Goal: Task Accomplishment & Management: Use online tool/utility

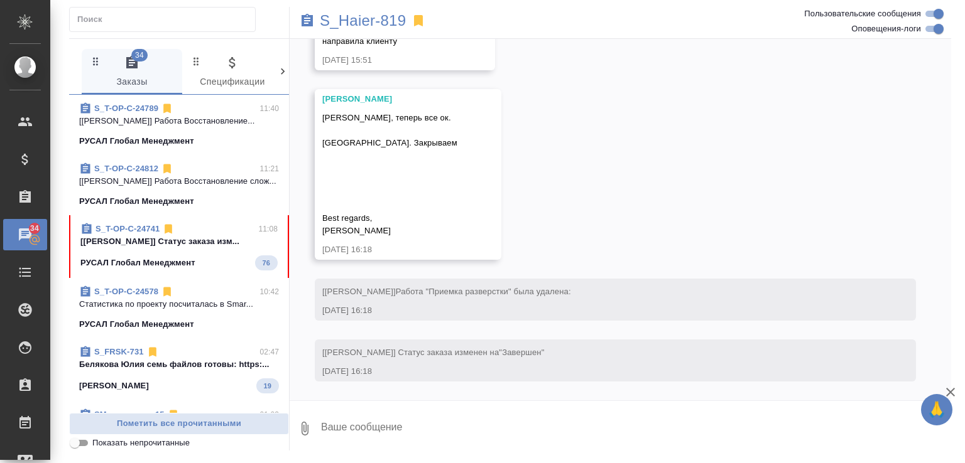
scroll to position [17251, 0]
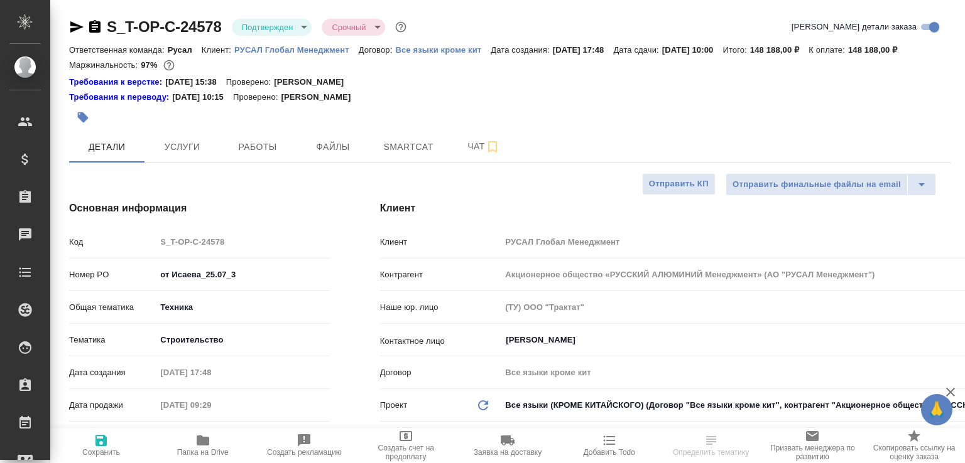
select select "RU"
click at [269, 155] on span "Работы" at bounding box center [257, 147] width 60 height 16
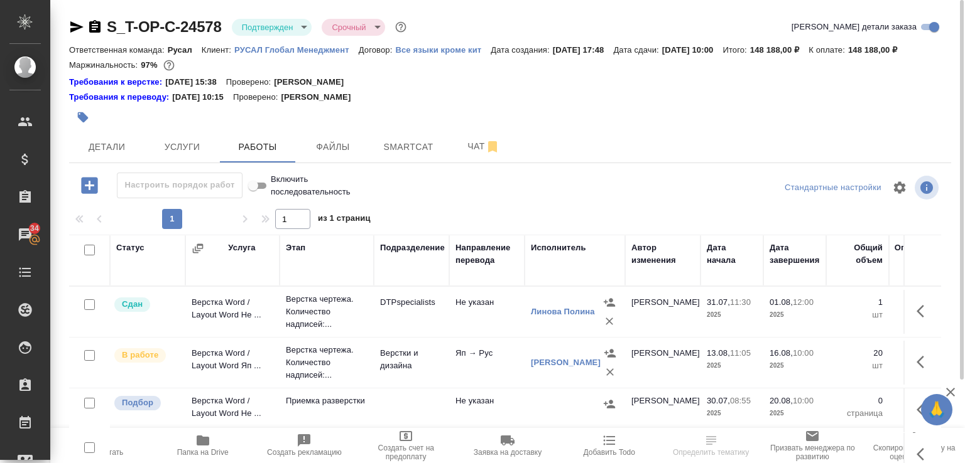
click at [219, 440] on span "Папка на Drive" at bounding box center [202, 445] width 87 height 24
click at [384, 334] on td "Верстки и дизайна" at bounding box center [411, 312] width 75 height 44
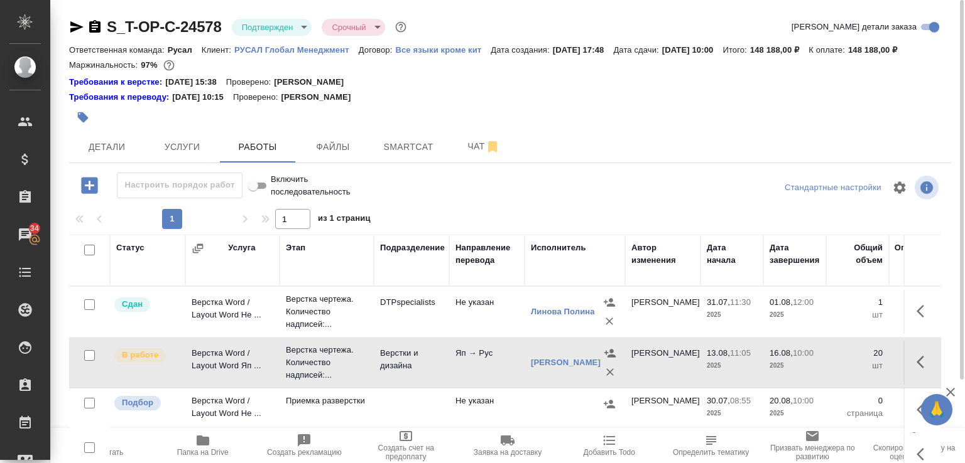
click at [384, 334] on td "Верстки и дизайна" at bounding box center [411, 312] width 75 height 44
click at [465, 163] on button "Чат" at bounding box center [483, 146] width 75 height 31
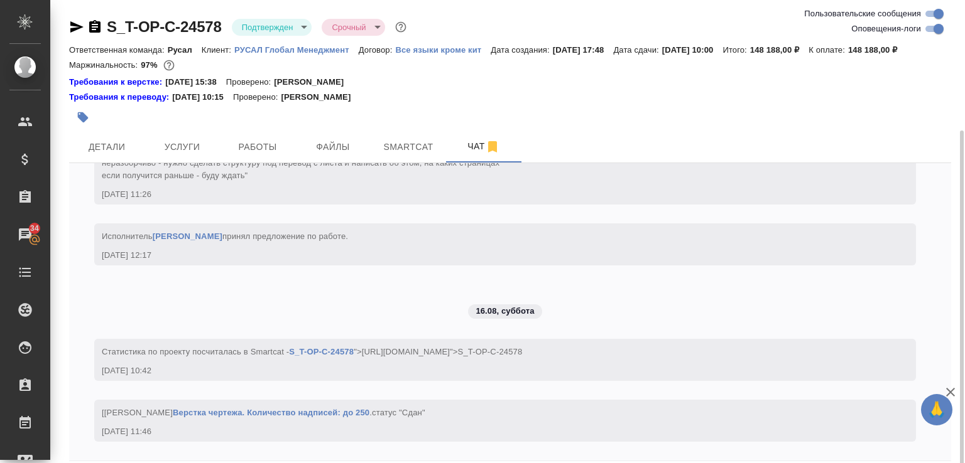
scroll to position [70, 0]
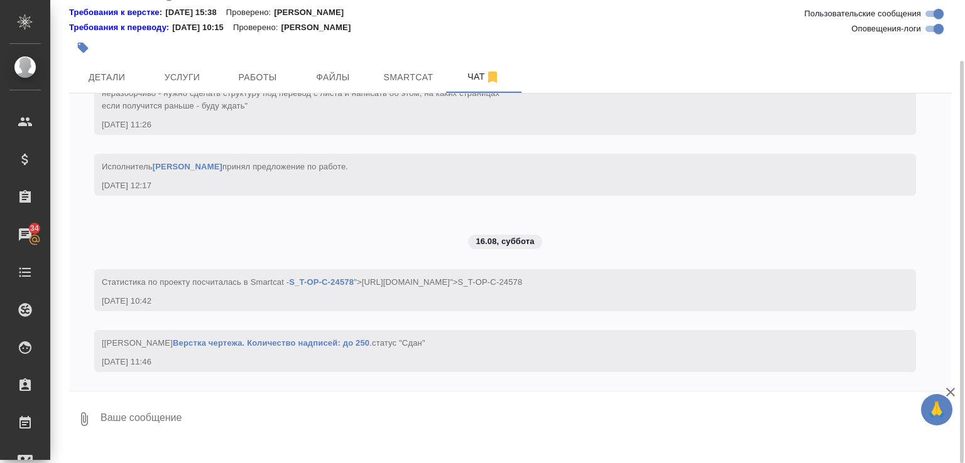
click at [164, 423] on textarea at bounding box center [524, 419] width 851 height 43
paste textarea "S_T-OP-C-24578"
type textarea "S_T-OP-C-24578"
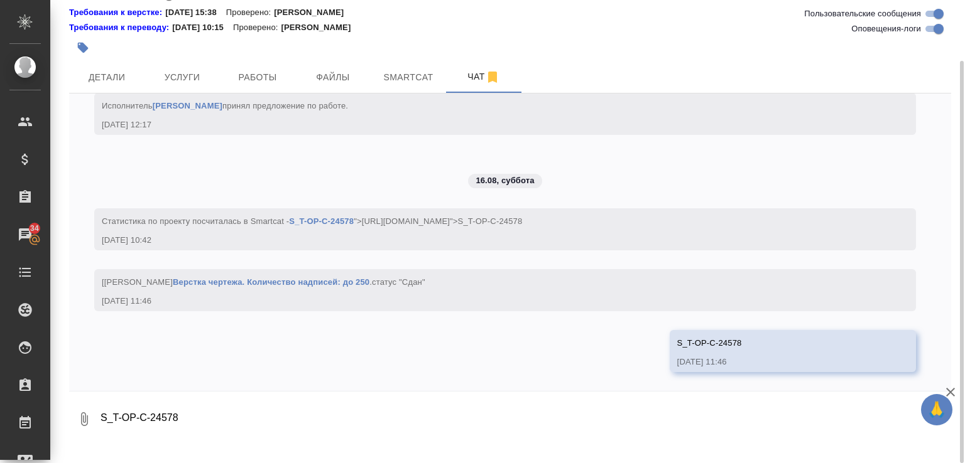
scroll to position [4149, 0]
click at [242, 441] on textarea "S_T-OP-C-24578" at bounding box center [524, 419] width 851 height 43
paste textarea "idml нужна для перевода в СК того, что распозналосьpdf - для перевода того, что…"
type textarea "idml нужна для перевода в СК того, что распозналосьpdf - для перевода того, что…"
paste textarea "idml нужна для перевода в СК того, что распозналосьpdf - для перевода того, что…"
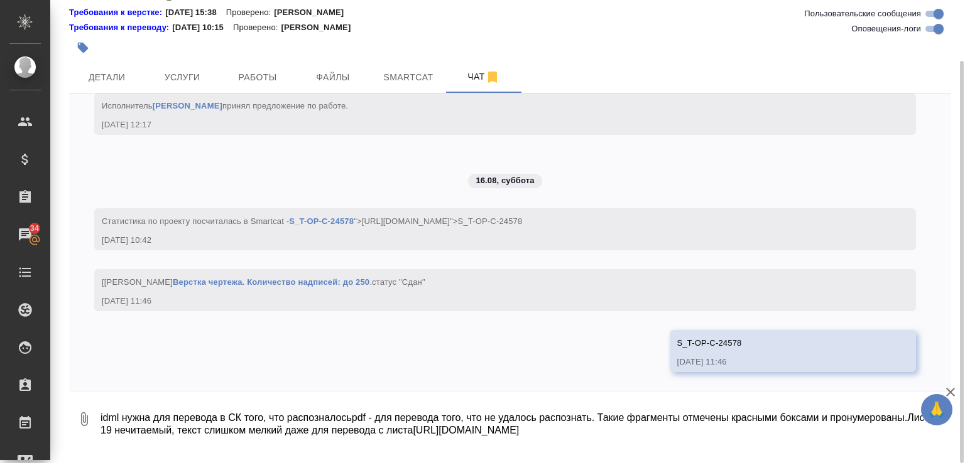
click at [367, 432] on textarea "idml нужна для перевода в СК того, что распозналосьpdf - для перевода того, что…" at bounding box center [514, 419] width 831 height 43
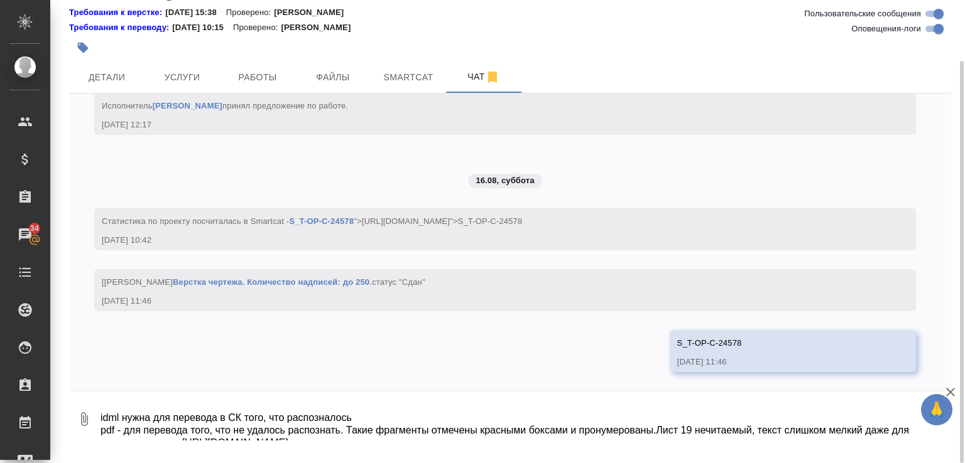
click at [693, 441] on textarea "idml нужна для перевода в СК того, что распозналось pdf - для перевода того, чт…" at bounding box center [514, 419] width 831 height 43
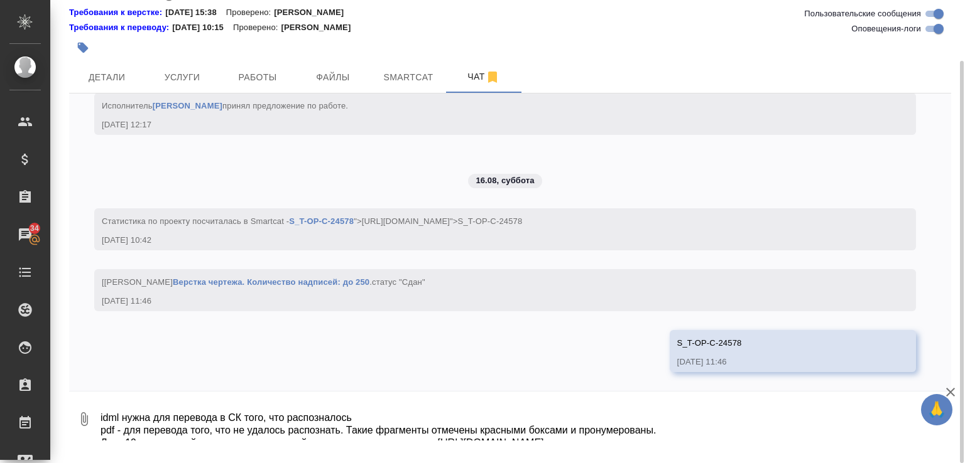
scroll to position [8, 0]
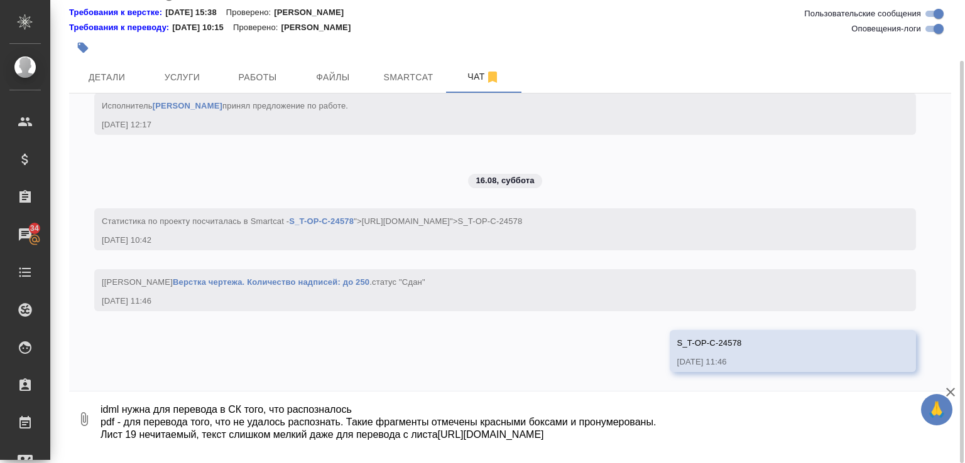
click at [459, 441] on textarea "idml нужна для перевода в СК того, что распозналось pdf - для перевода того, чт…" at bounding box center [514, 419] width 831 height 43
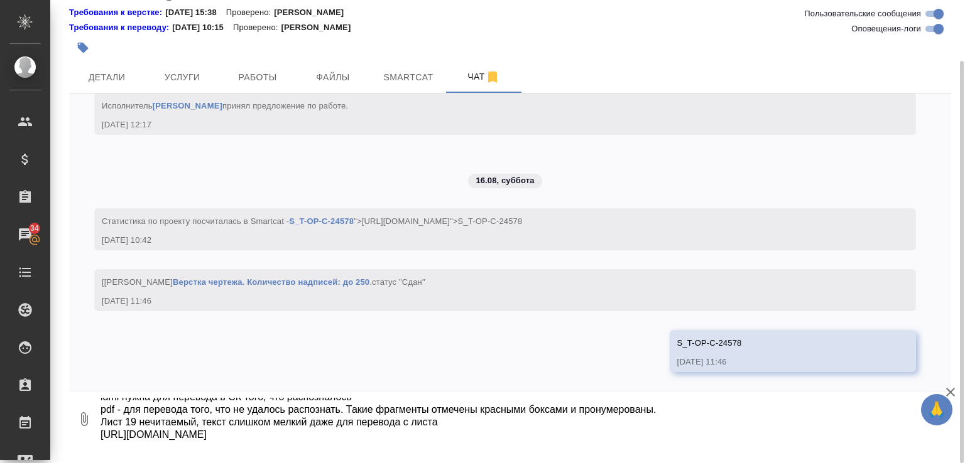
type textarea "idml нужна для перевода в СК того, что распозналось pdf - для перевода того, чт…"
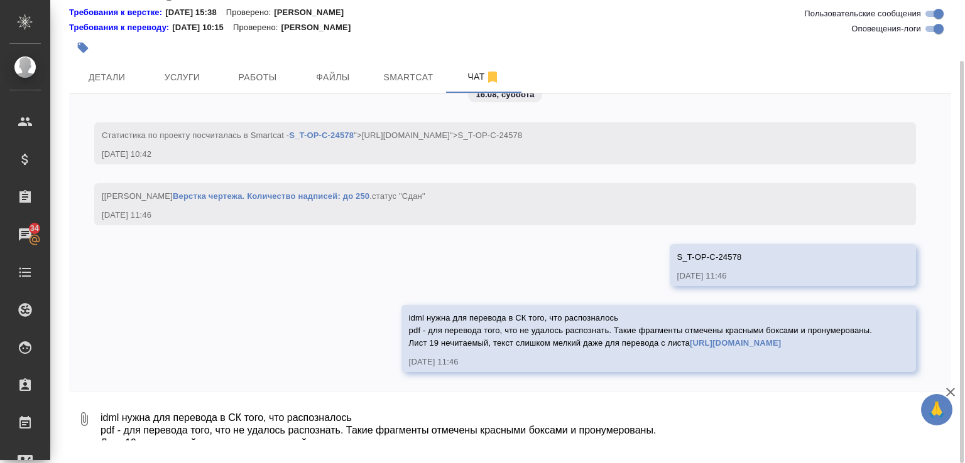
scroll to position [4248, 0]
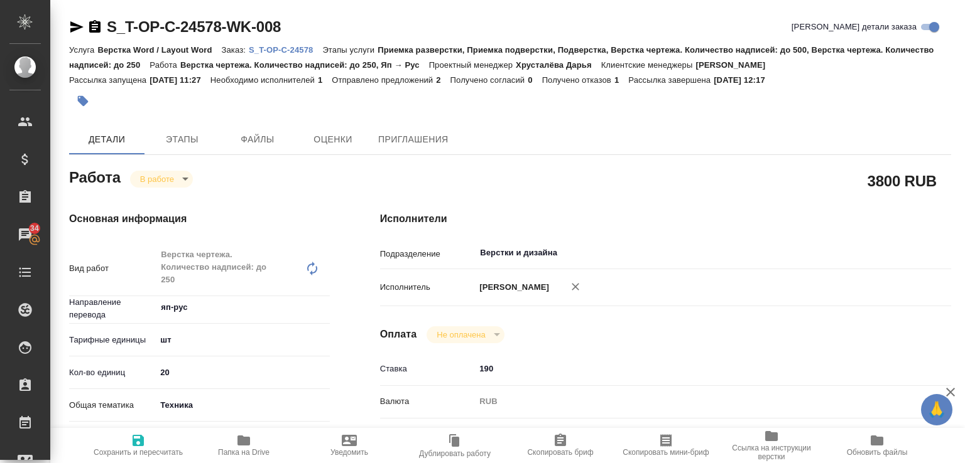
click at [176, 178] on body "🙏 .cls-1 fill:#fff; AWATERA Малофеева Екатерина e.malofeeva Клиенты Спецификаци…" at bounding box center [482, 231] width 965 height 463
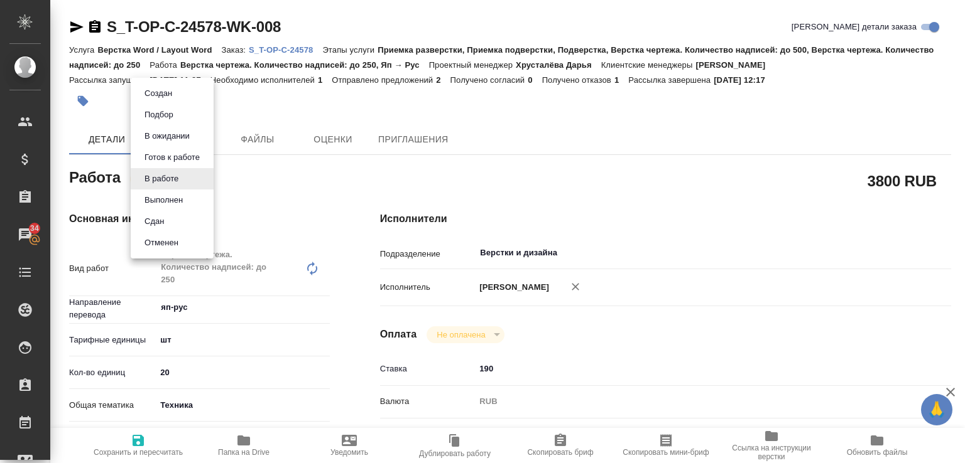
click at [158, 100] on button "Сдан" at bounding box center [158, 94] width 35 height 14
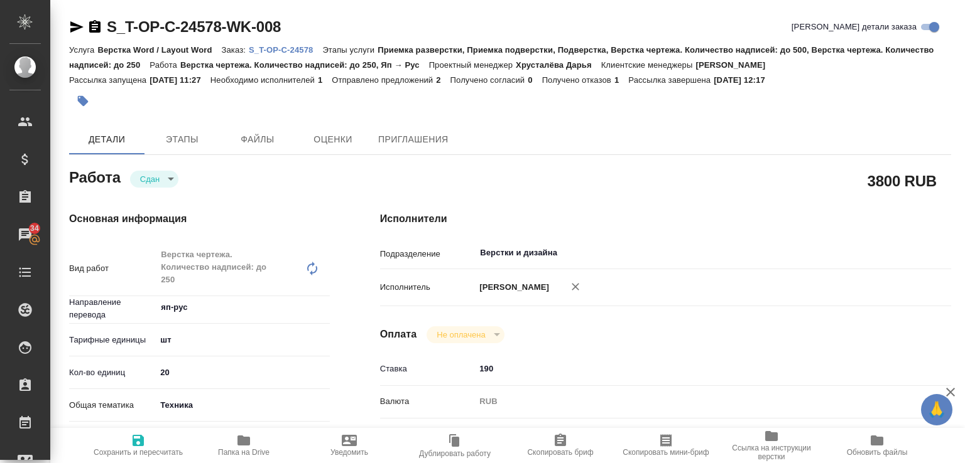
type textarea "x"
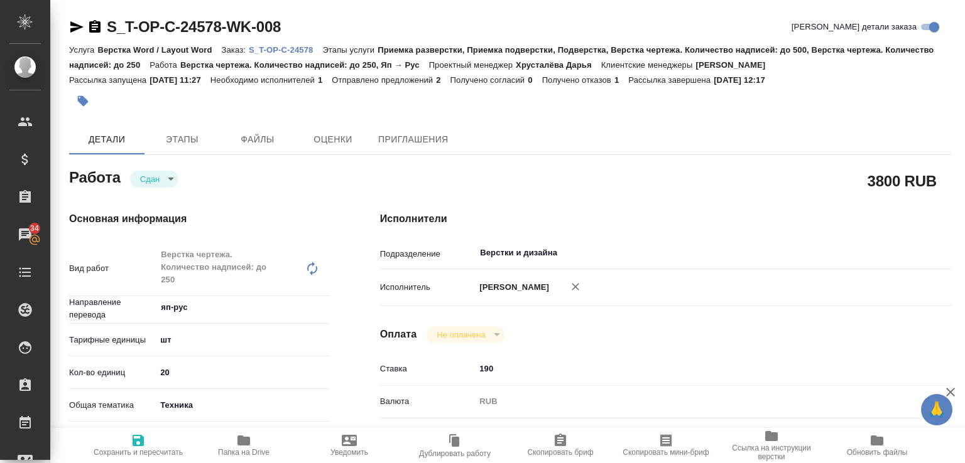
type textarea "x"
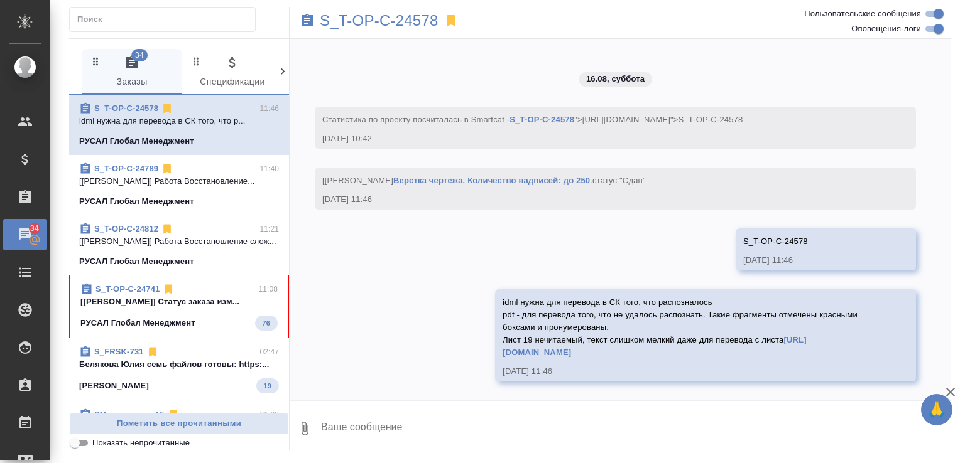
scroll to position [4485, 0]
click at [138, 441] on span "Показать непрочитанные" at bounding box center [140, 443] width 97 height 13
click at [97, 441] on input "Показать непрочитанные" at bounding box center [74, 443] width 45 height 15
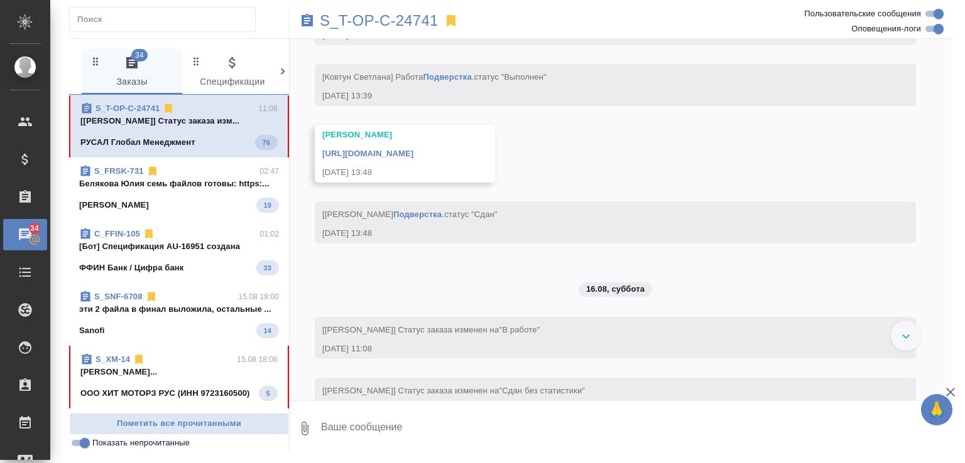
scroll to position [7742, 0]
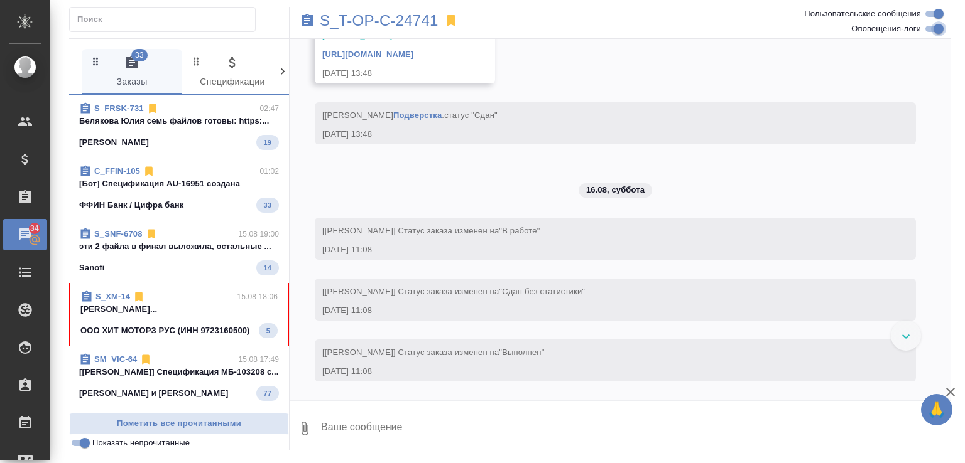
click at [939, 25] on input "Оповещения-логи" at bounding box center [938, 28] width 45 height 15
checkbox input "false"
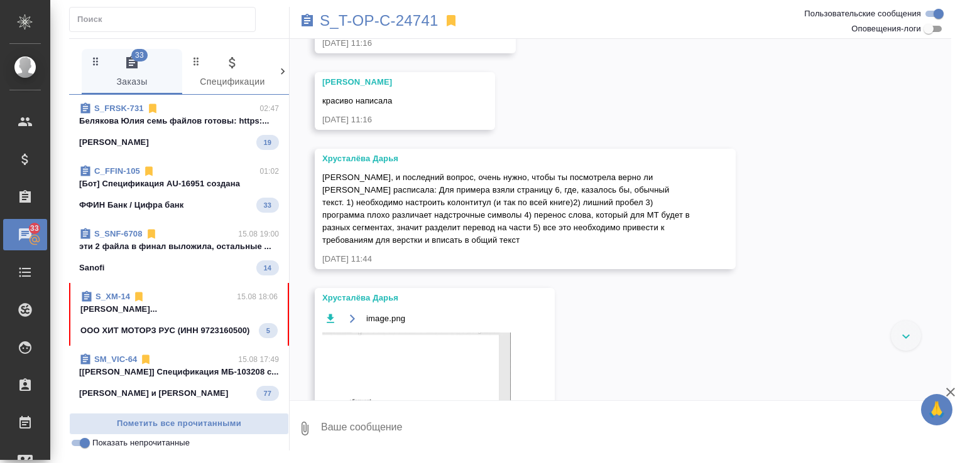
scroll to position [3852, 0]
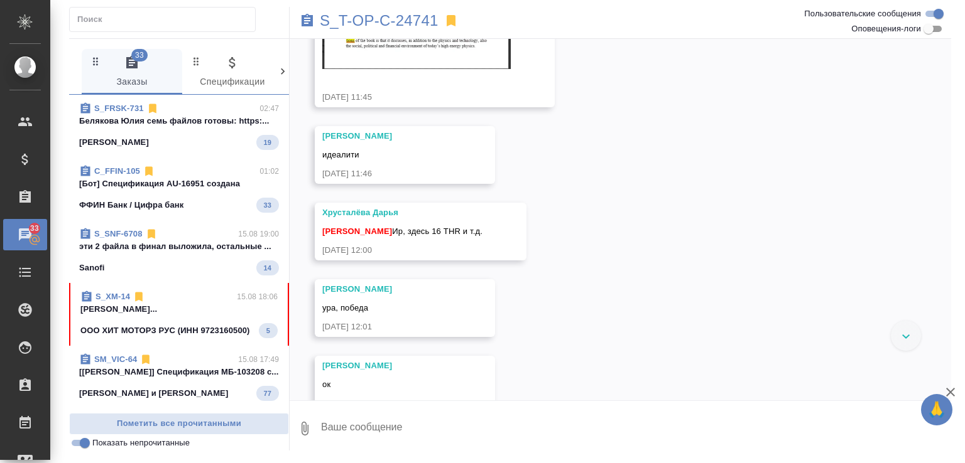
click at [580, 296] on div "11.08, понедельник Хрусталёва Дарья Оксютович Ирина 11.08.25, 10:15 Хрусталёва …" at bounding box center [619, 220] width 661 height 362
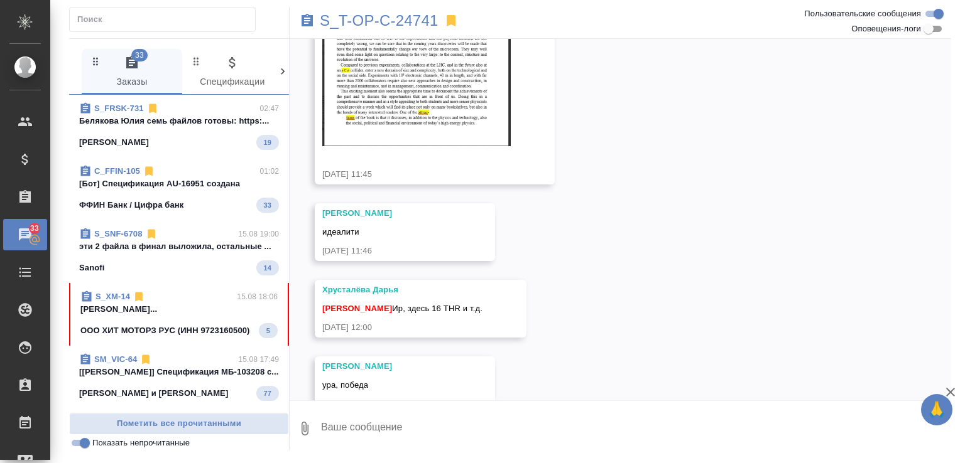
scroll to position [4374, 0]
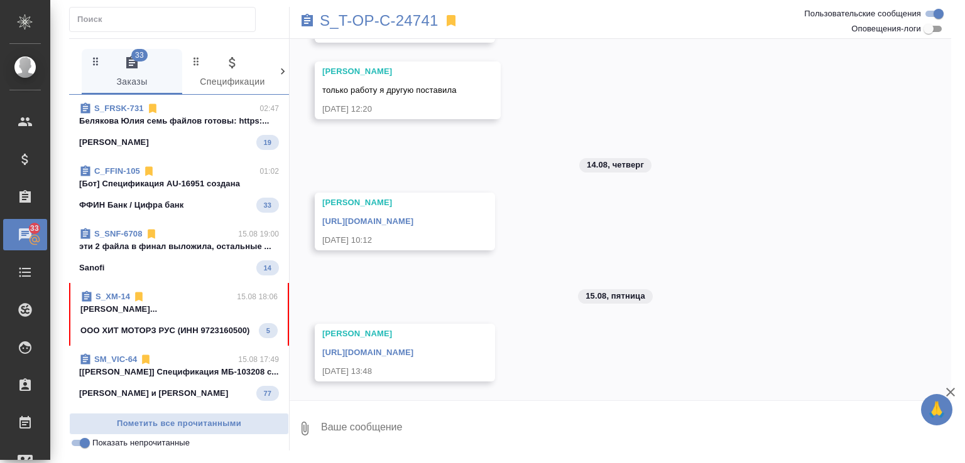
click at [193, 129] on span "S_FRSK-731 02:47 Белякова Юлия семь файлов готовы: https:... Fresenius Kabi 19" at bounding box center [179, 126] width 200 height 48
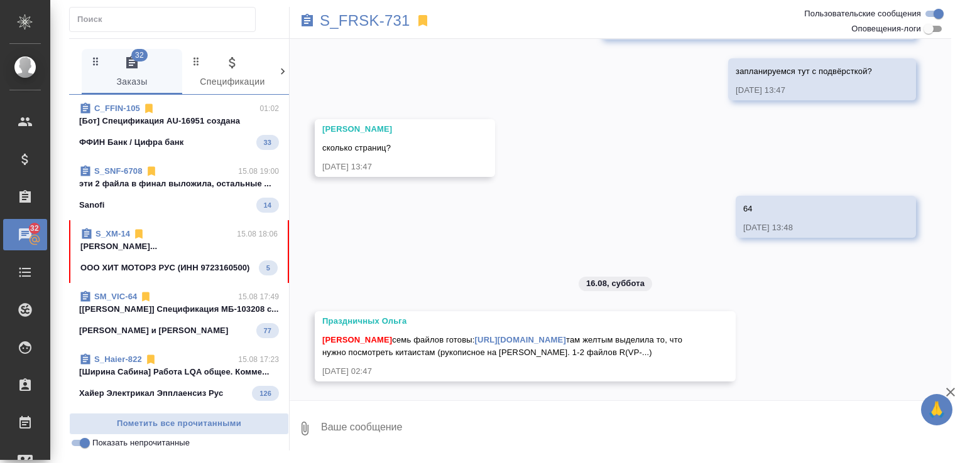
scroll to position [3140, 0]
click at [207, 141] on div "ФФИН Банк / Цифра банк 33" at bounding box center [179, 142] width 200 height 15
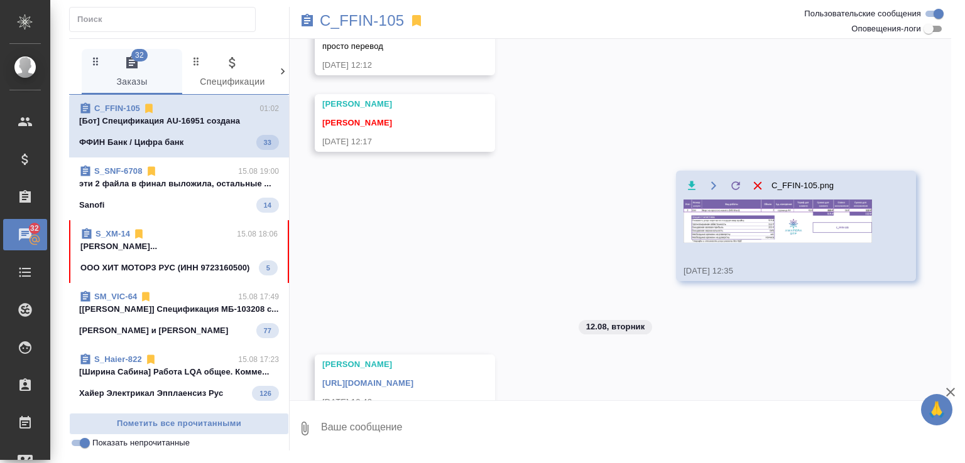
scroll to position [180, 0]
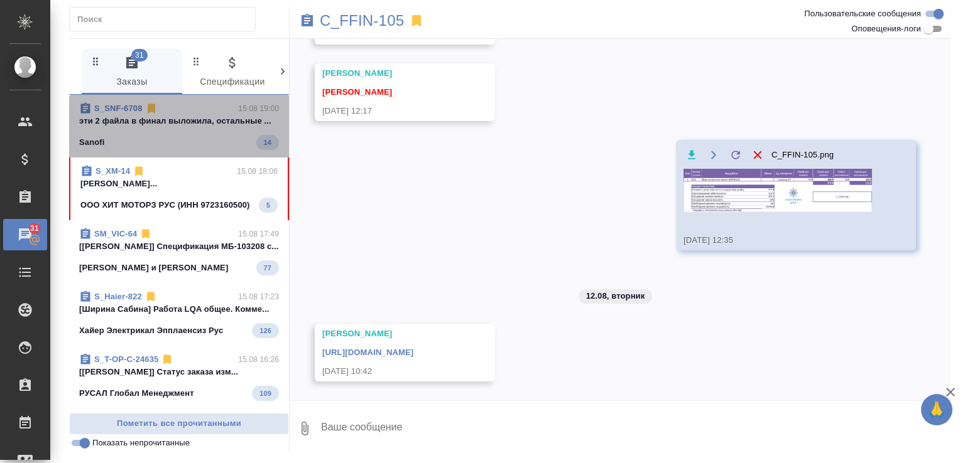
click at [185, 124] on p "эти 2 файла в финал выложила, остальные ..." at bounding box center [179, 121] width 200 height 13
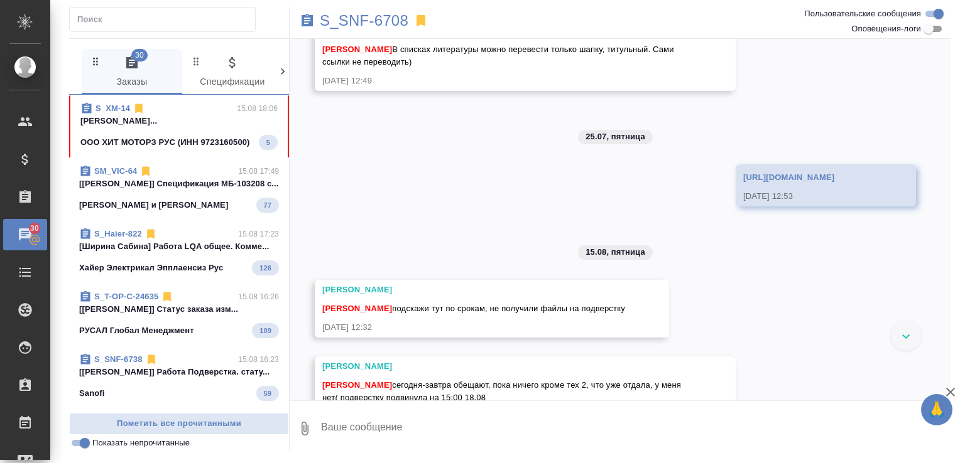
scroll to position [895, 0]
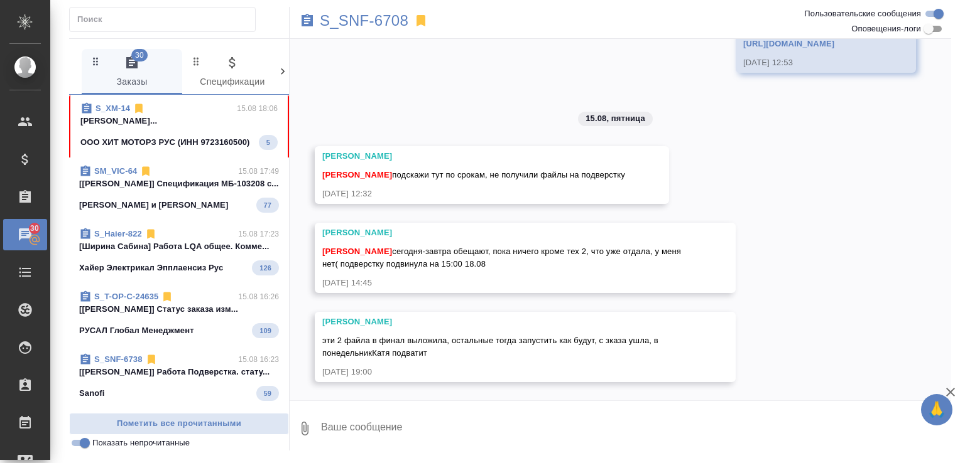
click at [208, 119] on p "Усманова Ольга..." at bounding box center [178, 121] width 197 height 13
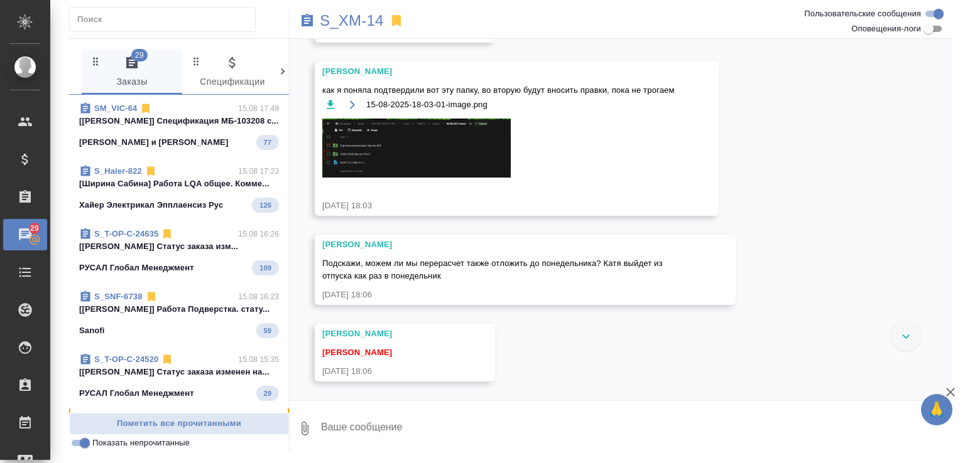
scroll to position [8658, 0]
click at [220, 148] on div "ВИКТОРИЯ и АВАЛЕКС 77" at bounding box center [179, 142] width 200 height 15
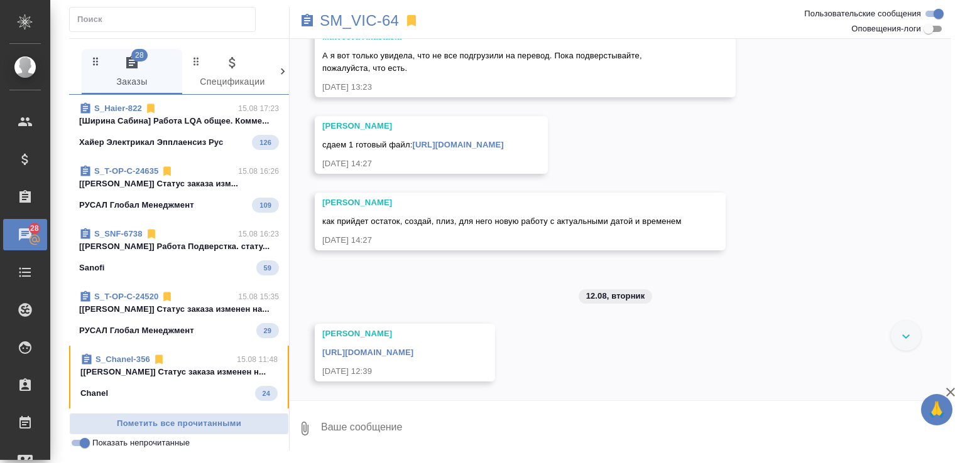
scroll to position [698, 0]
click at [451, 343] on div "https://drive.awatera.com/apps/files/?dir=/Shares/%D0%92%D0%98%D0%9A%D0%A2%D0%9…" at bounding box center [386, 351] width 129 height 16
click at [413, 348] on link "https://drive.awatera.com/apps/files/?dir=/Shares/%D0%92%D0%98%D0%9A%D0%A2%D0%9…" at bounding box center [367, 352] width 91 height 9
click at [221, 127] on p "[Ширина Сабина] Работа LQA общее. Комме..." at bounding box center [179, 121] width 200 height 13
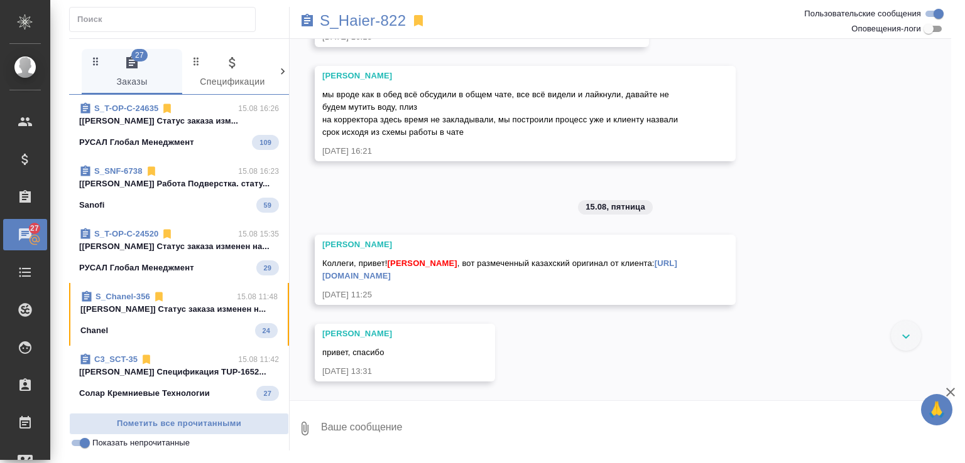
scroll to position [15540, 0]
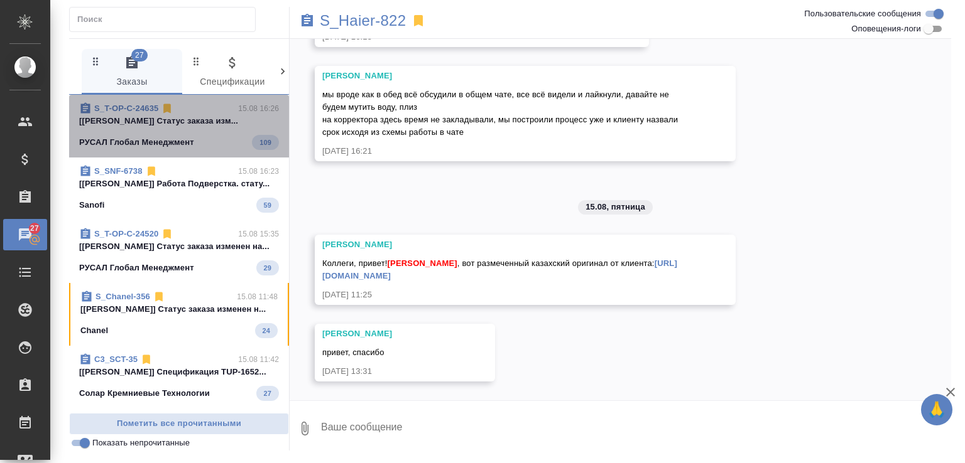
click at [219, 127] on p "[Журавлева Александра] Статус заказа изм..." at bounding box center [179, 121] width 200 height 13
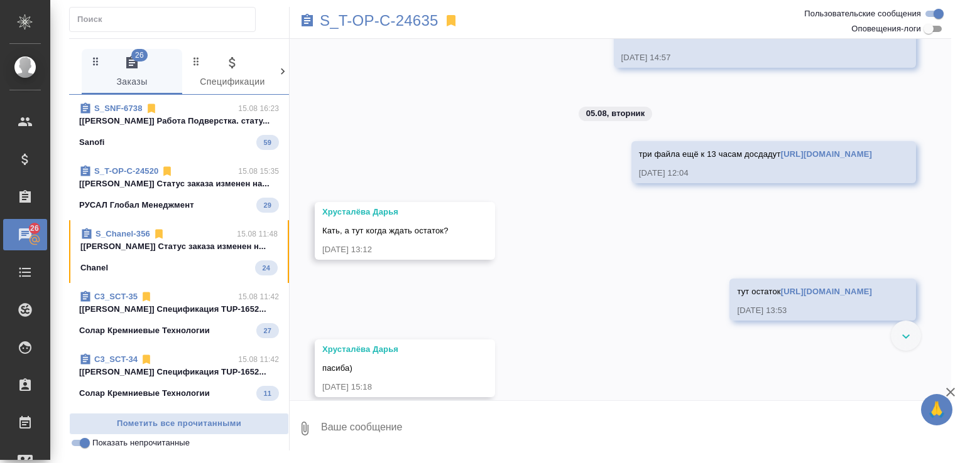
scroll to position [444, 0]
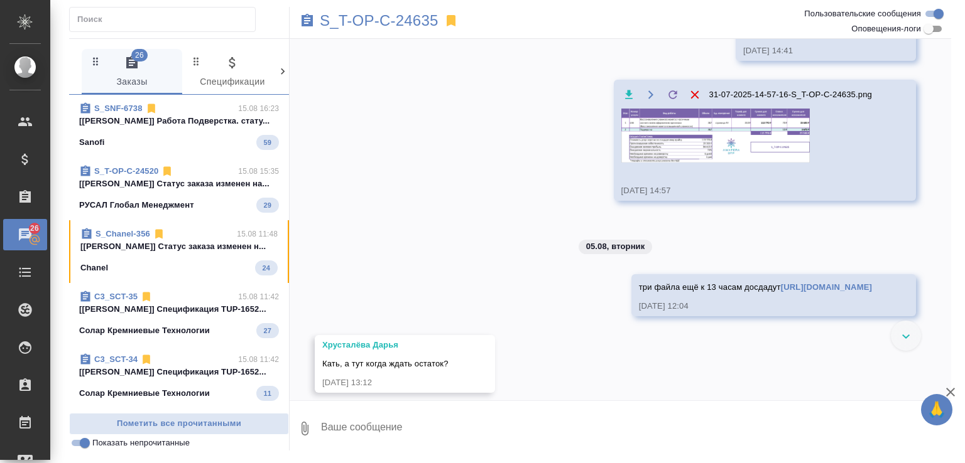
click at [671, 154] on img at bounding box center [715, 135] width 188 height 53
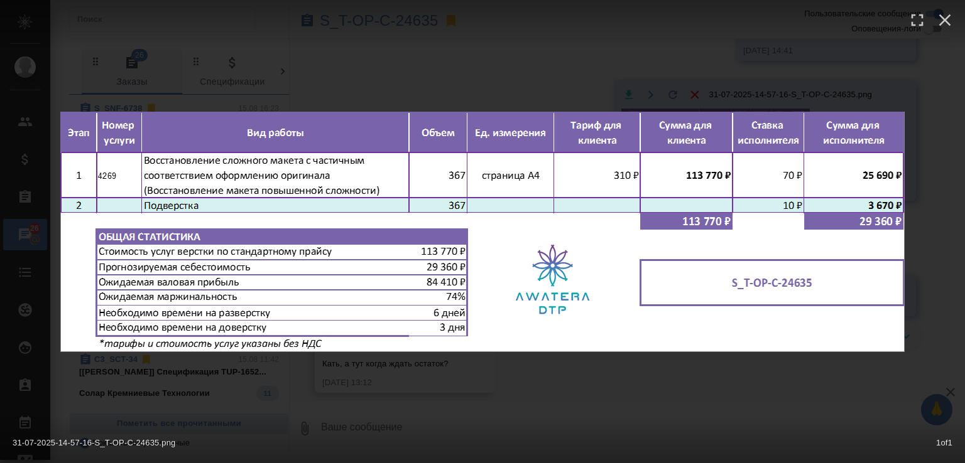
click at [480, 376] on div "31-07-2025-14-57-16-S_T-OP-C-24635.png 1 of 1" at bounding box center [482, 231] width 965 height 463
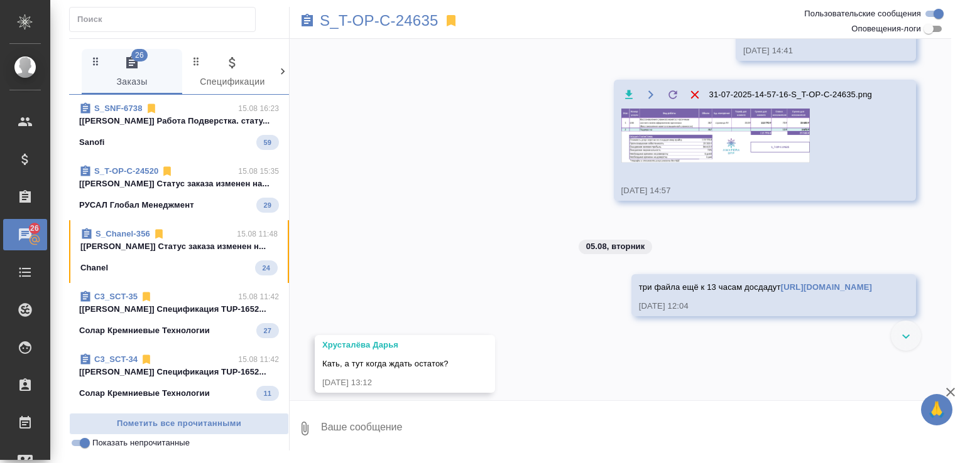
scroll to position [578, 0]
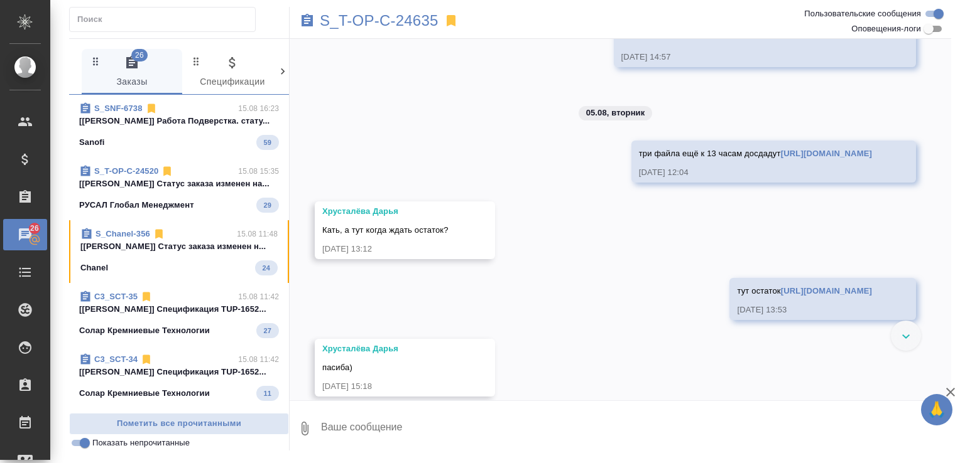
click at [781, 158] on link "https://drive.awatera.com/f/10024809" at bounding box center [826, 153] width 91 height 9
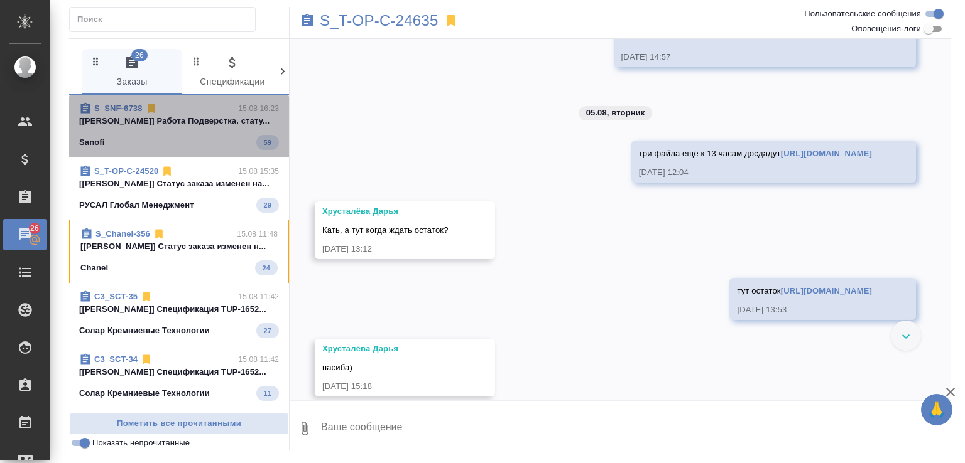
click at [198, 140] on div "Sanofi 59" at bounding box center [179, 142] width 200 height 15
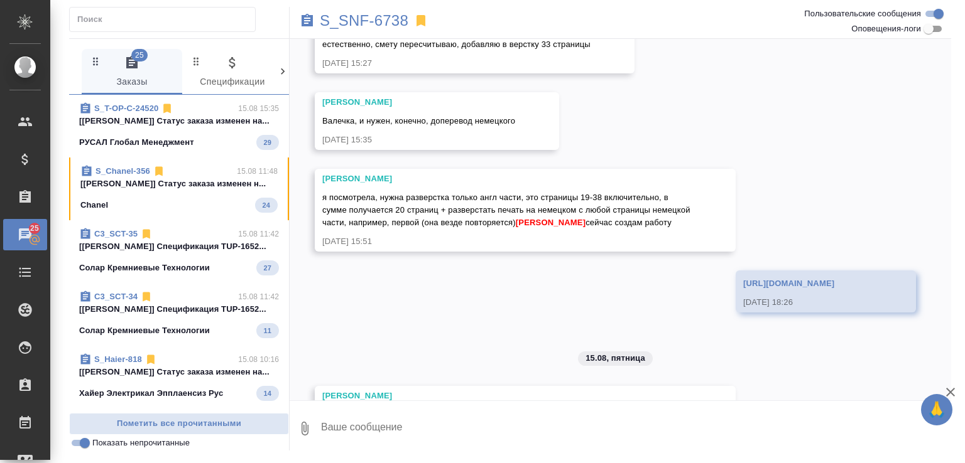
scroll to position [5838, 0]
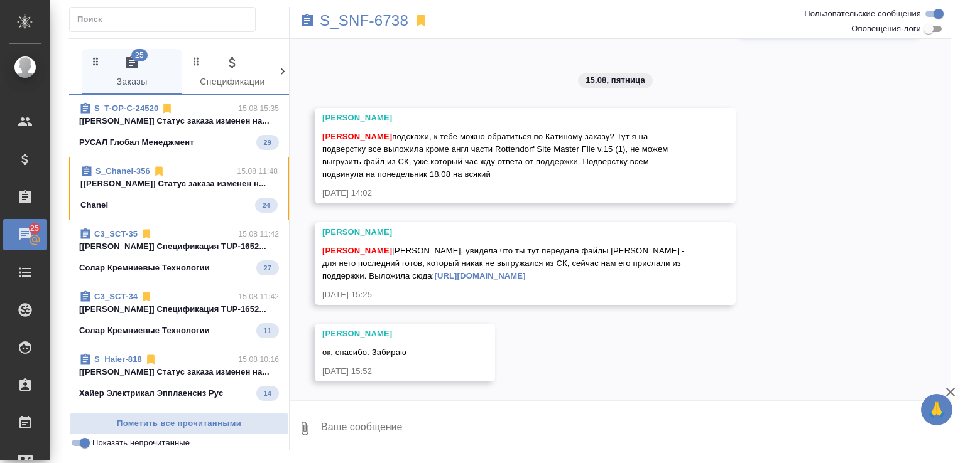
click at [206, 121] on p "[Горленко Юлия] Статус заказа изменен на..." at bounding box center [179, 121] width 200 height 13
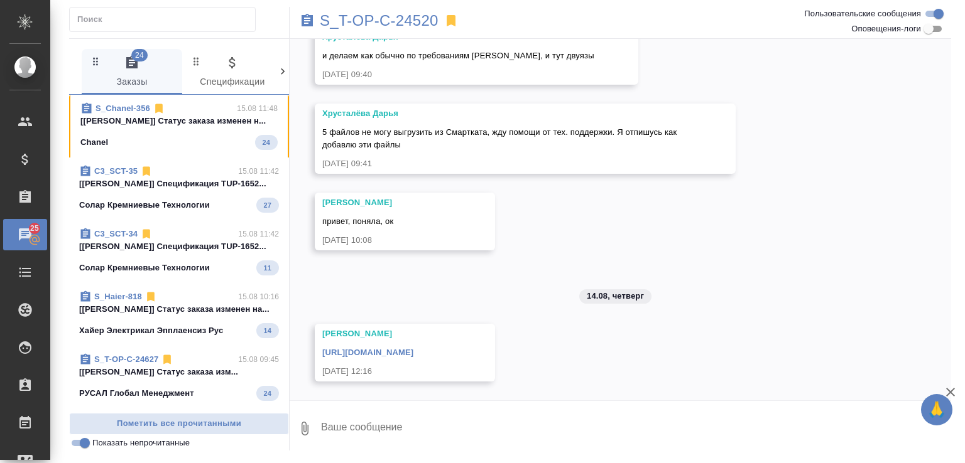
scroll to position [2718, 0]
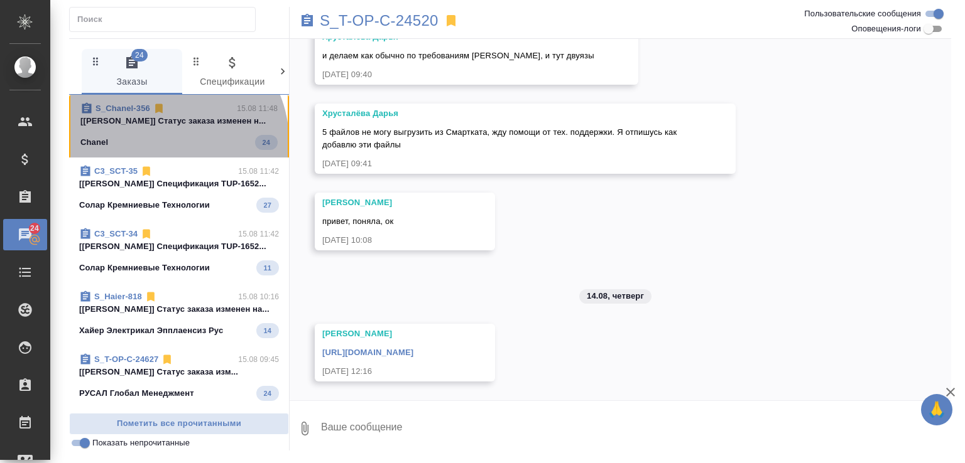
click at [168, 141] on span "S_Chanel-356 15.08 11:48 [Муталимов Марк] Статус заказа изменен н... Chanel 24" at bounding box center [178, 126] width 197 height 48
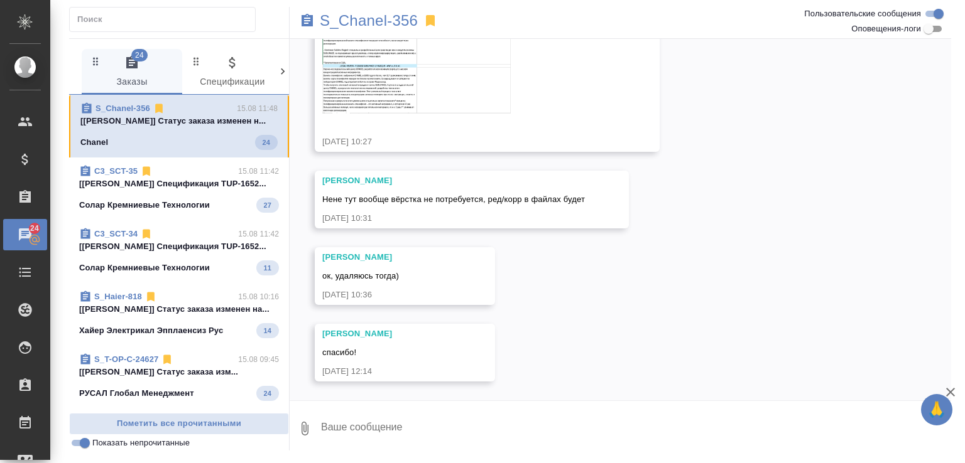
scroll to position [411, 0]
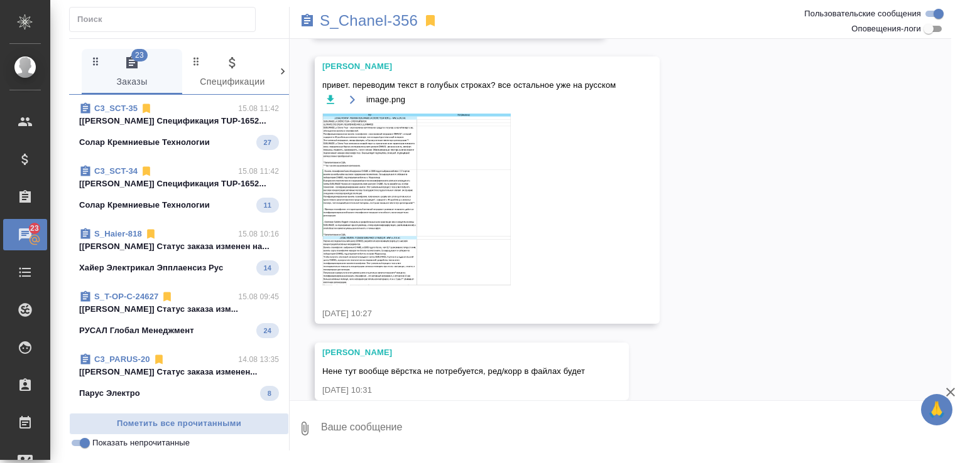
click at [430, 18] on icon at bounding box center [430, 20] width 15 height 15
click at [208, 121] on p "[Никитина Татьяна] Спецификация TUP-1652..." at bounding box center [179, 121] width 200 height 13
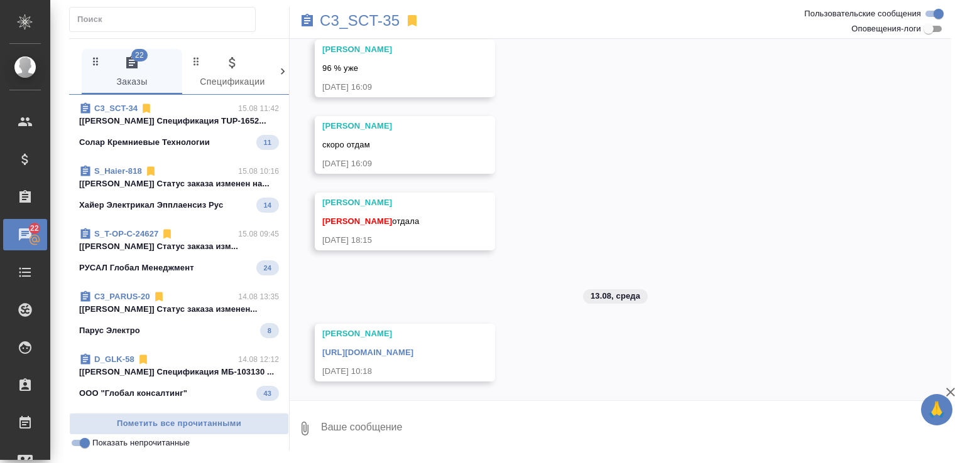
scroll to position [2686, 0]
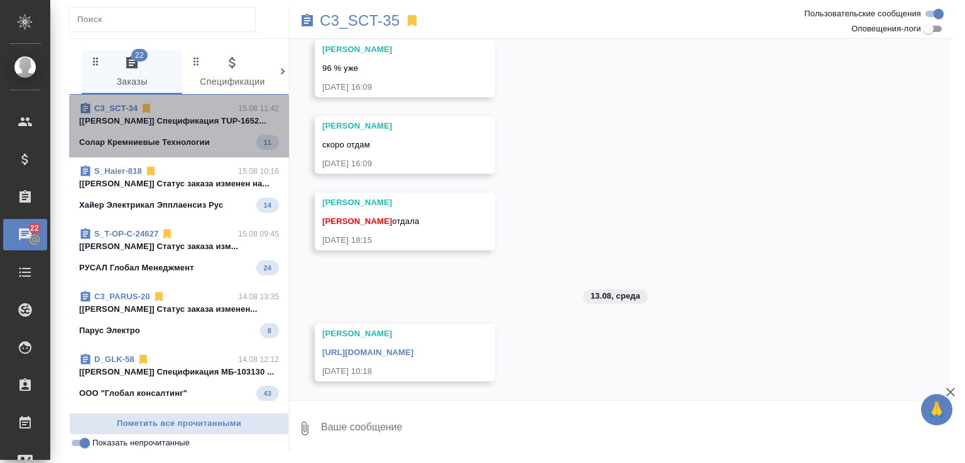
click at [198, 127] on p "[Никитина Татьяна] Спецификация TUP-1652..." at bounding box center [179, 121] width 200 height 13
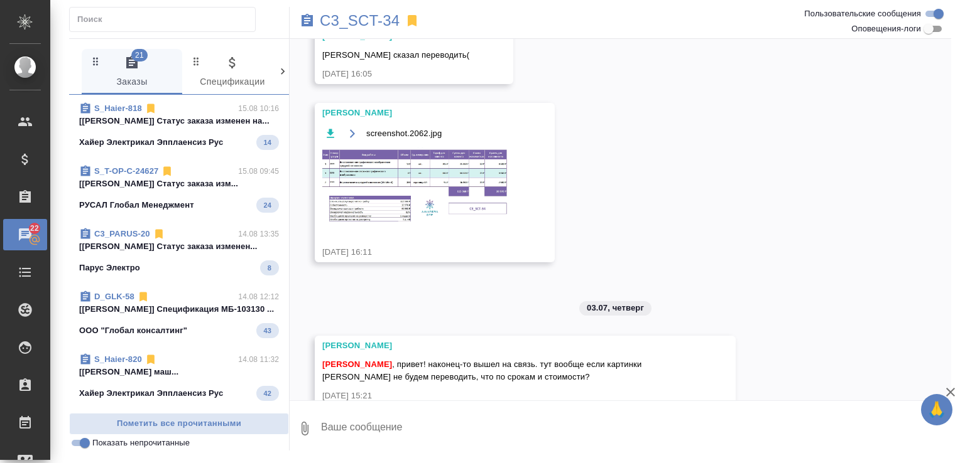
scroll to position [2310, 0]
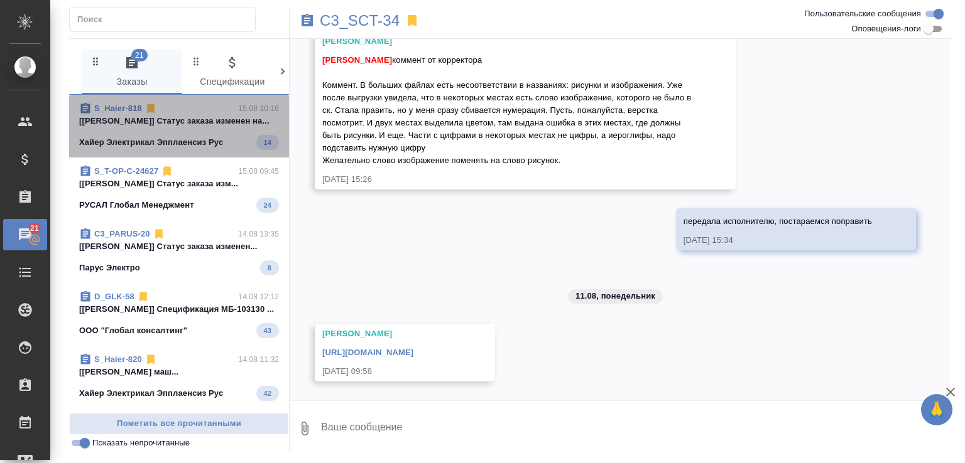
click at [231, 127] on span "S_Haier-818 15.08 10:16 [Белякова Юлия] Статус заказа изменен на... Хайер Элект…" at bounding box center [179, 126] width 200 height 48
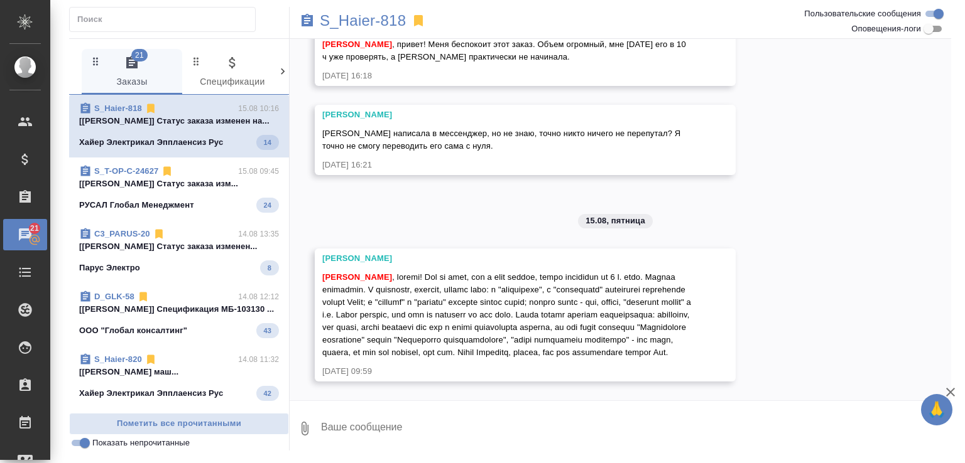
scroll to position [3270, 0]
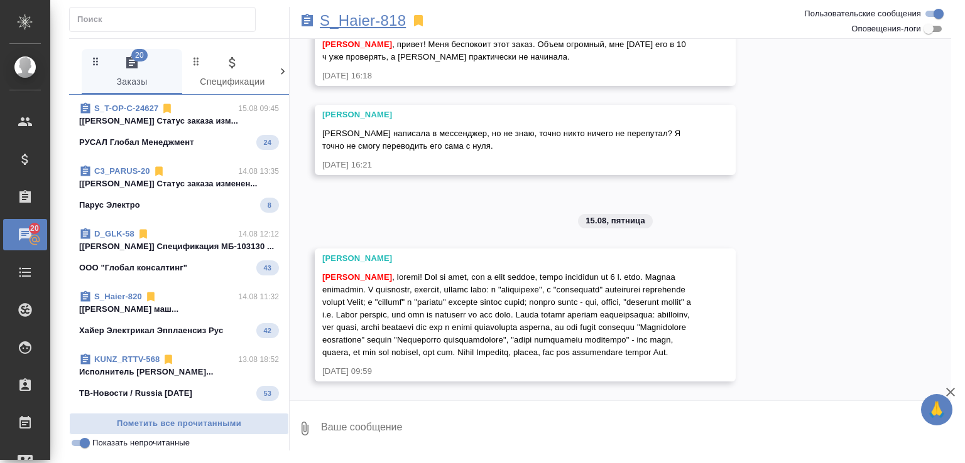
click at [382, 22] on p "S_Haier-818" at bounding box center [363, 20] width 86 height 13
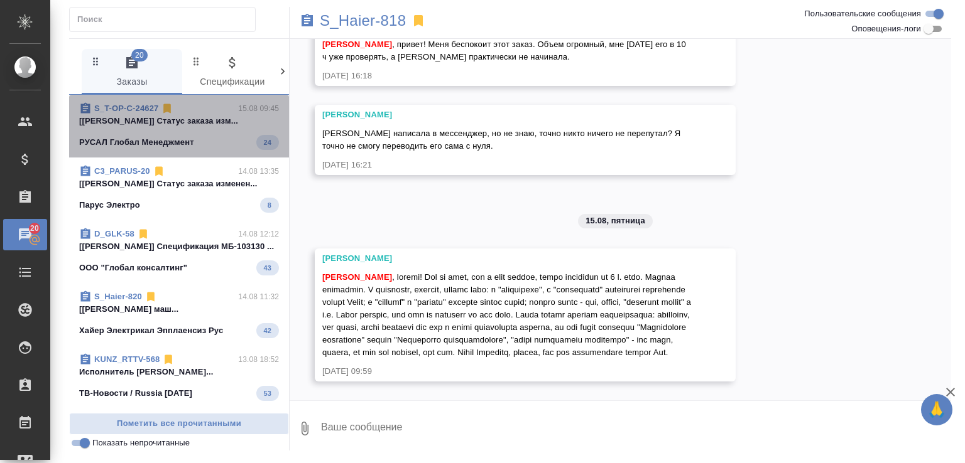
click at [227, 127] on p "[Журавлева Александра] Статус заказа изм..." at bounding box center [179, 121] width 200 height 13
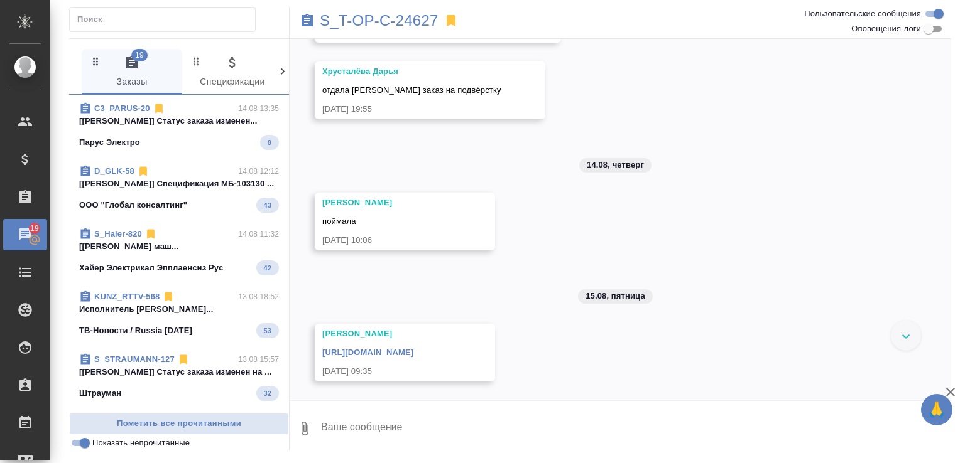
scroll to position [1042, 0]
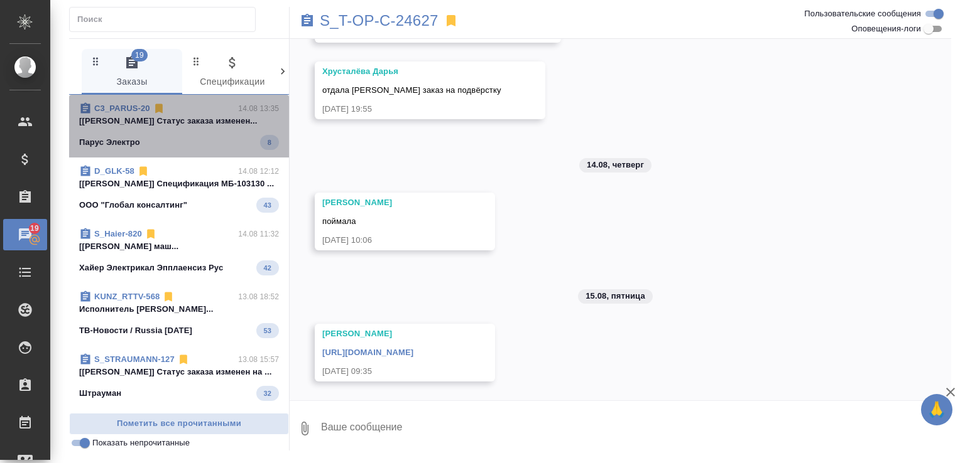
click at [205, 119] on p "[Никитина Татьяна] Статус заказа изменен..." at bounding box center [179, 121] width 200 height 13
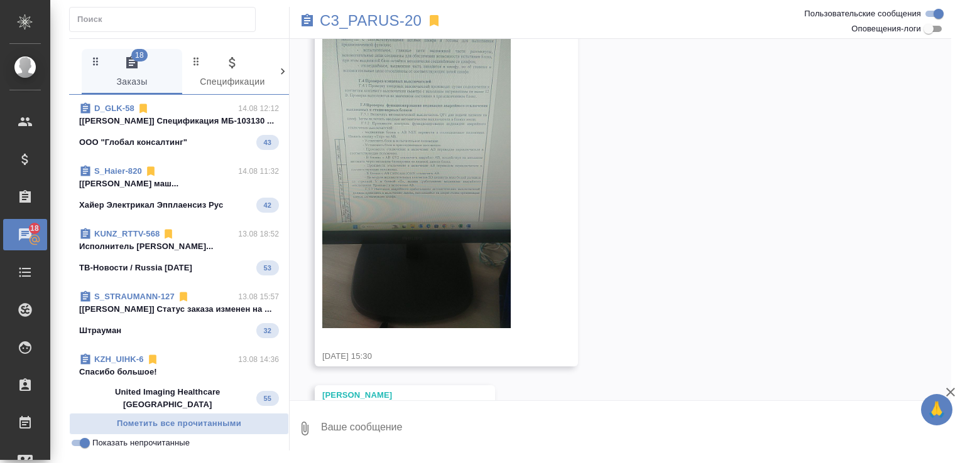
scroll to position [1267, 0]
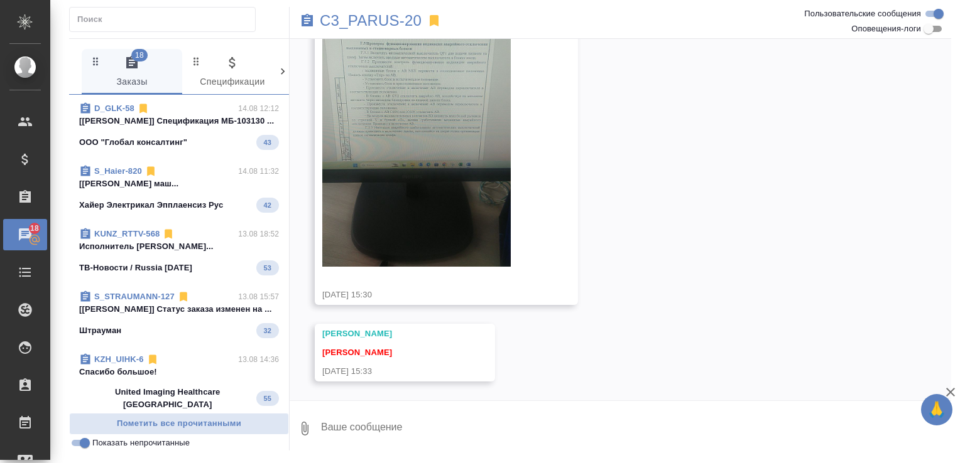
click at [217, 127] on p "[Булахова Елена] Спецификация МБ-103130 ..." at bounding box center [179, 121] width 200 height 13
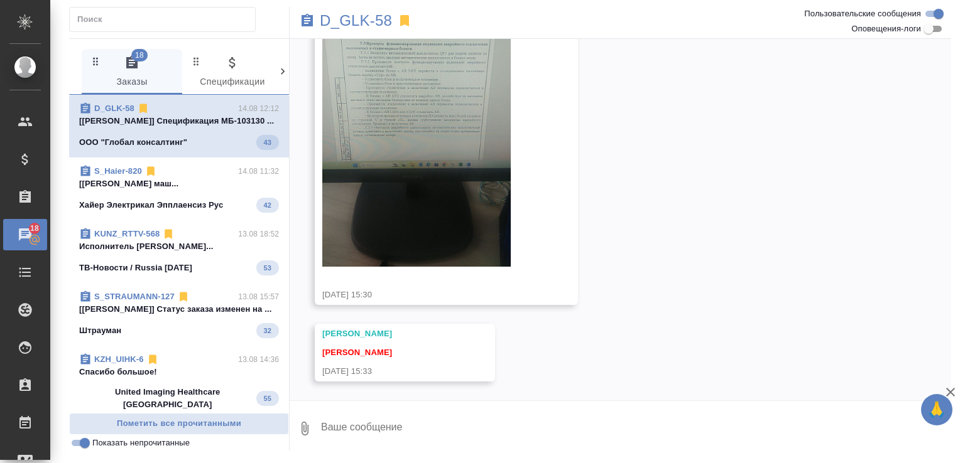
scroll to position [0, 0]
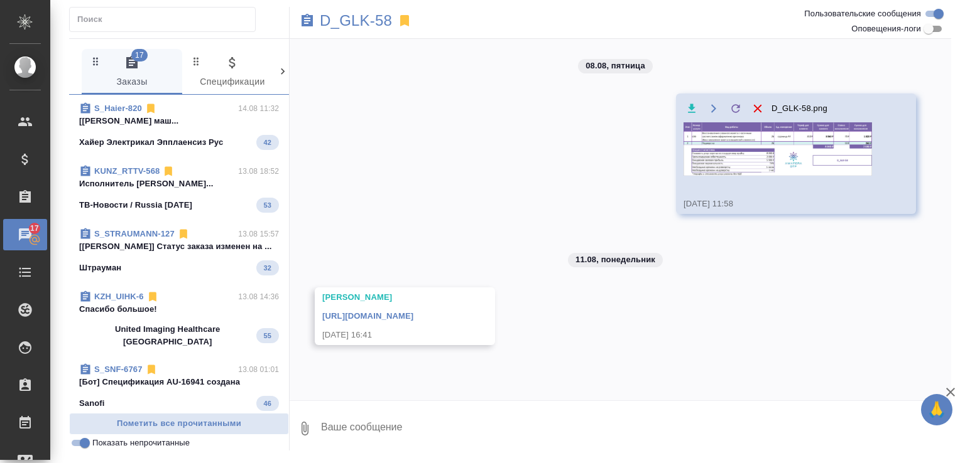
click at [716, 159] on img at bounding box center [777, 148] width 188 height 53
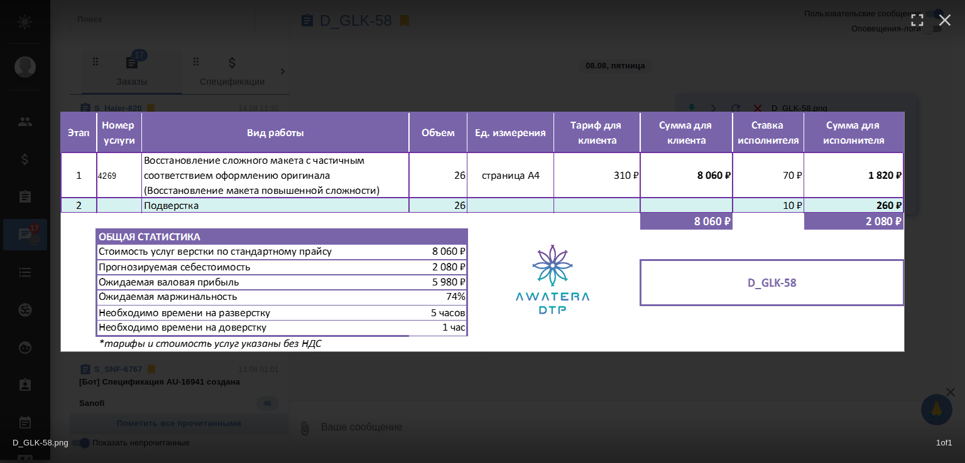
click at [485, 81] on div "D_GLK-58.png 1 of 1" at bounding box center [482, 231] width 965 height 463
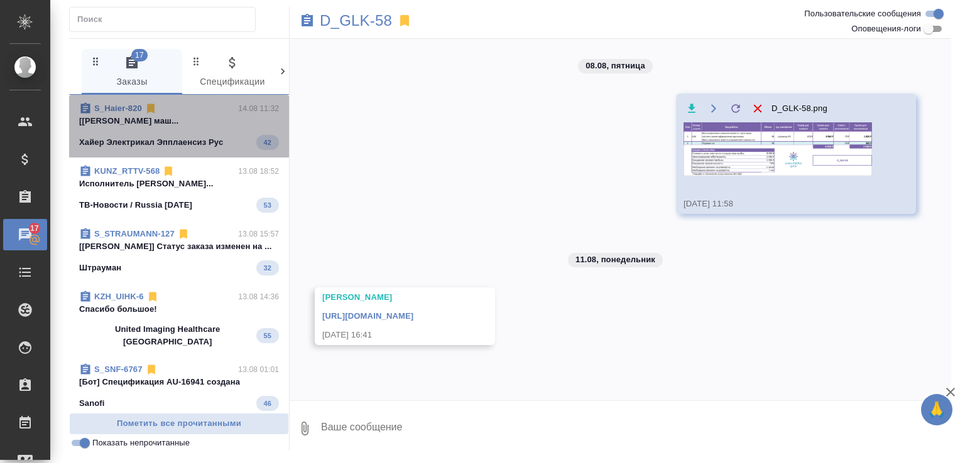
click at [187, 127] on p "[Белякова Юлия] Работа Постредактура маш..." at bounding box center [179, 121] width 200 height 13
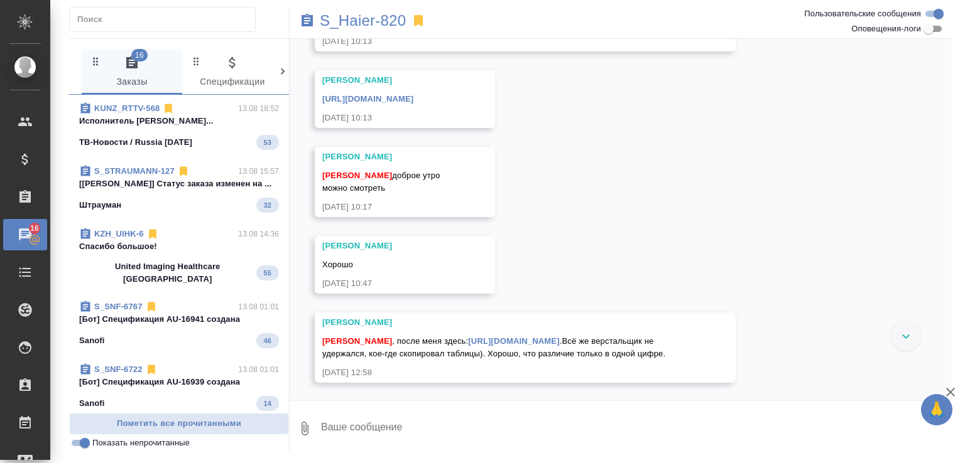
scroll to position [3717, 0]
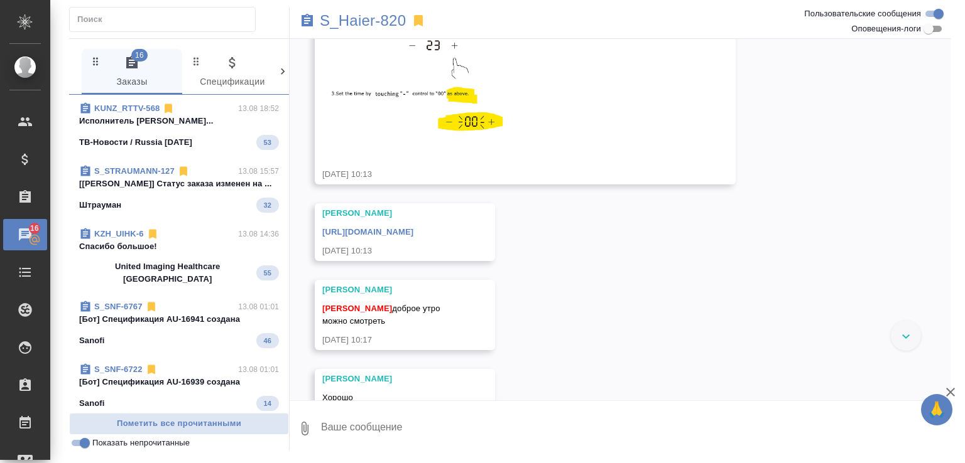
click at [183, 127] on p "Исполнитель Верезубова Екатерина Евгенье..." at bounding box center [179, 121] width 200 height 13
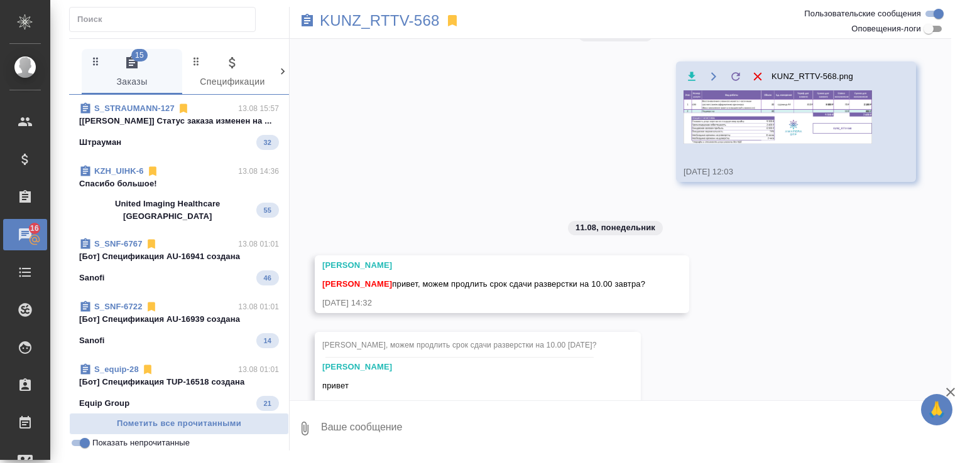
scroll to position [298, 0]
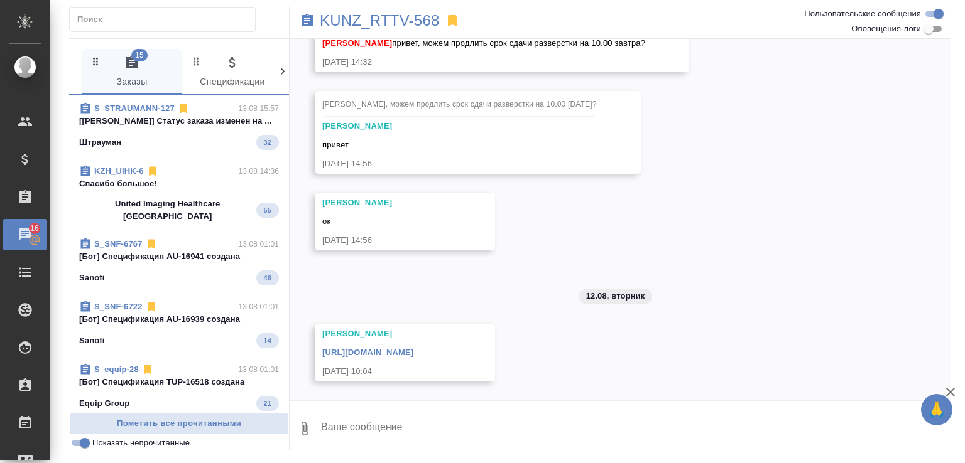
click at [209, 129] on span "S_STRAUMANN-127 13.08 15:57 [Валяева Анна] Статус заказа изменен на ... Штраума…" at bounding box center [179, 126] width 200 height 48
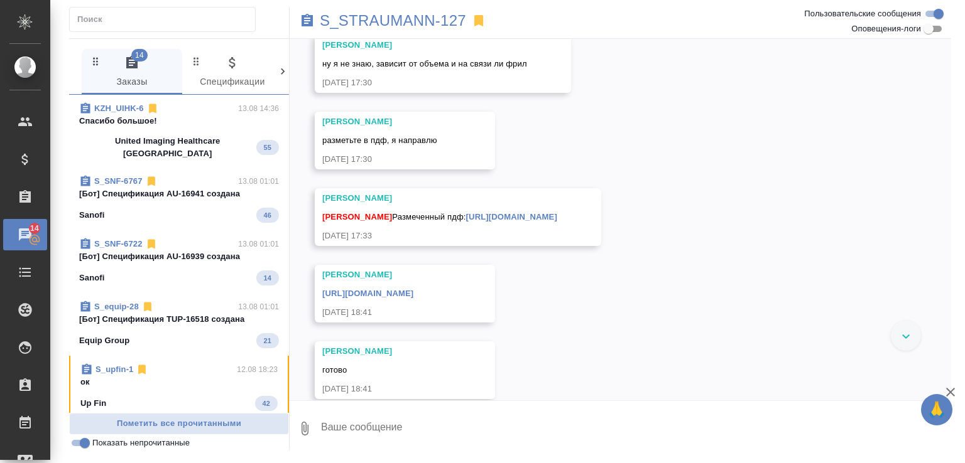
scroll to position [2495, 0]
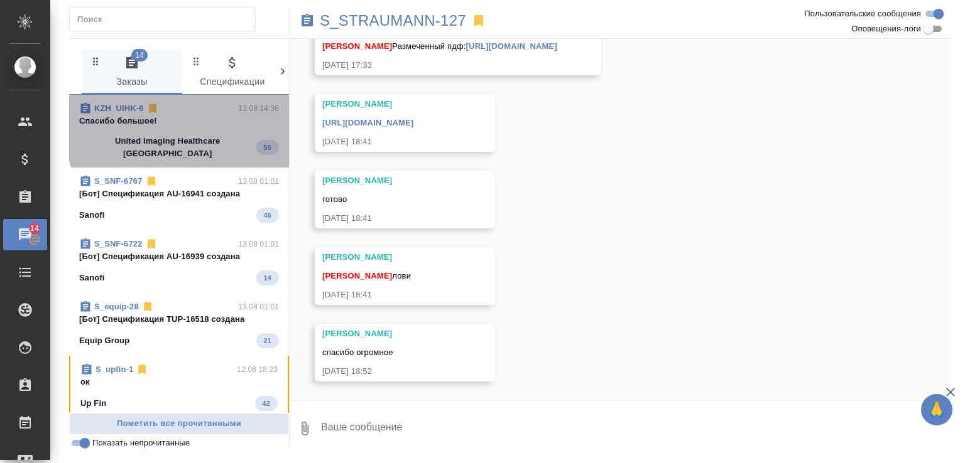
click at [207, 126] on p "Спасибо большое!" at bounding box center [179, 121] width 200 height 13
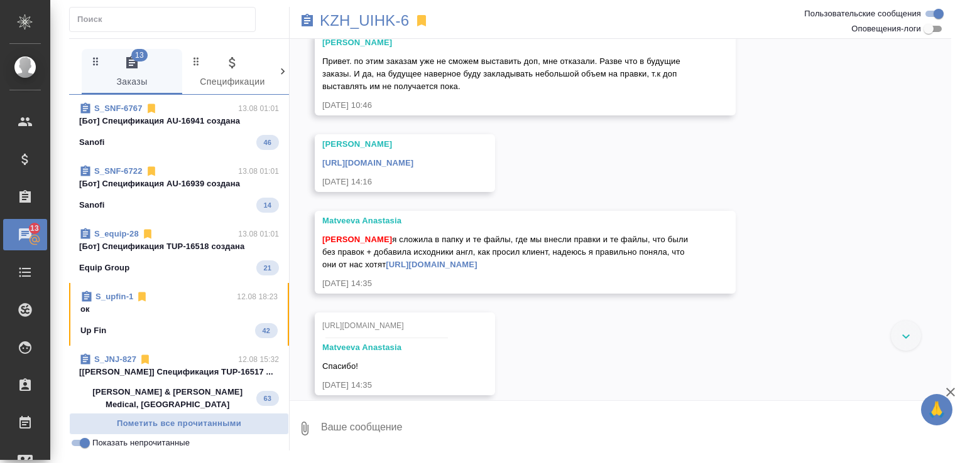
scroll to position [9306, 0]
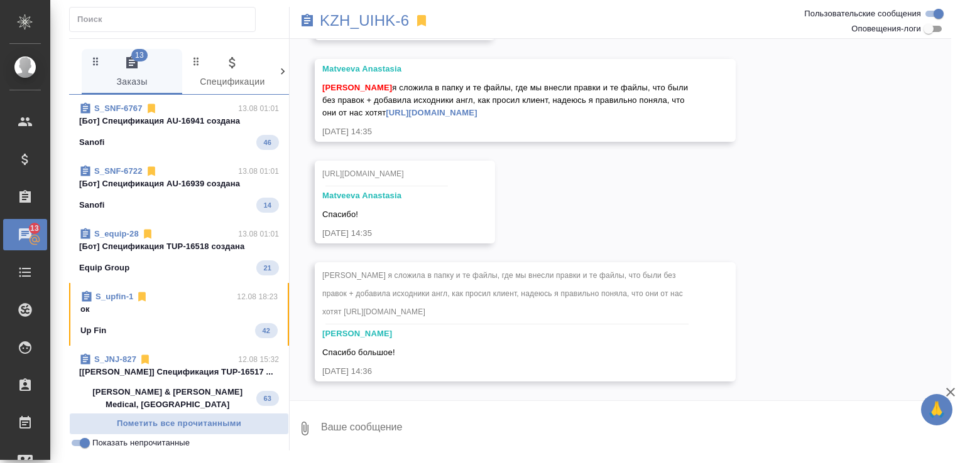
click at [192, 145] on div "Sanofi 46" at bounding box center [179, 142] width 200 height 15
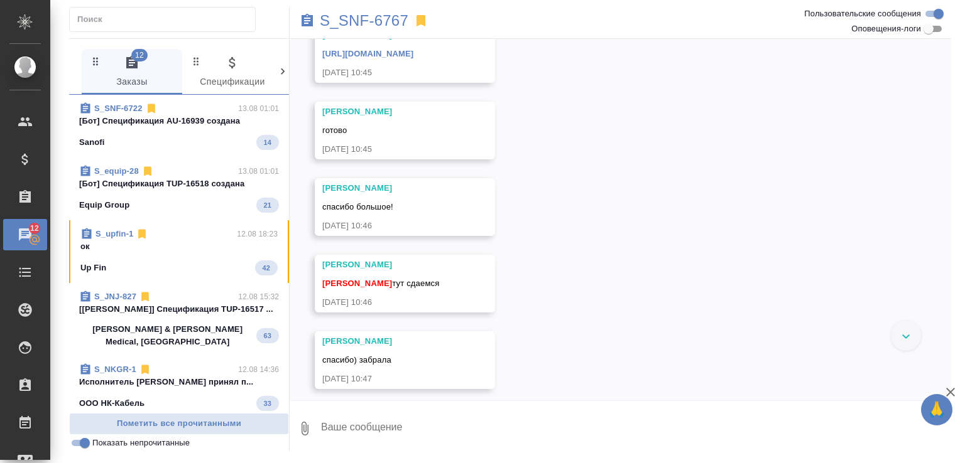
scroll to position [2576, 0]
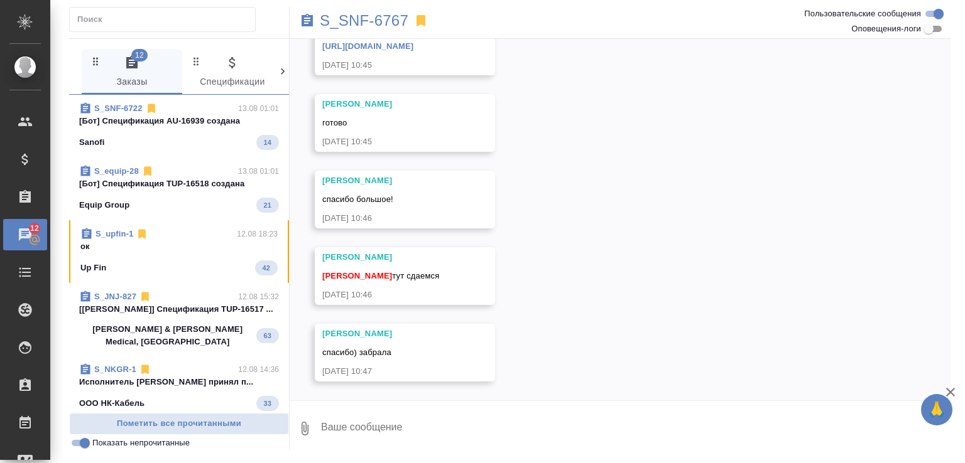
click at [192, 119] on p "[Бот] Спецификация AU-16939 создана" at bounding box center [179, 121] width 200 height 13
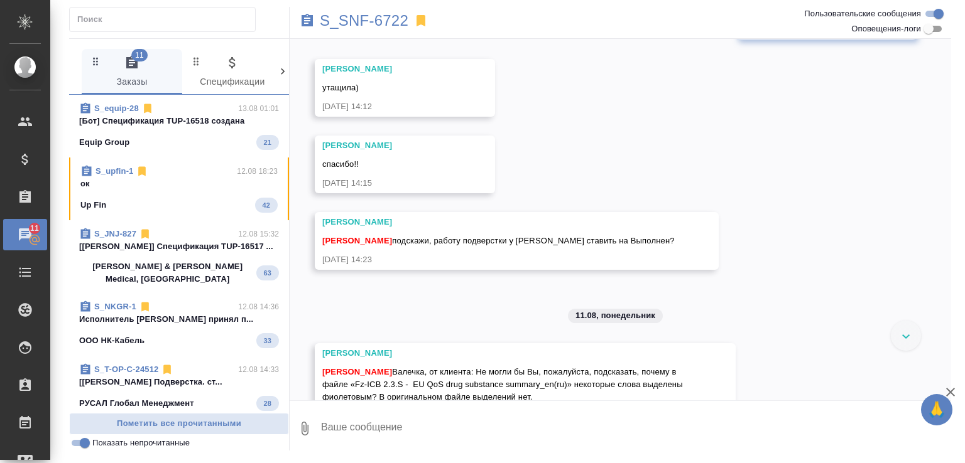
scroll to position [5184, 0]
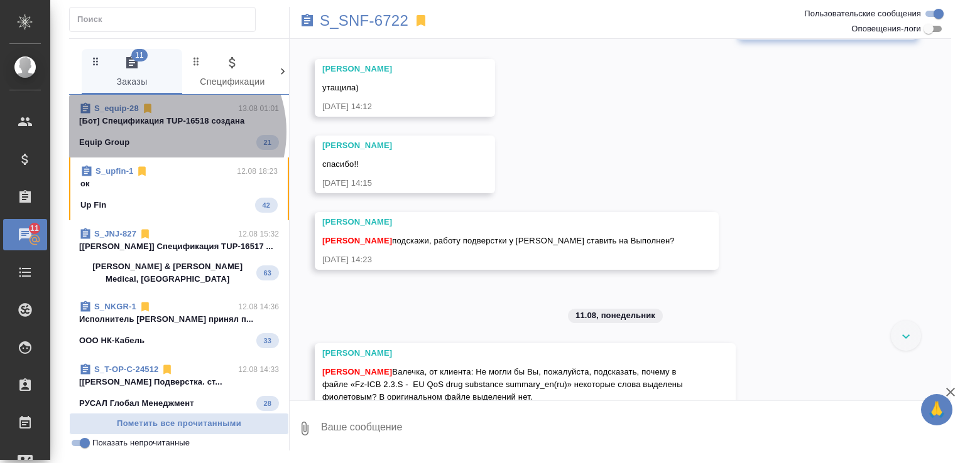
click at [165, 132] on span "S_equip-28 13.08 01:01 [Бот] Спецификация TUP-16518 создана Equip Group 21" at bounding box center [179, 126] width 200 height 48
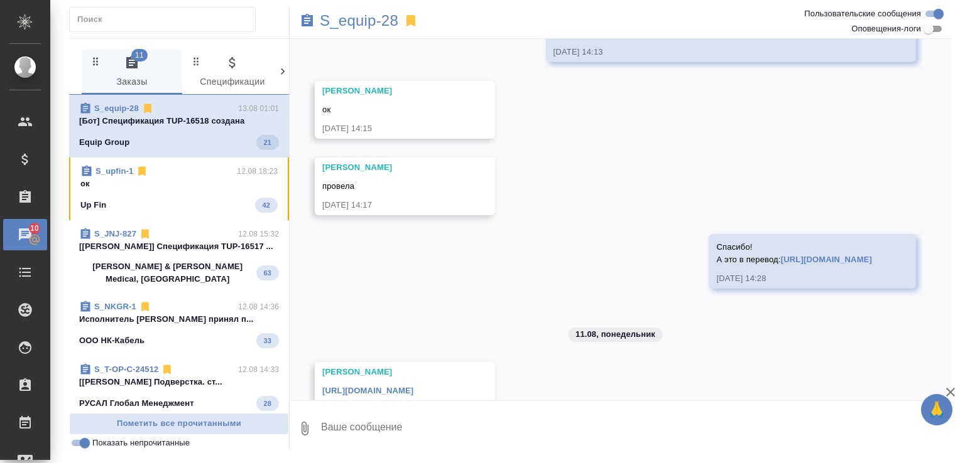
scroll to position [349, 0]
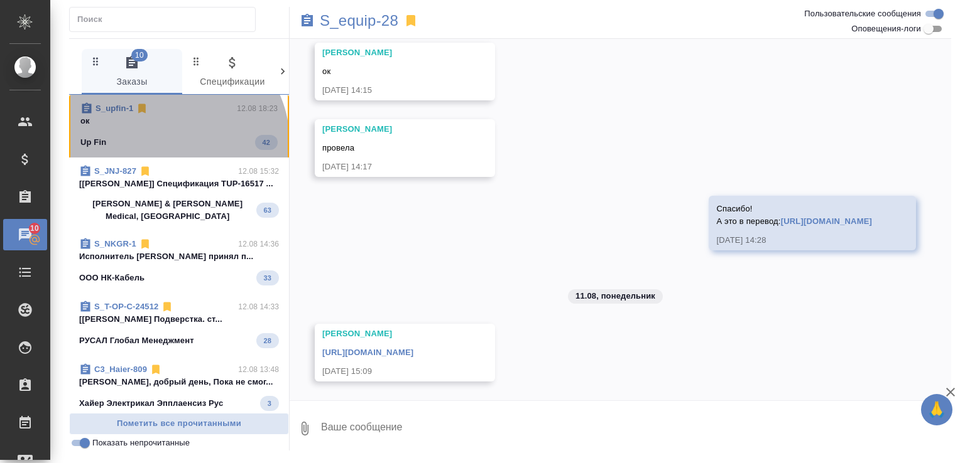
click at [174, 141] on div "Up Fin 42" at bounding box center [178, 142] width 197 height 15
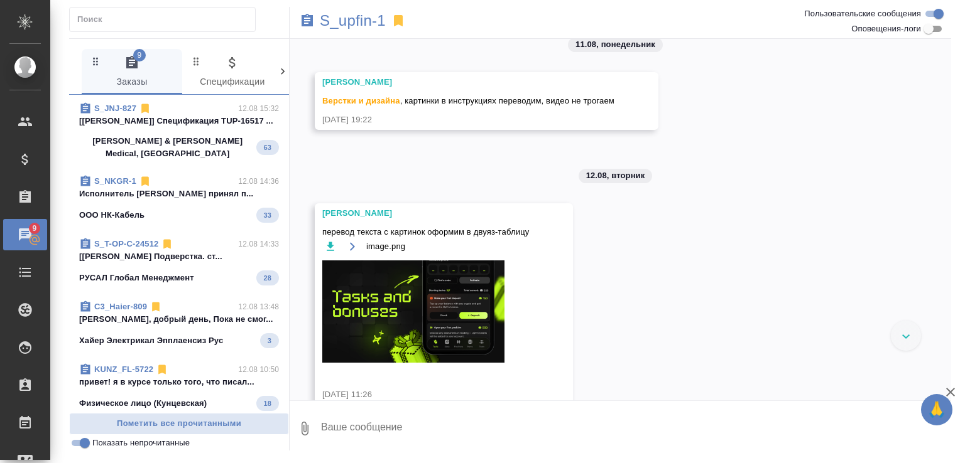
scroll to position [0, 0]
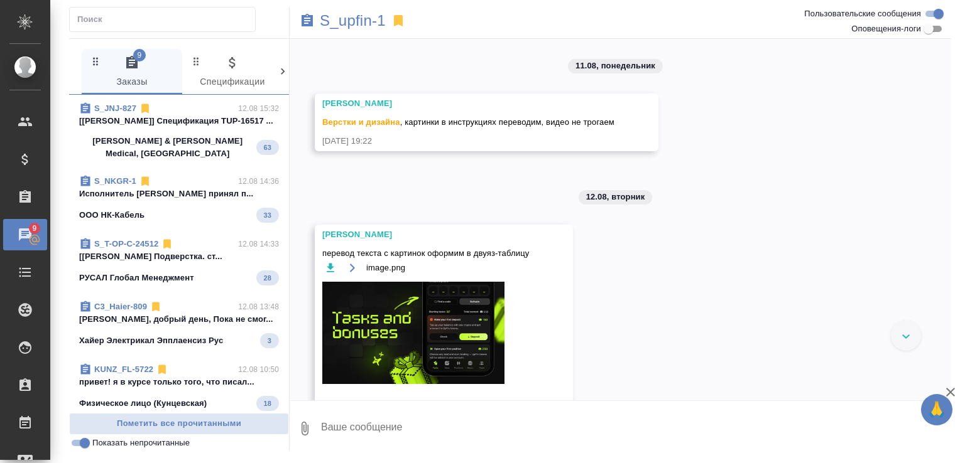
click at [401, 18] on icon at bounding box center [398, 20] width 9 height 11
click at [194, 115] on p "[Усманова Ольга] Спецификация TUP-16517 ..." at bounding box center [179, 121] width 200 height 13
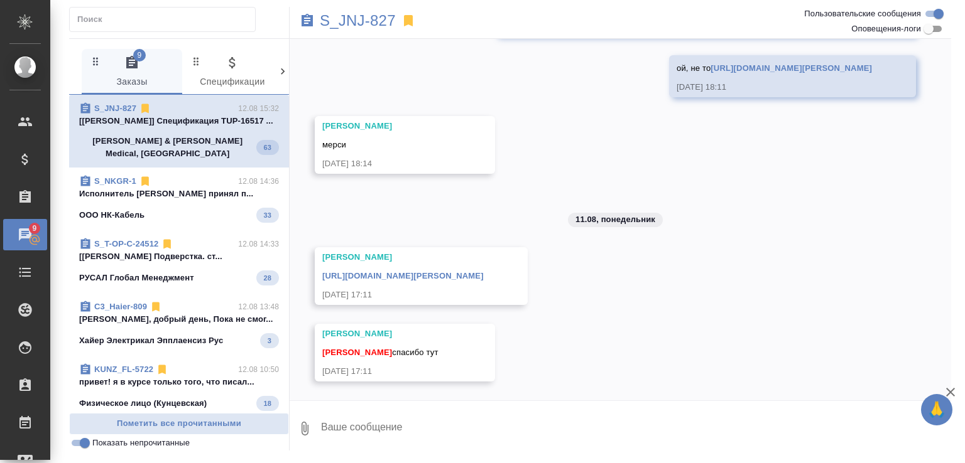
scroll to position [1128, 0]
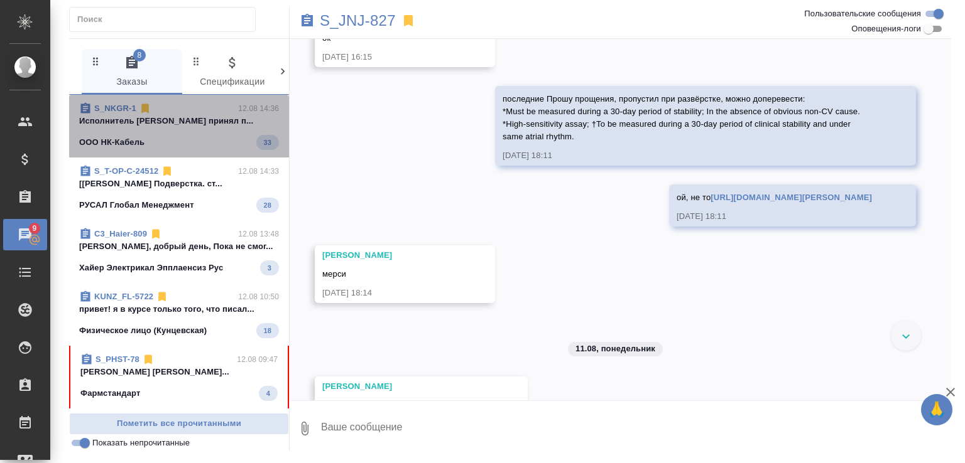
click at [216, 127] on p "Исполнитель Крастилевская Мария принял п..." at bounding box center [179, 121] width 200 height 13
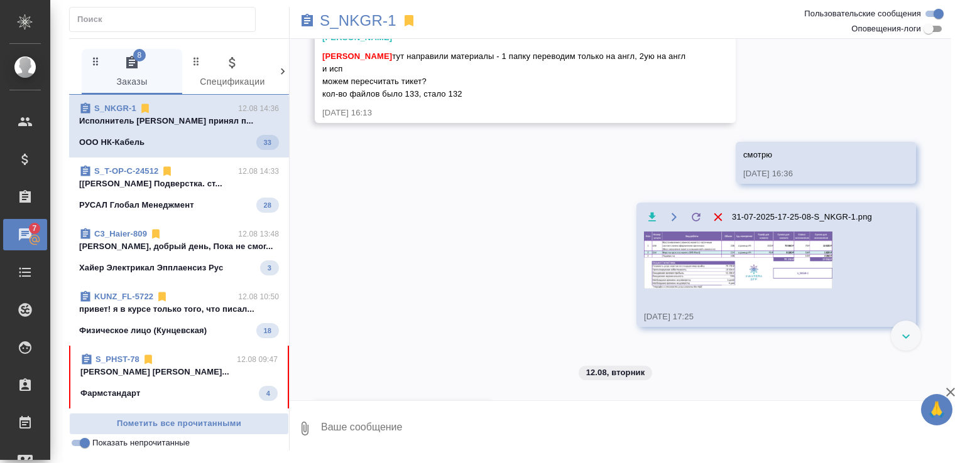
scroll to position [320, 0]
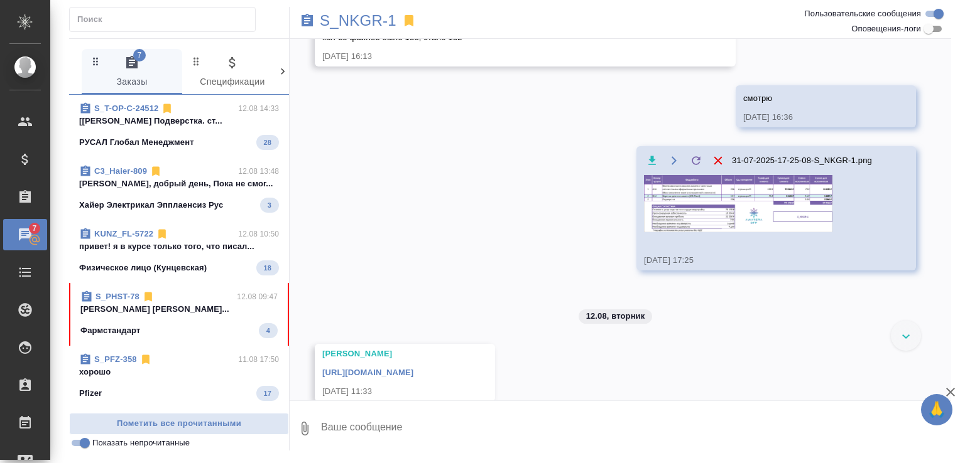
click at [737, 217] on img at bounding box center [738, 203] width 188 height 57
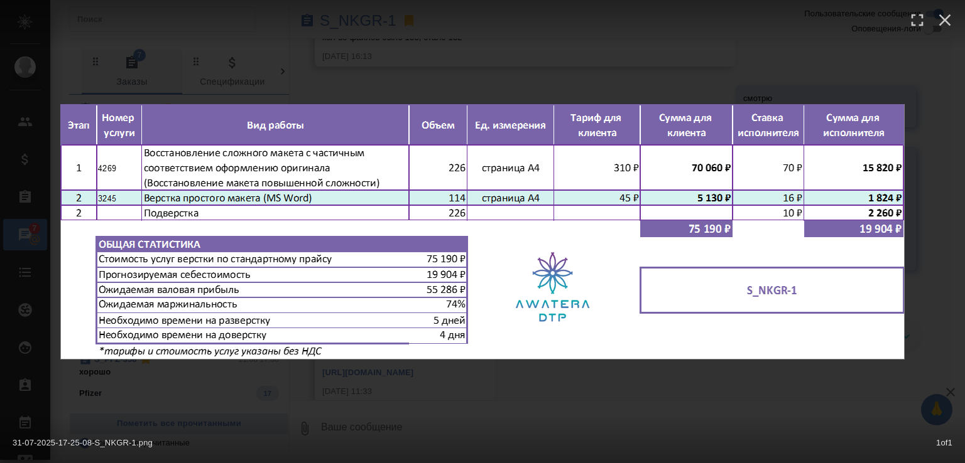
click at [423, 79] on div "31-07-2025-17-25-08-S_NKGR-1.png 1 of 1" at bounding box center [482, 231] width 965 height 463
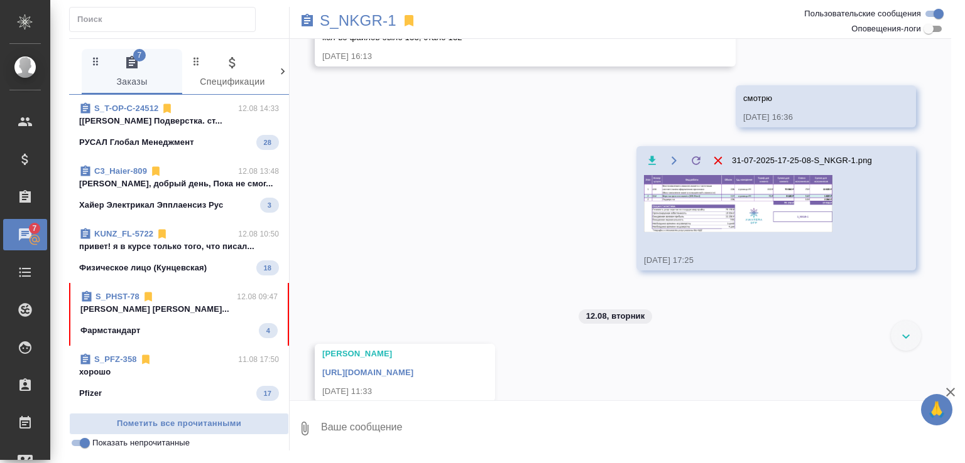
scroll to position [377, 0]
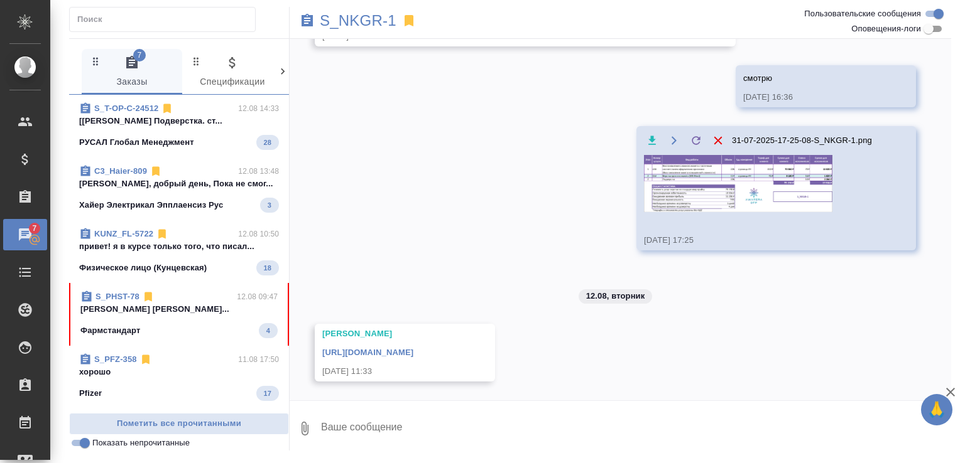
click at [195, 126] on p "[Оксютович Ирина] Работа Подверстка. ст..." at bounding box center [179, 121] width 200 height 13
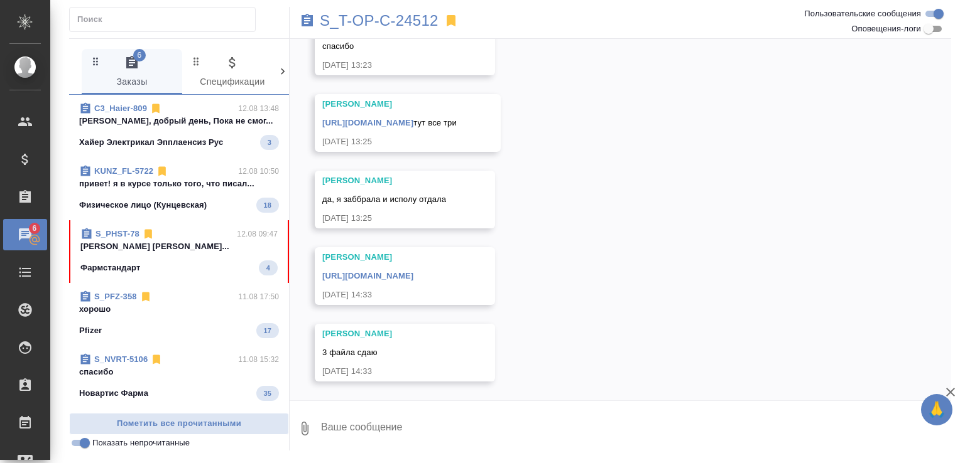
scroll to position [2531, 0]
click at [220, 132] on span "C3_Haier-809 12.08 13:48 Ольга, добрый день, Пока не смог... Хайер Электрикал Э…" at bounding box center [179, 126] width 200 height 48
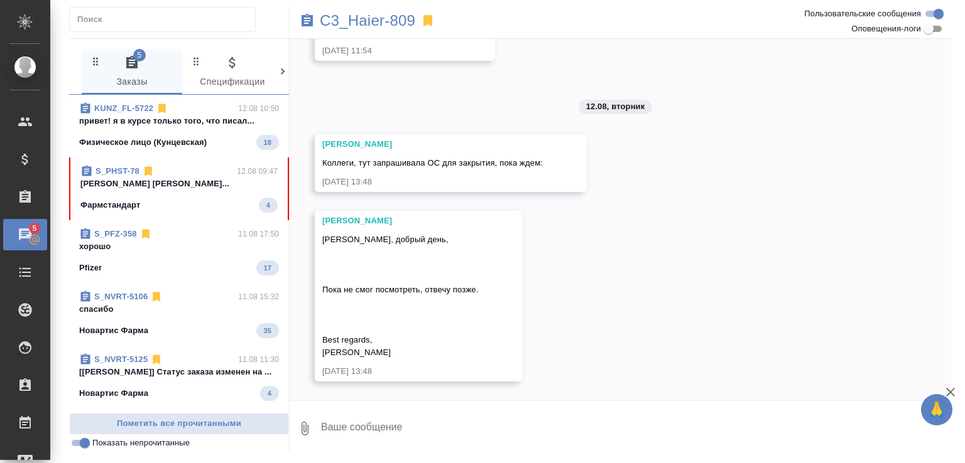
scroll to position [20410, 0]
click at [222, 113] on div "KUNZ_FL-5722 12.08 10:50" at bounding box center [179, 108] width 200 height 13
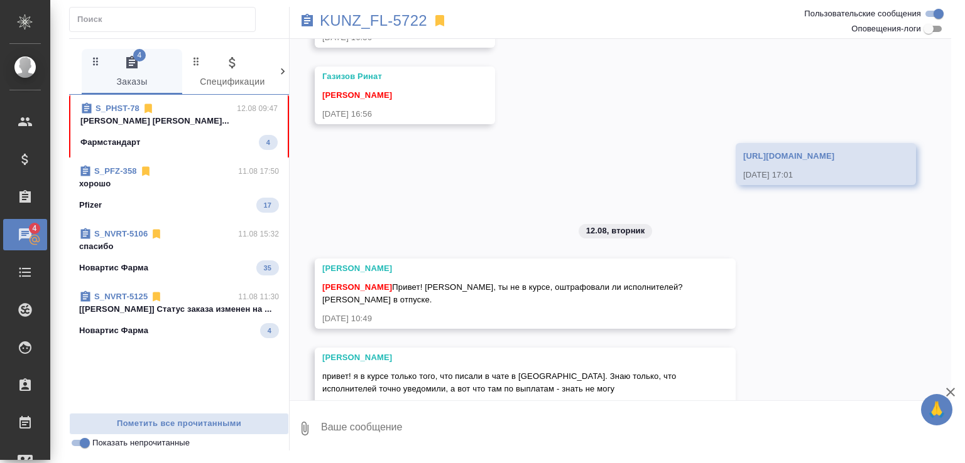
scroll to position [882, 0]
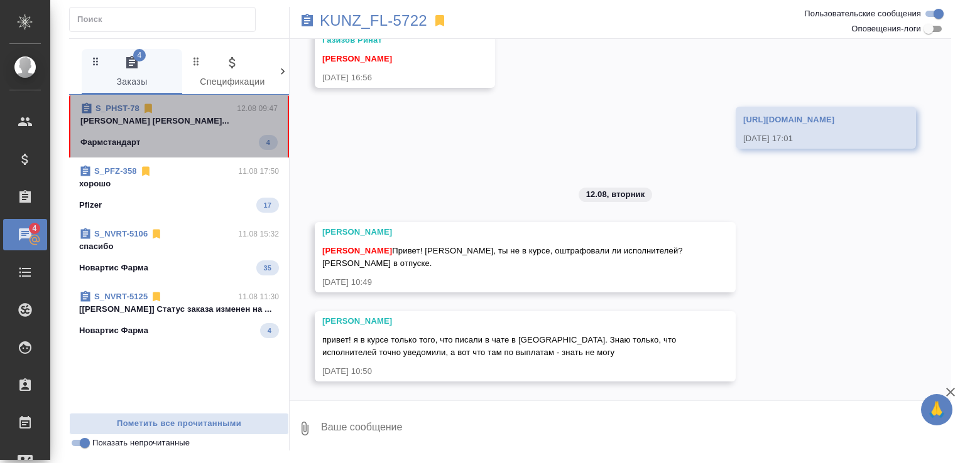
click at [208, 127] on p "Арсеньева Вера Малофеева Екатерина Приве..." at bounding box center [178, 121] width 197 height 13
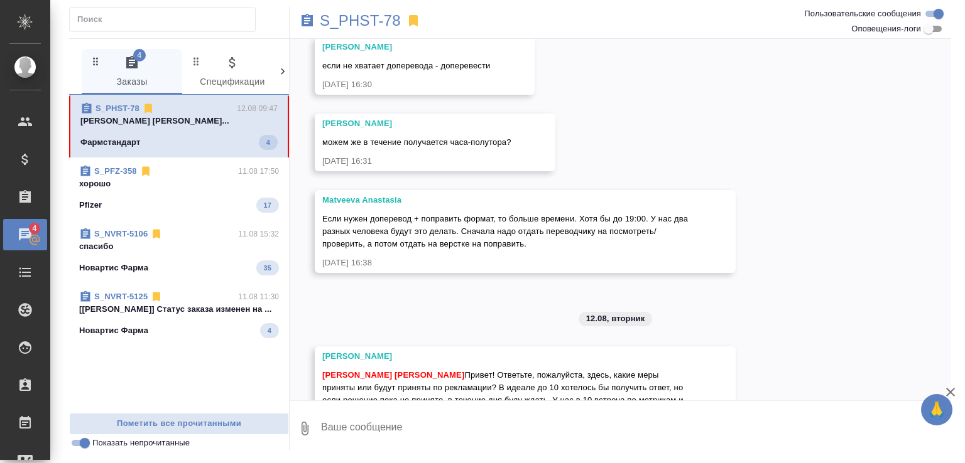
scroll to position [3238, 0]
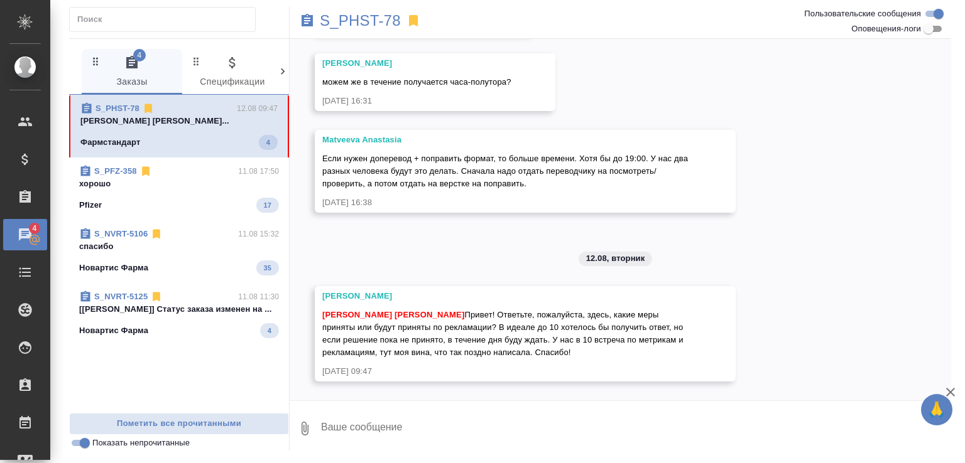
click at [208, 127] on p "Арсеньева Вера Малофеева Екатерина Приве..." at bounding box center [178, 121] width 197 height 13
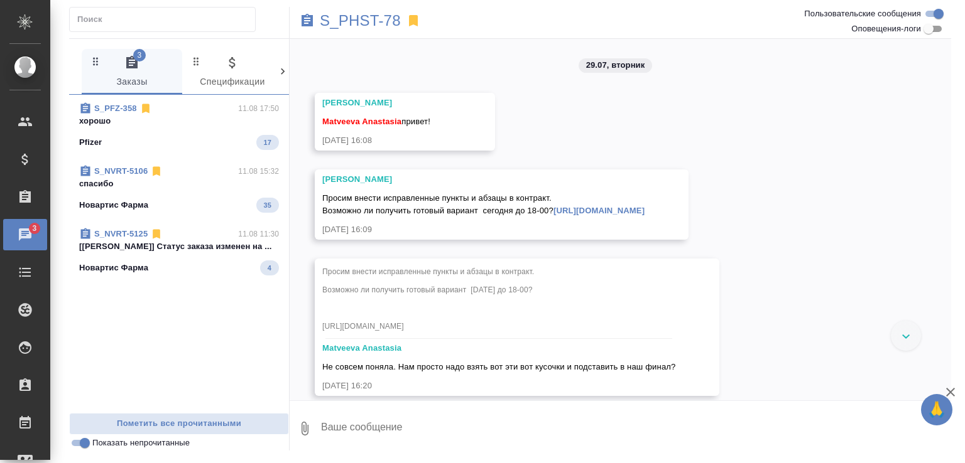
scroll to position [2721, 0]
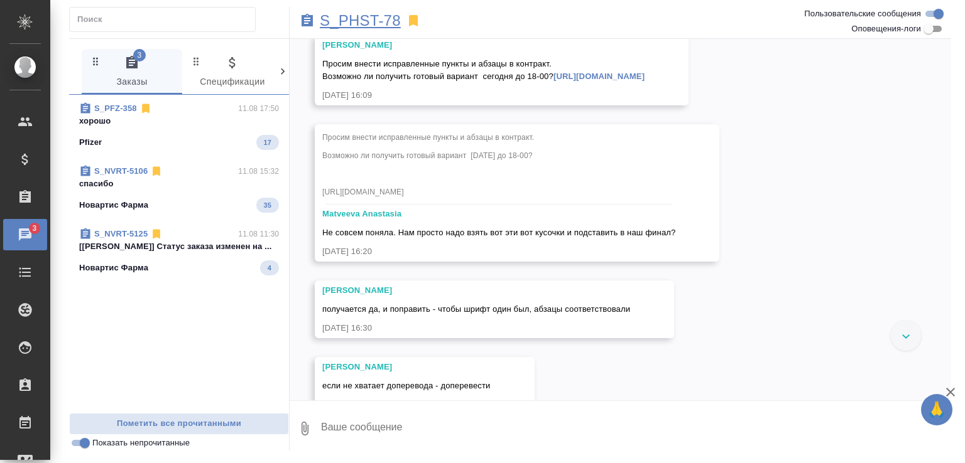
click at [356, 16] on p "S_PHST-78" at bounding box center [360, 20] width 81 height 13
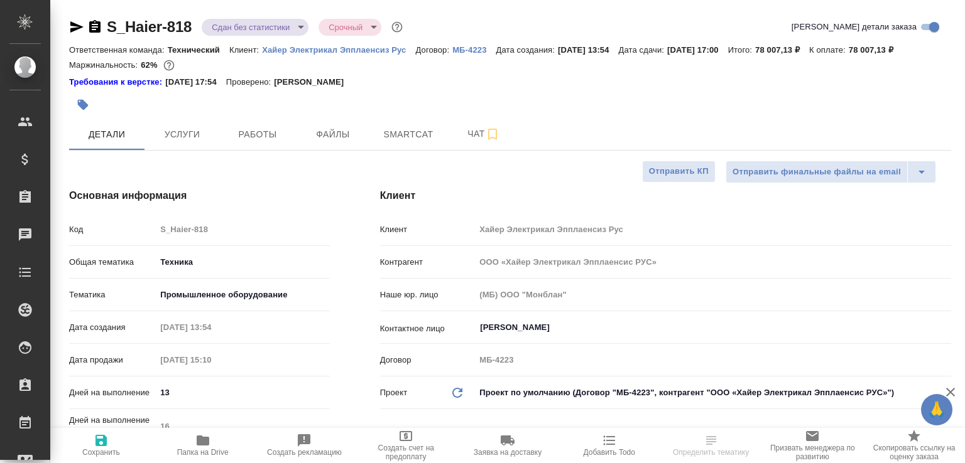
select select "RU"
click at [474, 150] on button "Чат" at bounding box center [483, 134] width 75 height 31
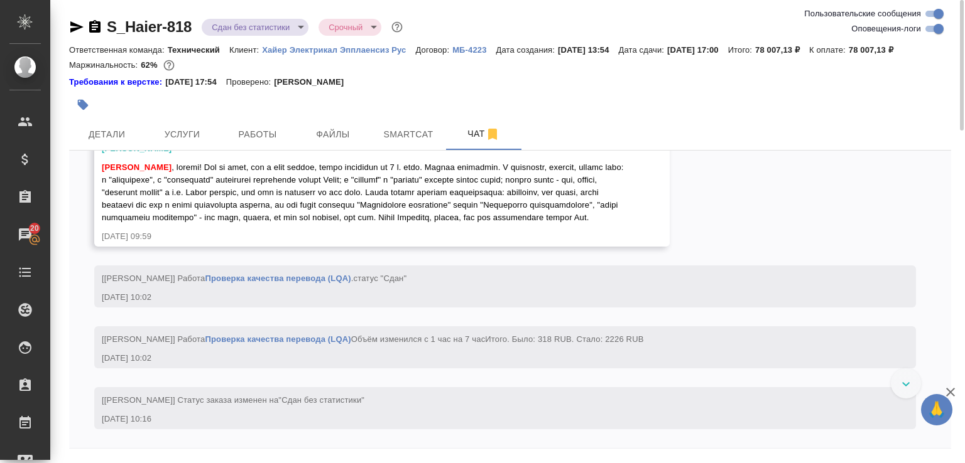
scroll to position [9296, 0]
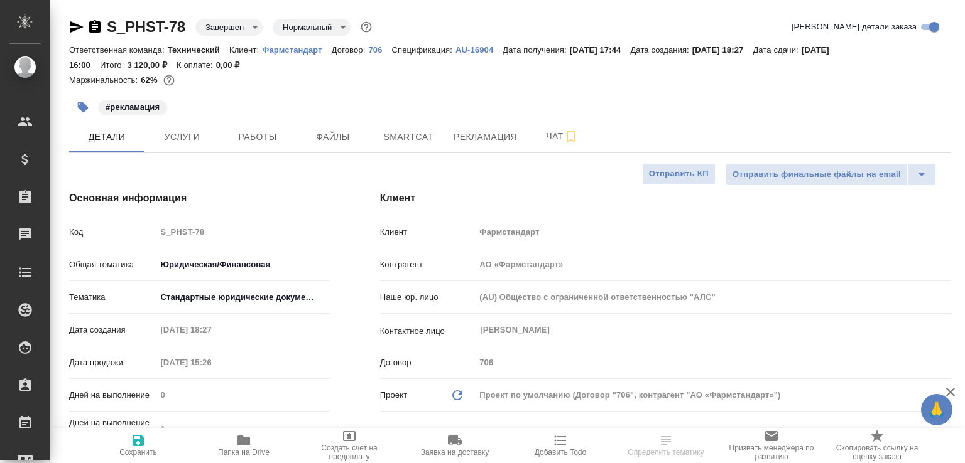
select select "RU"
click at [471, 143] on span "Рекламация" at bounding box center [484, 137] width 63 height 16
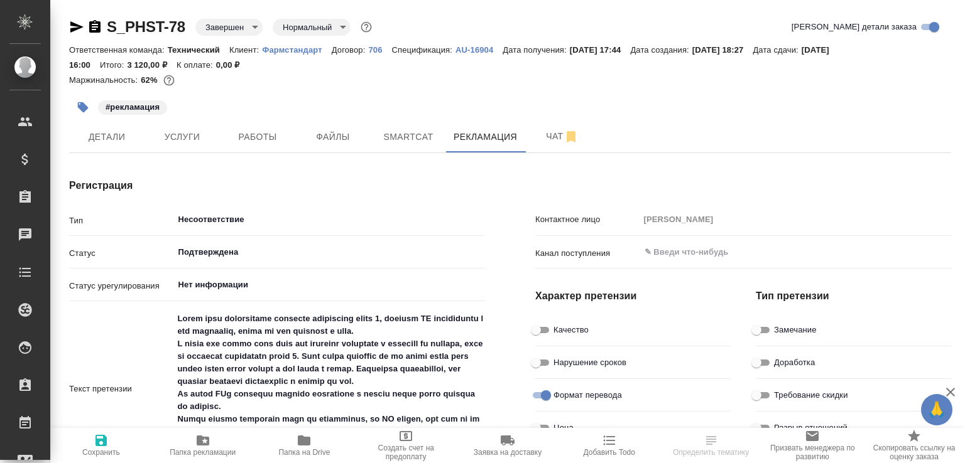
type textarea "x"
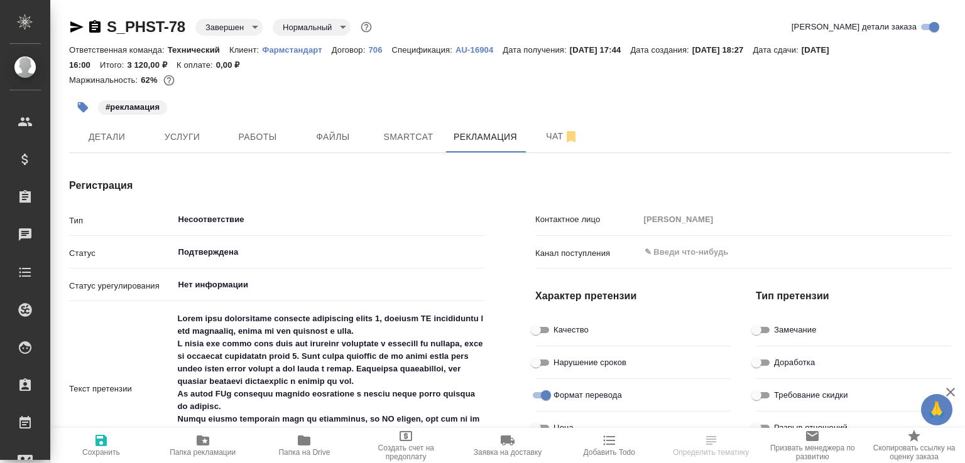
type textarea "x"
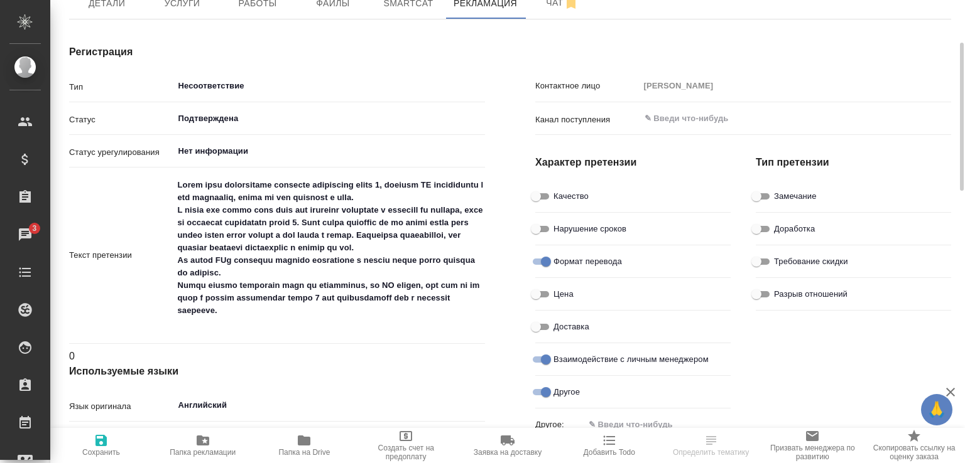
type textarea "x"
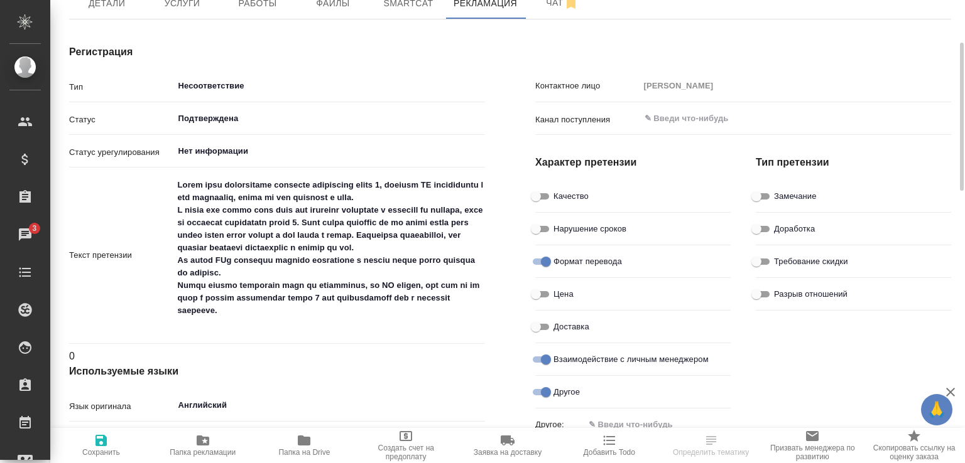
type textarea "x"
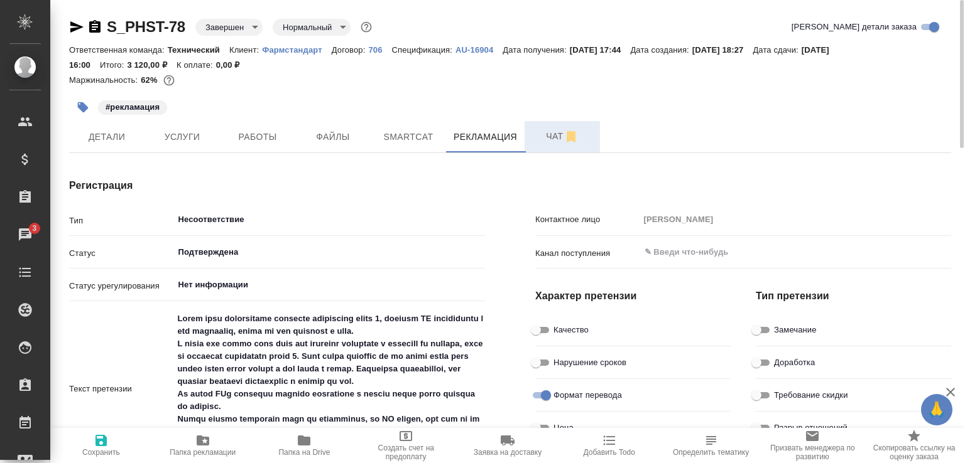
click at [555, 143] on span "Чат" at bounding box center [562, 137] width 60 height 16
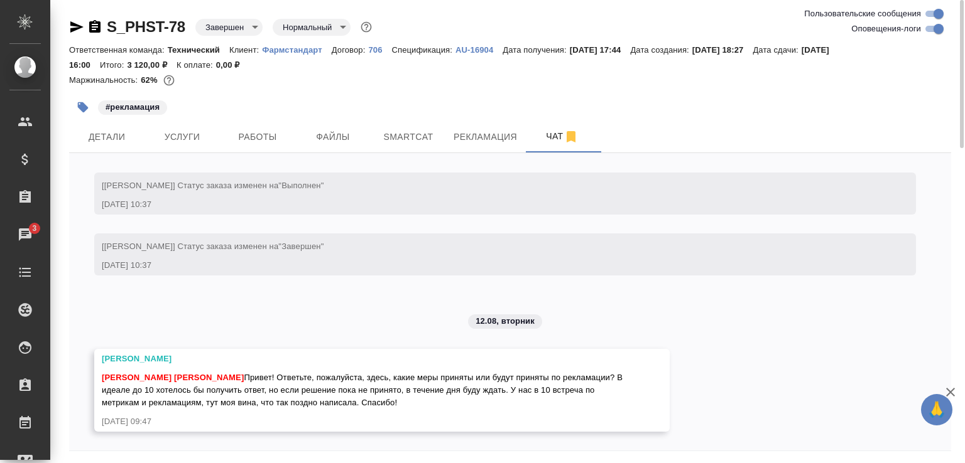
scroll to position [8071, 0]
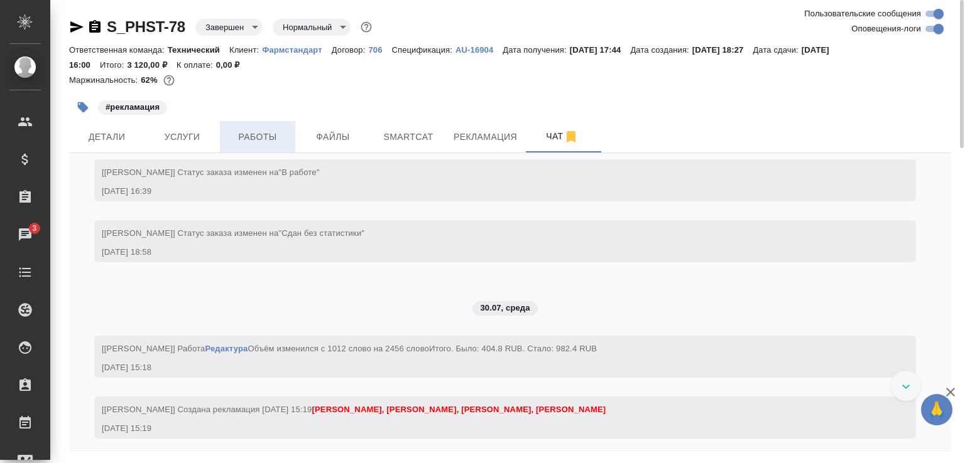
click at [261, 136] on span "Работы" at bounding box center [257, 137] width 60 height 16
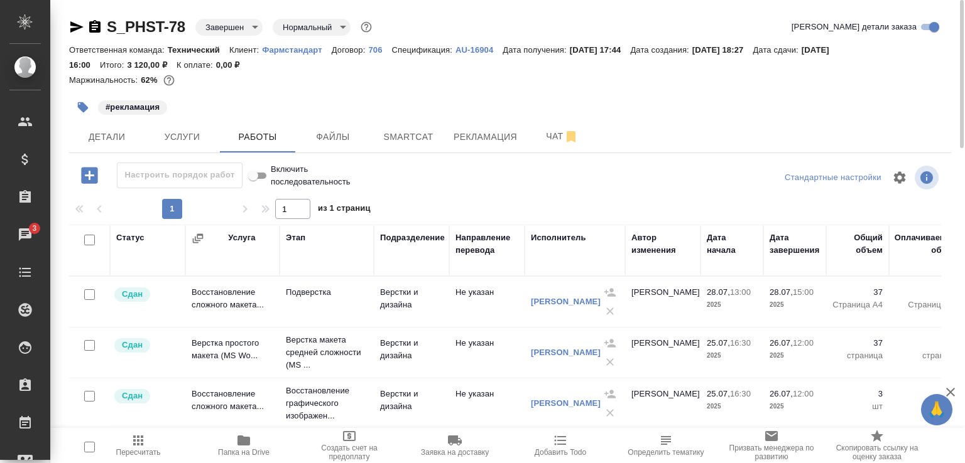
scroll to position [63, 0]
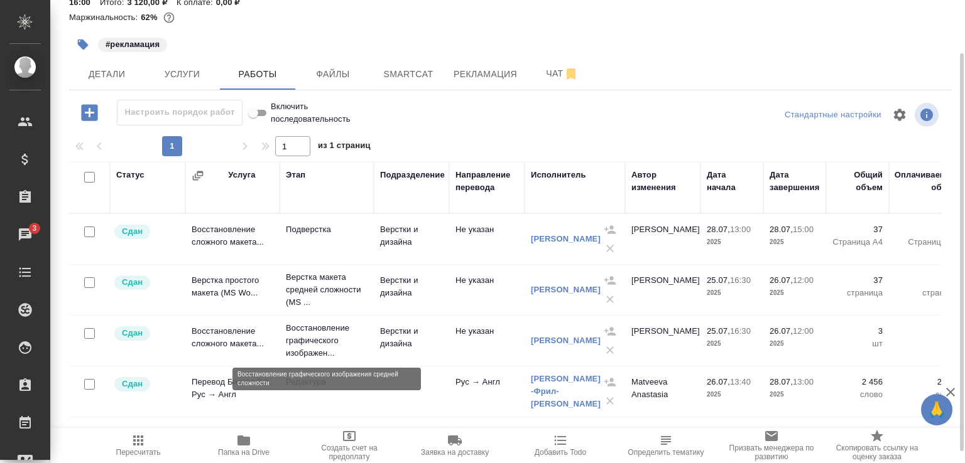
click at [308, 342] on p "Восстановление графического изображен..." at bounding box center [327, 341] width 82 height 38
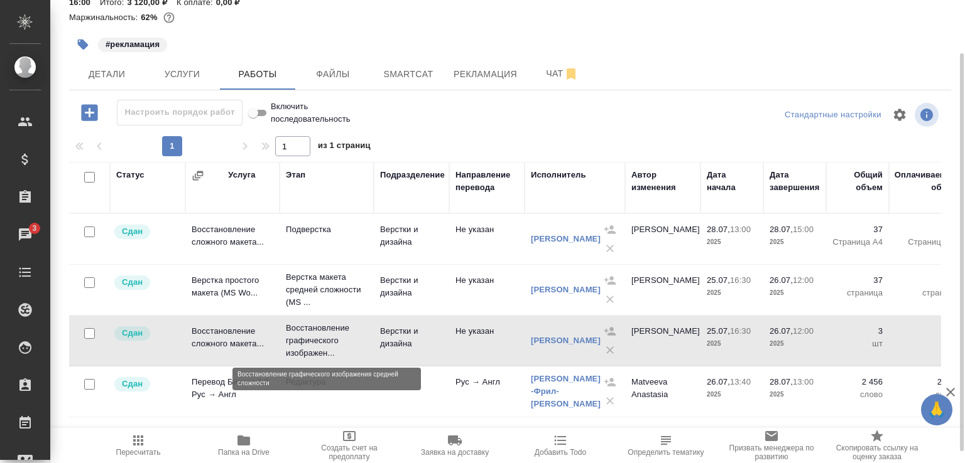
click at [308, 342] on p "Восстановление графического изображен..." at bounding box center [327, 341] width 82 height 38
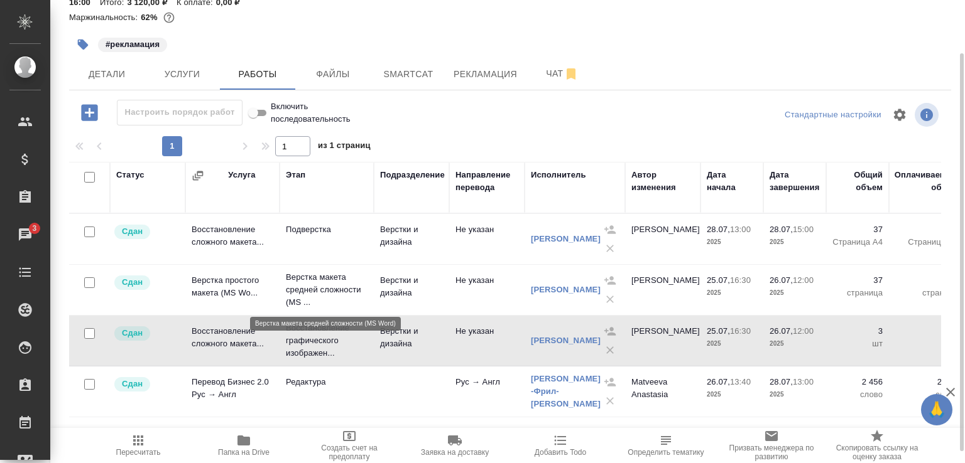
click at [336, 295] on p "Верстка макета средней сложности (MS ..." at bounding box center [327, 290] width 82 height 38
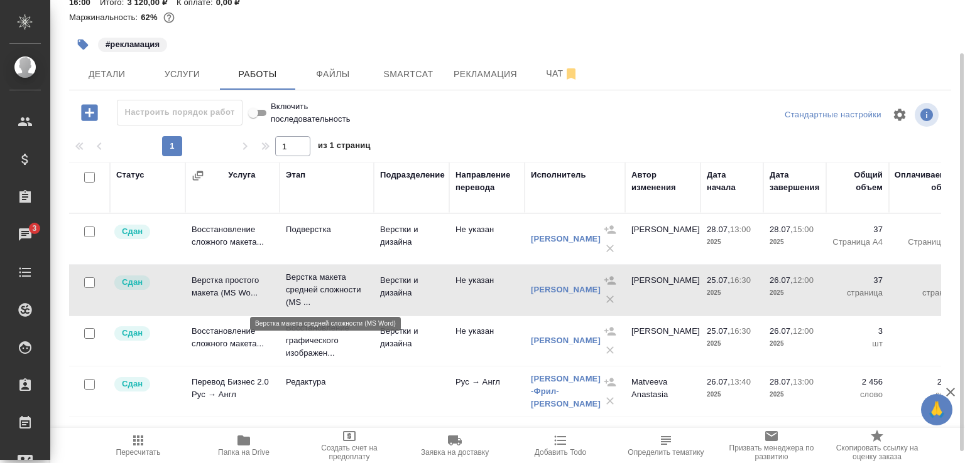
click at [336, 295] on p "Верстка макета средней сложности (MS ..." at bounding box center [327, 290] width 82 height 38
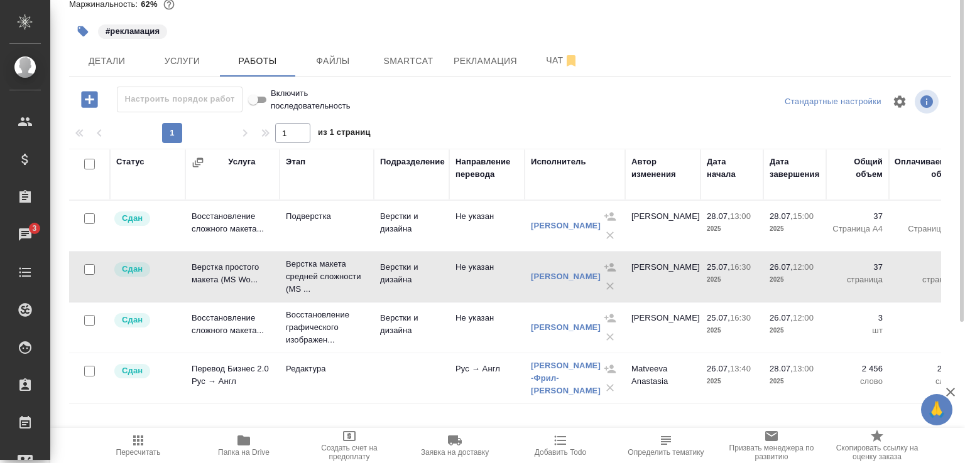
scroll to position [0, 0]
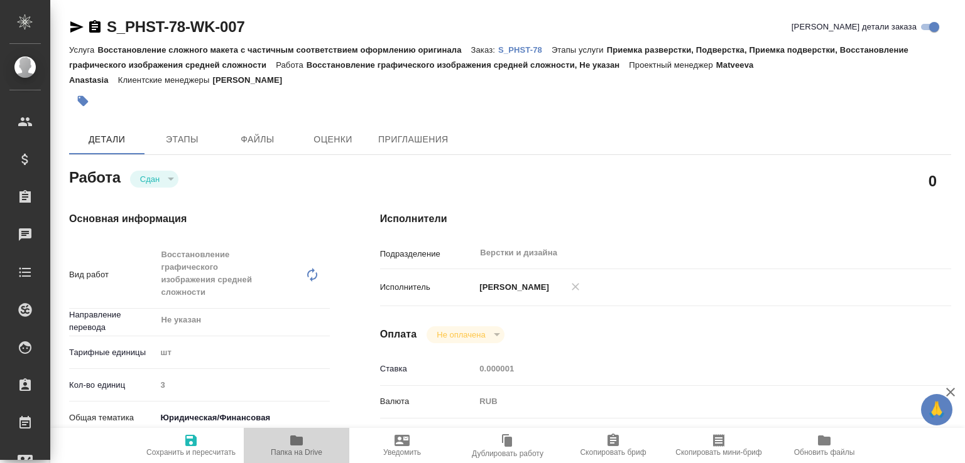
click at [294, 435] on icon "button" at bounding box center [296, 440] width 15 height 15
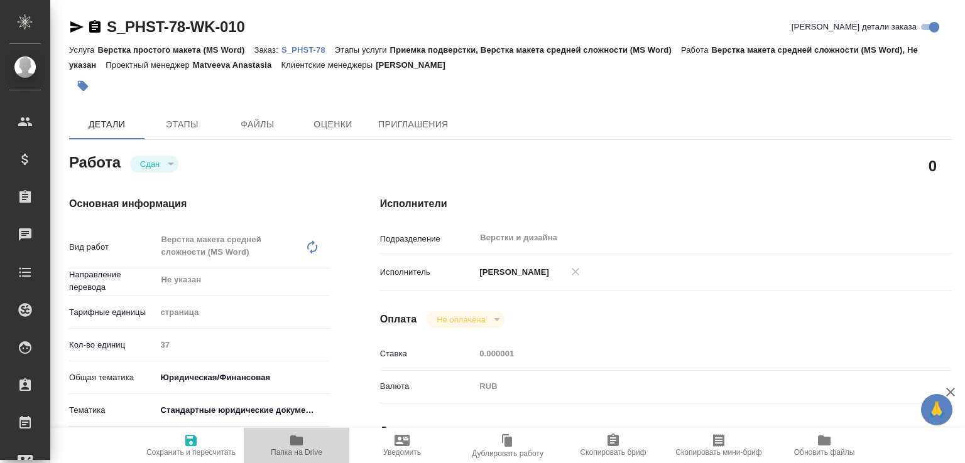
click at [270, 446] on span "Папка на Drive" at bounding box center [296, 445] width 90 height 24
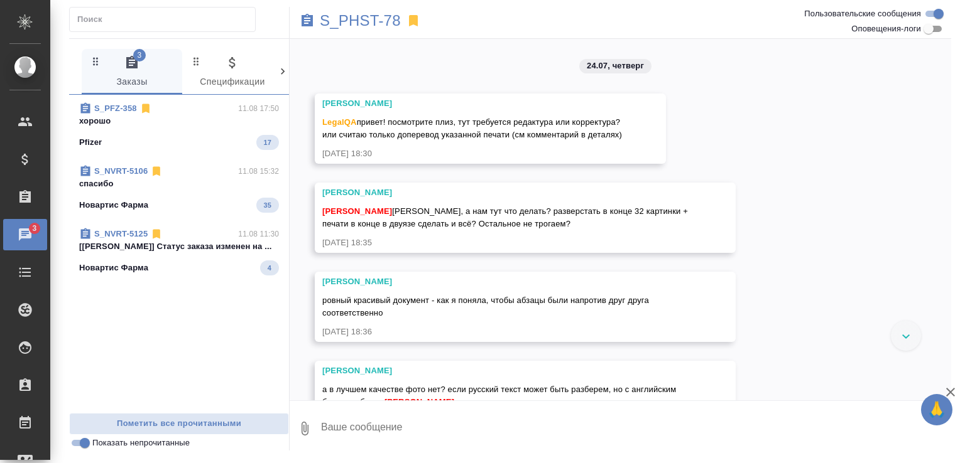
scroll to position [2721, 0]
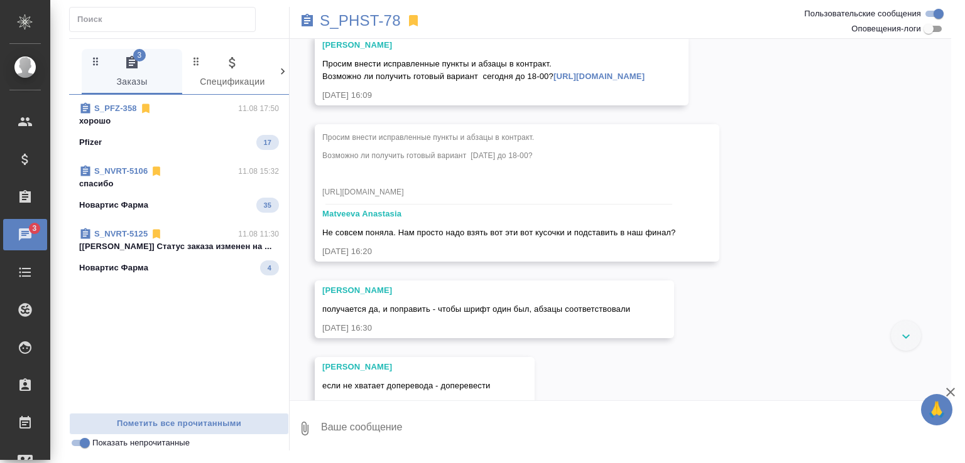
click at [207, 147] on div "Pfizer 17" at bounding box center [179, 142] width 200 height 15
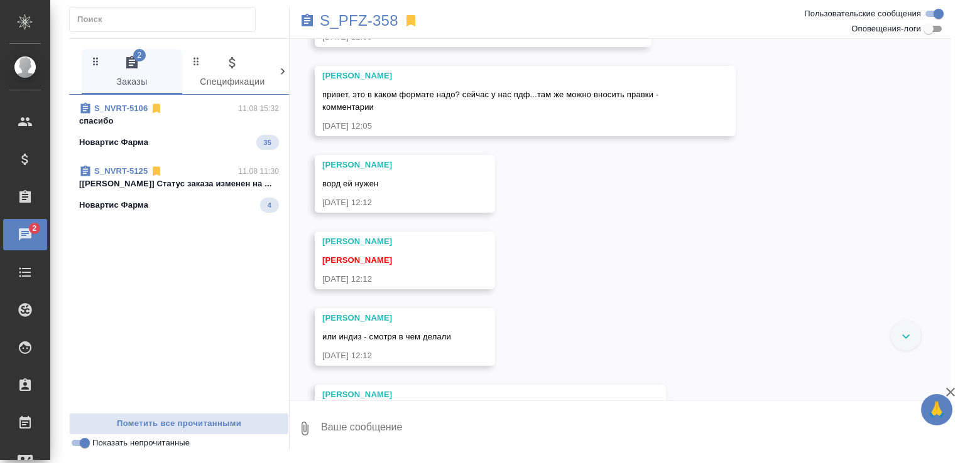
scroll to position [2151, 0]
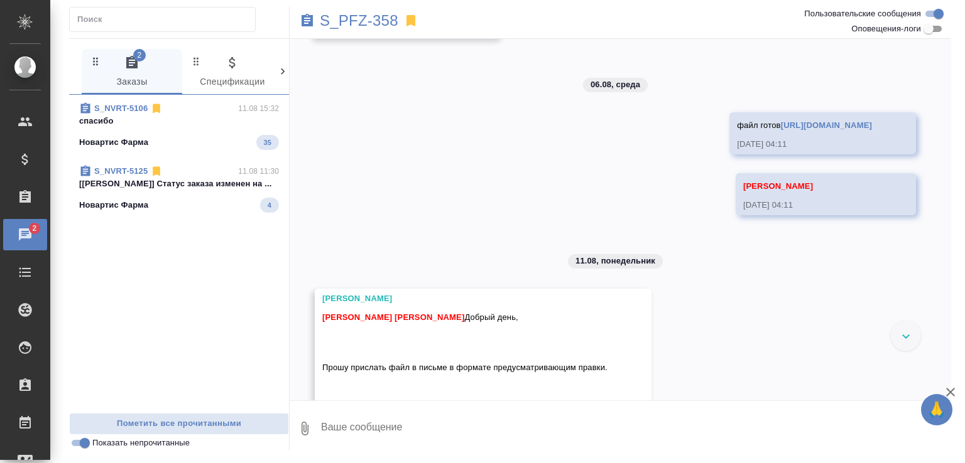
click at [781, 130] on link "https://drive.awatera.com/apps/files/files/9918424?dir=/Shares/PFIZER/Orders/S_…" at bounding box center [826, 125] width 91 height 9
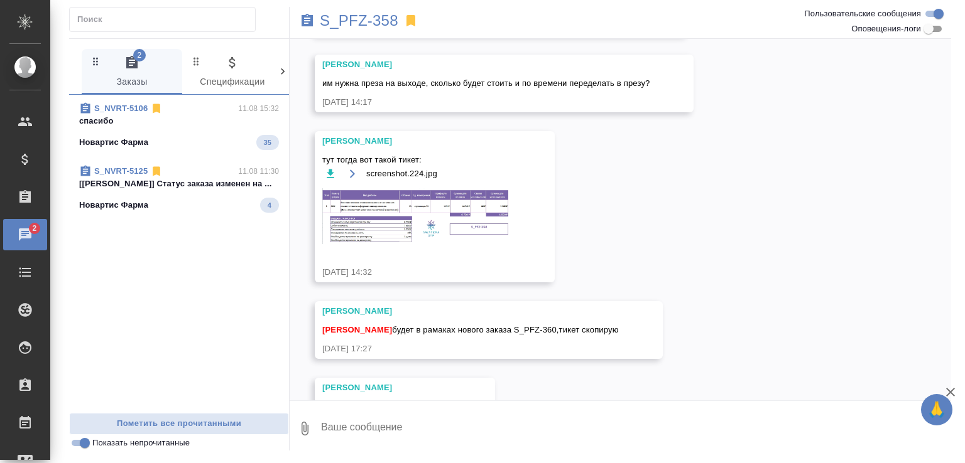
scroll to position [3265, 0]
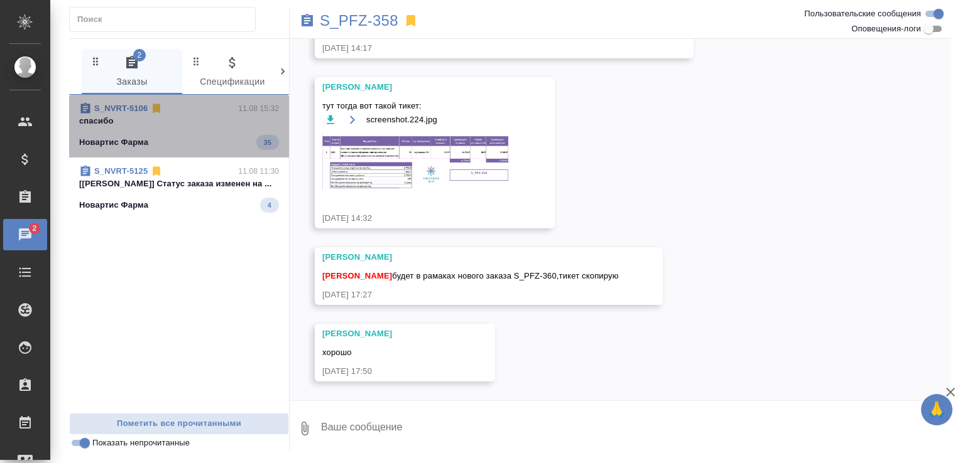
click at [216, 139] on div "Новартис Фарма 35" at bounding box center [179, 142] width 200 height 15
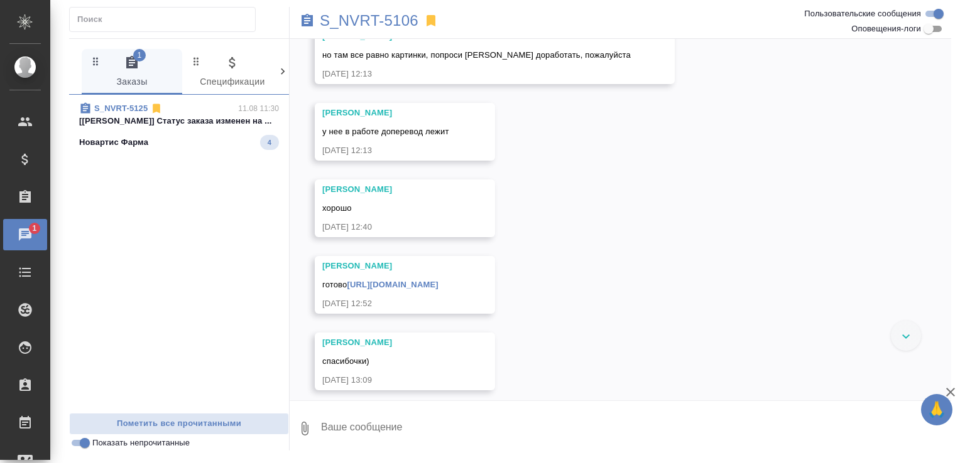
scroll to position [2267, 0]
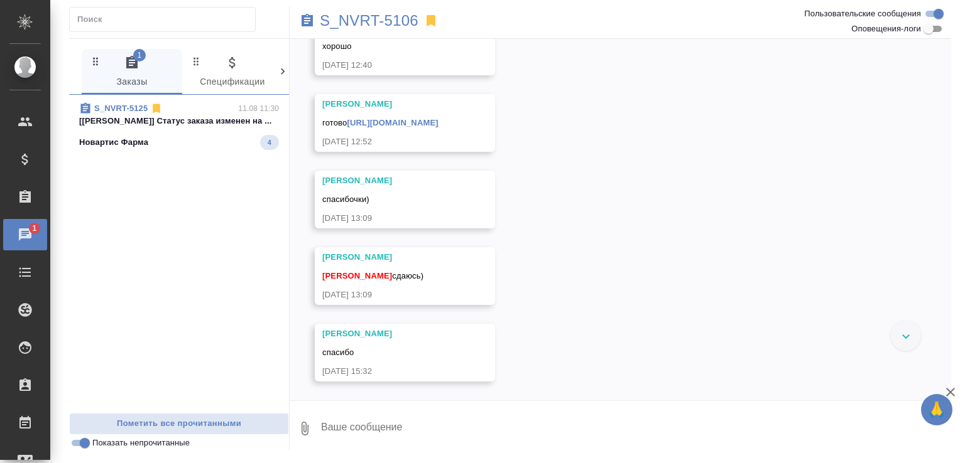
click at [207, 123] on p "[Грабко Мария] Статус заказа изменен на ..." at bounding box center [179, 121] width 200 height 13
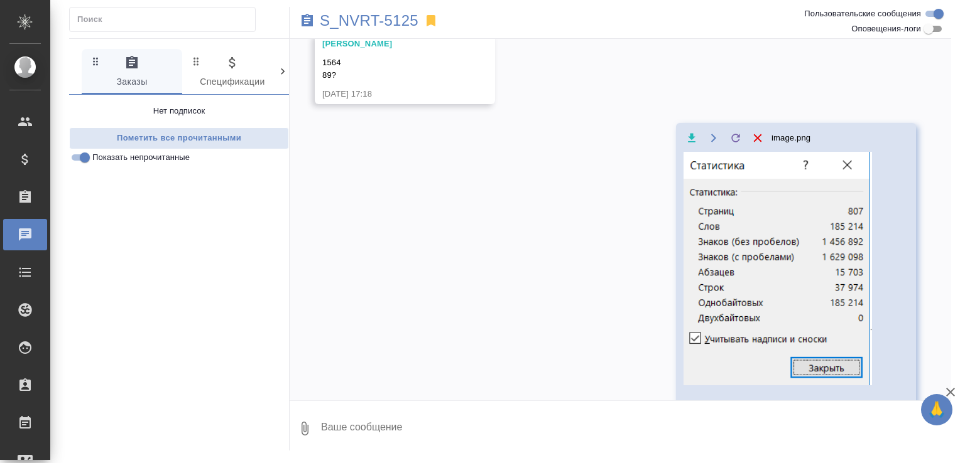
scroll to position [2193, 0]
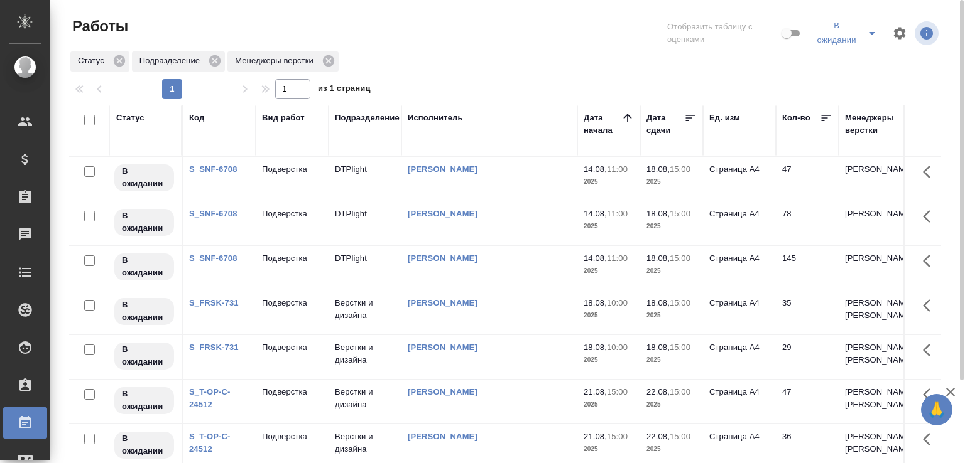
click at [871, 30] on icon "split button" at bounding box center [871, 33] width 15 height 15
click at [828, 60] on li "Total" at bounding box center [847, 65] width 74 height 20
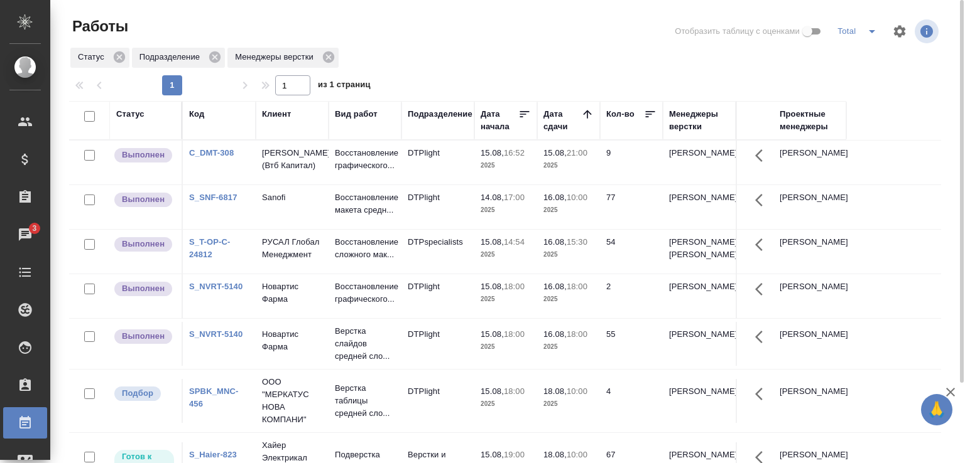
click at [700, 129] on div "Менеджеры верстки" at bounding box center [699, 120] width 60 height 25
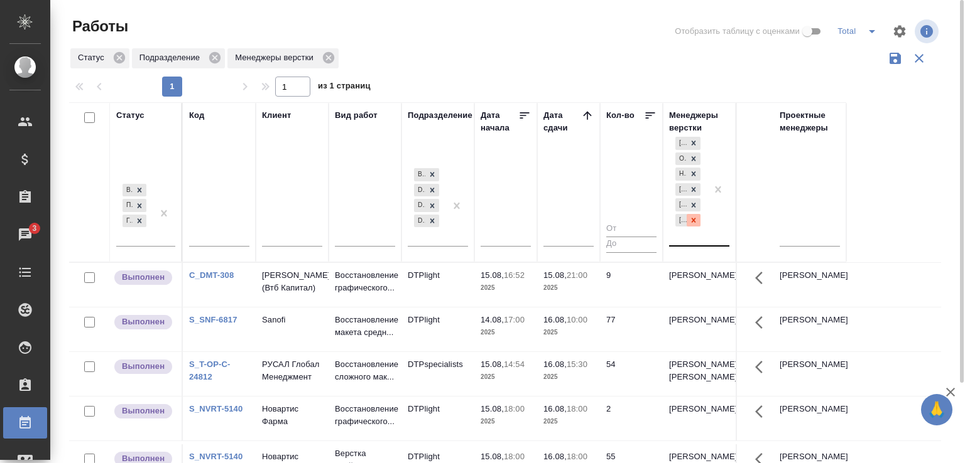
click at [695, 220] on icon at bounding box center [693, 220] width 9 height 9
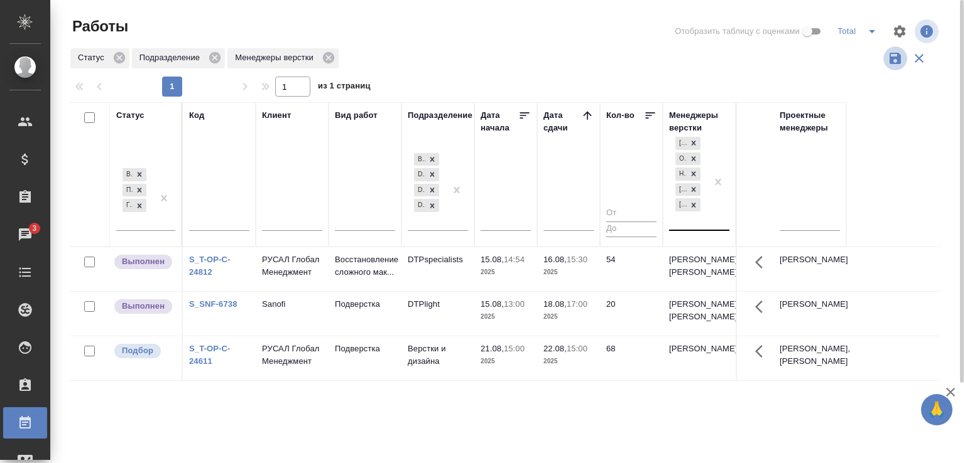
click at [899, 56] on icon "button" at bounding box center [894, 58] width 11 height 11
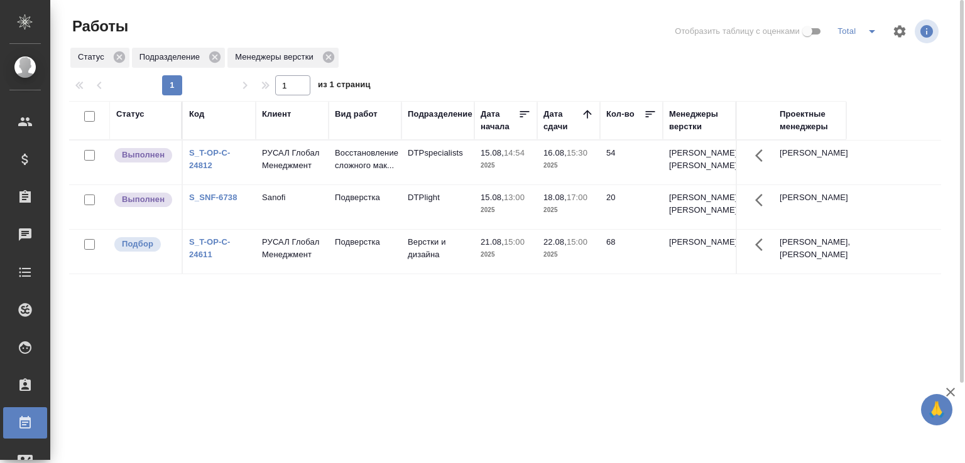
click at [303, 185] on td "РУСАЛ Глобал Менеджмент" at bounding box center [292, 163] width 73 height 44
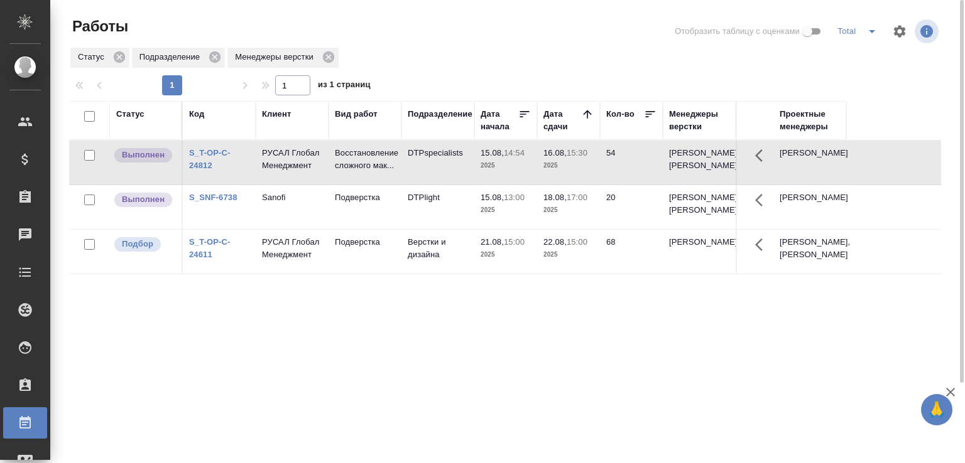
click at [303, 185] on td "РУСАЛ Глобал Менеджмент" at bounding box center [292, 163] width 73 height 44
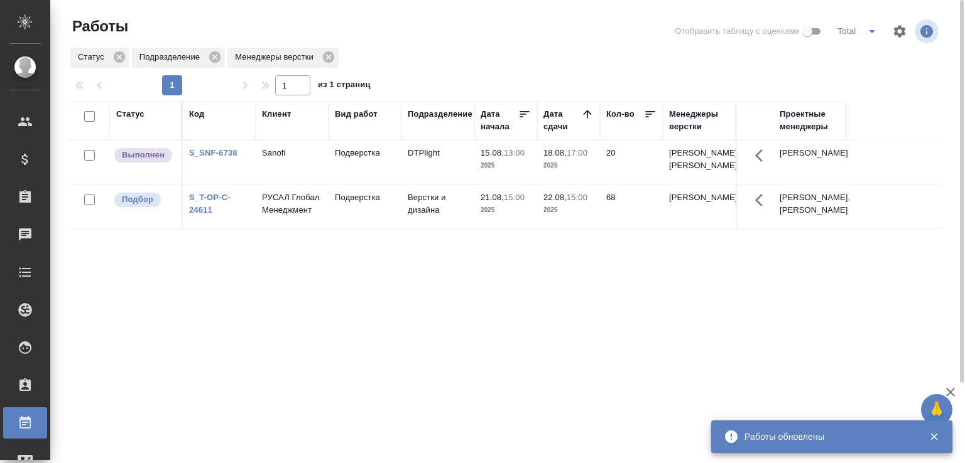
click at [357, 185] on td "Подверстка" at bounding box center [364, 163] width 73 height 44
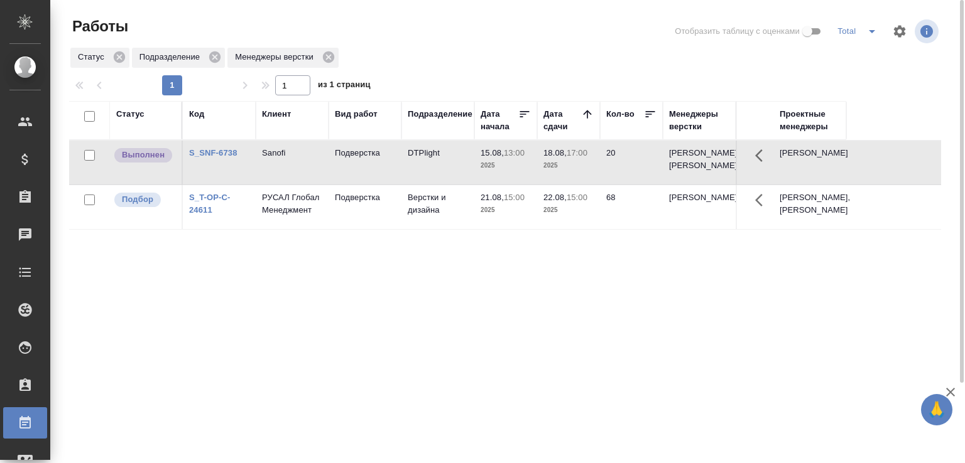
click at [357, 185] on td "Подверстка" at bounding box center [364, 163] width 73 height 44
click at [221, 158] on link "S_SNF-6738" at bounding box center [213, 152] width 48 height 9
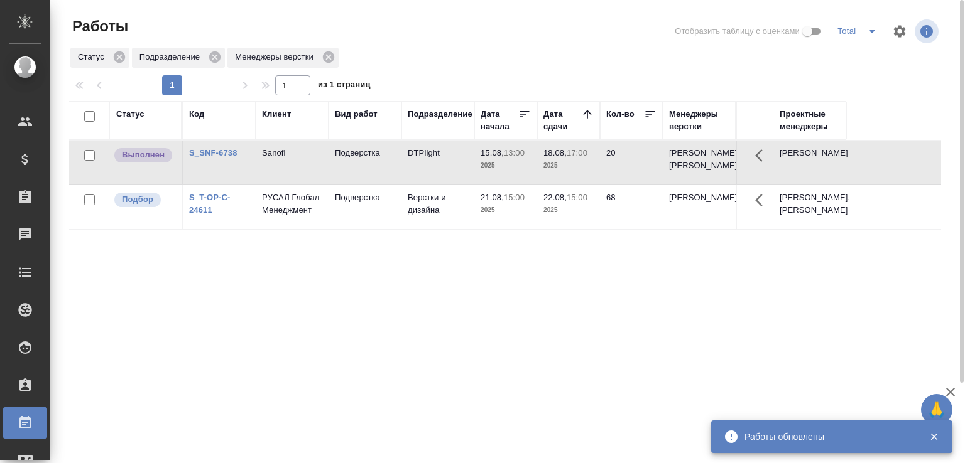
click at [198, 215] on link "S_T-OP-C-24611" at bounding box center [209, 204] width 41 height 22
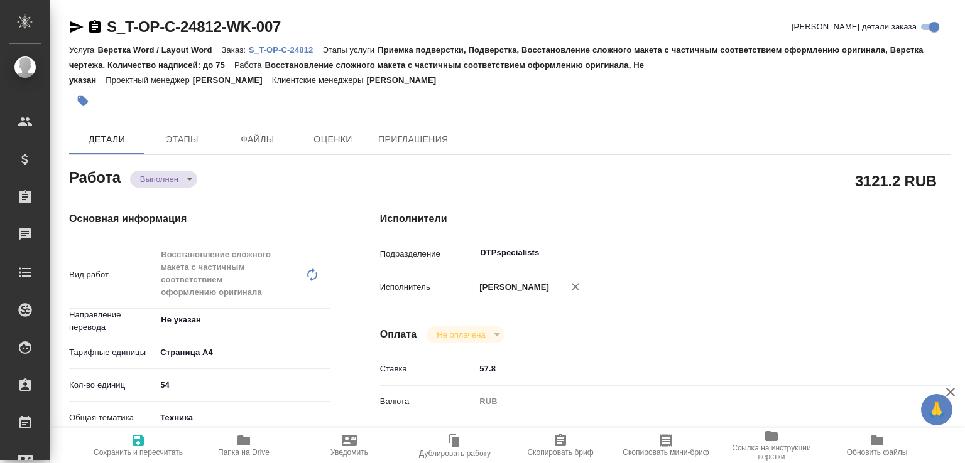
click at [180, 178] on body "🙏 .cls-1 fill:#fff; AWATERA [PERSON_NAME]malofeeva Клиенты Спецификации Заказы …" at bounding box center [482, 231] width 965 height 463
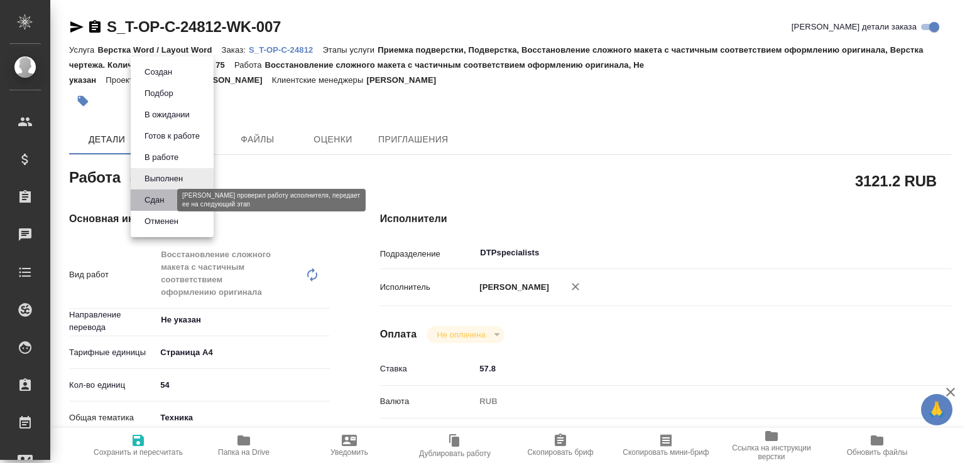
click at [168, 202] on button "Сдан" at bounding box center [154, 200] width 27 height 14
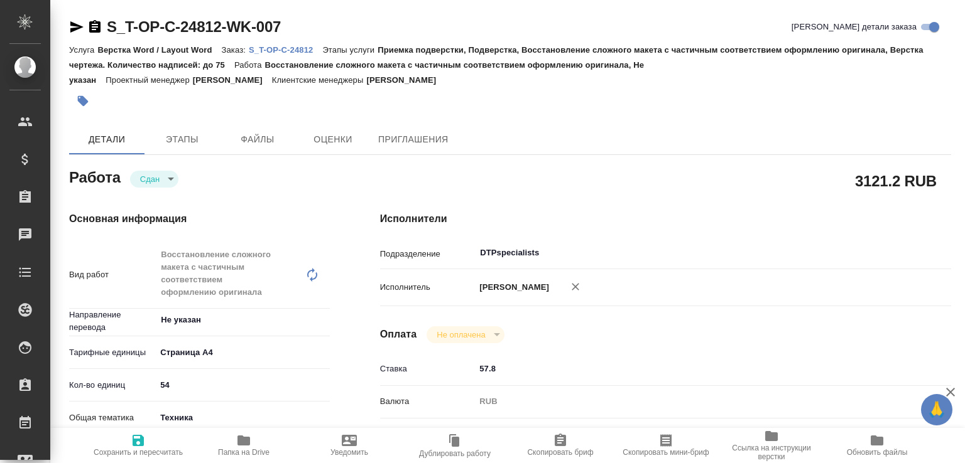
type textarea "x"
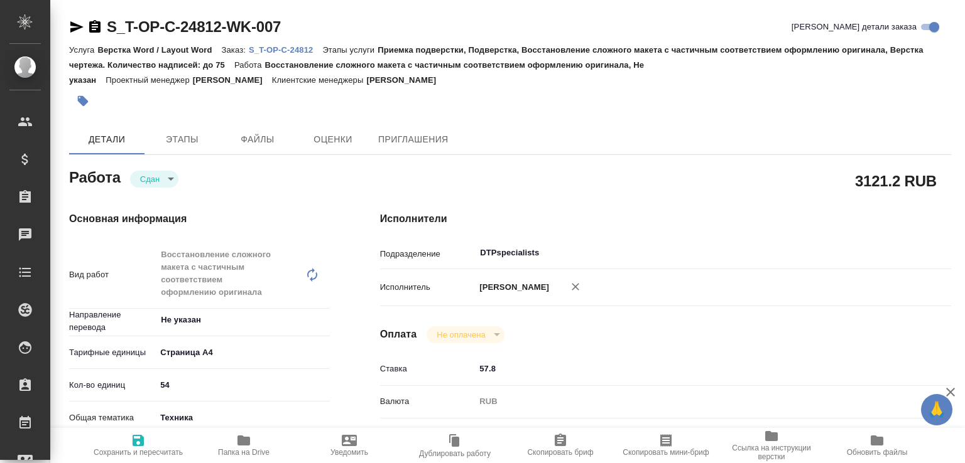
type textarea "x"
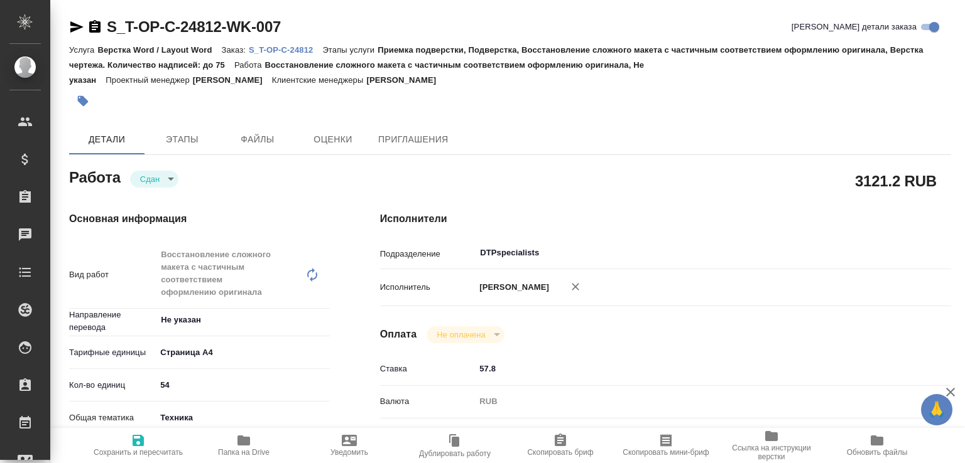
click at [263, 445] on span "Папка на Drive" at bounding box center [243, 445] width 90 height 24
type textarea "x"
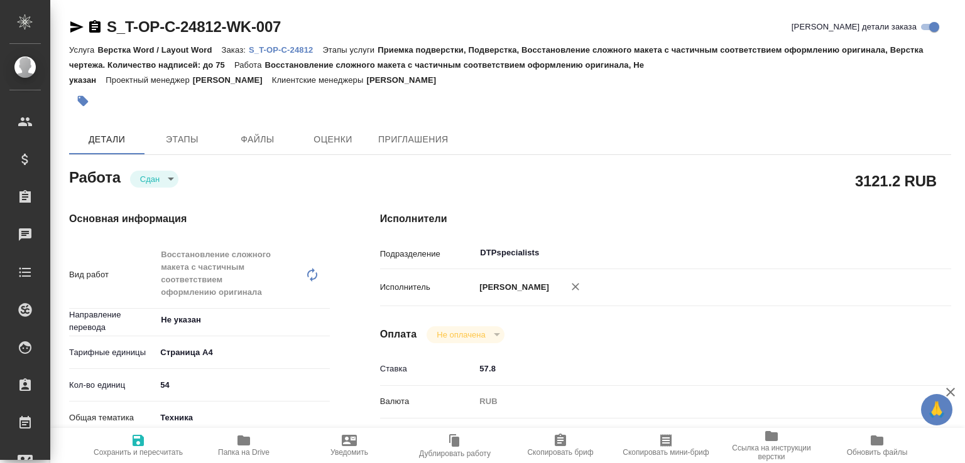
type textarea "x"
click at [298, 48] on p "S_T-OP-C-24812" at bounding box center [285, 49] width 73 height 9
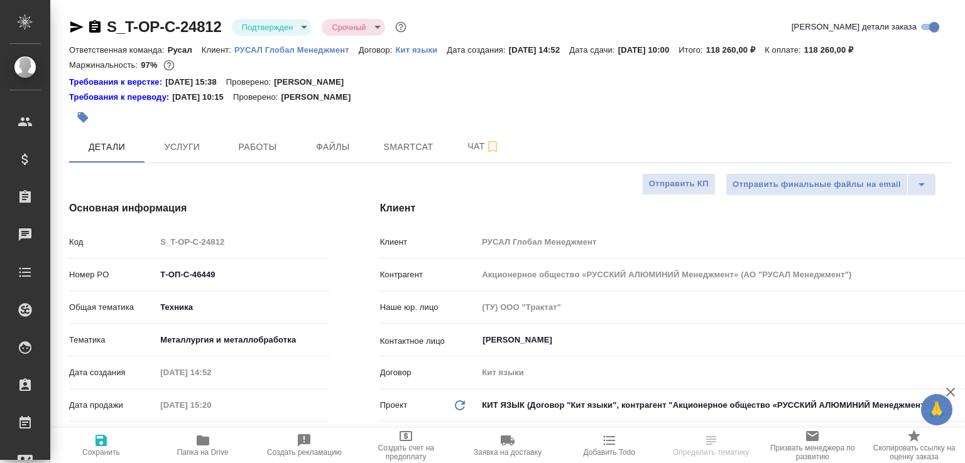
select select "RU"
click at [253, 143] on span "Работы" at bounding box center [257, 147] width 60 height 16
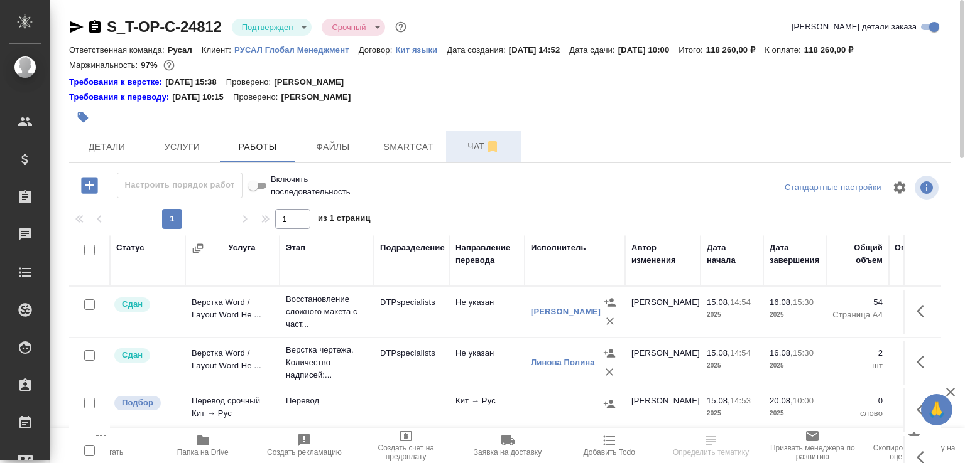
click at [470, 141] on span "Чат" at bounding box center [483, 147] width 60 height 16
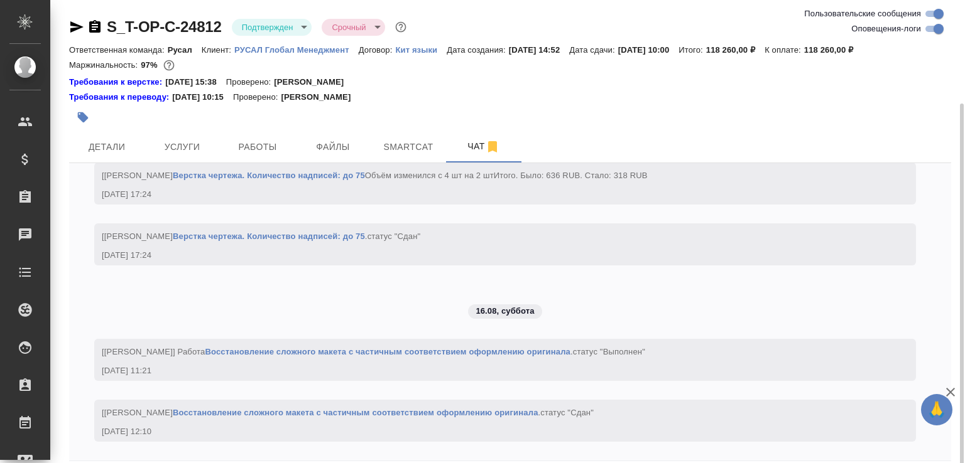
scroll to position [55, 0]
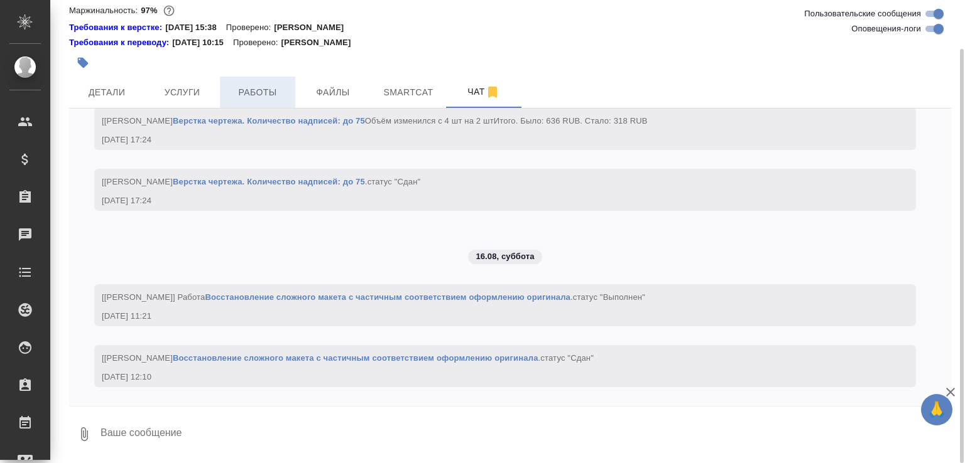
click at [227, 99] on span "Работы" at bounding box center [257, 93] width 60 height 16
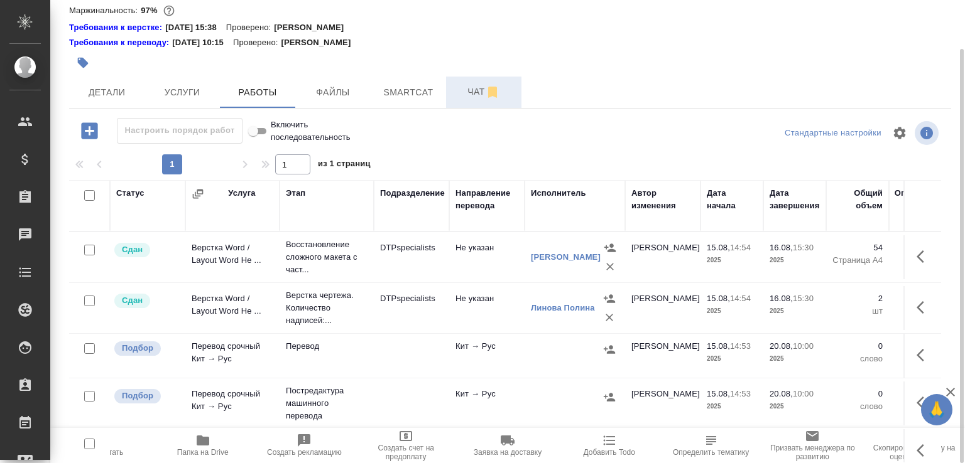
click at [452, 94] on button "Чат" at bounding box center [483, 92] width 75 height 31
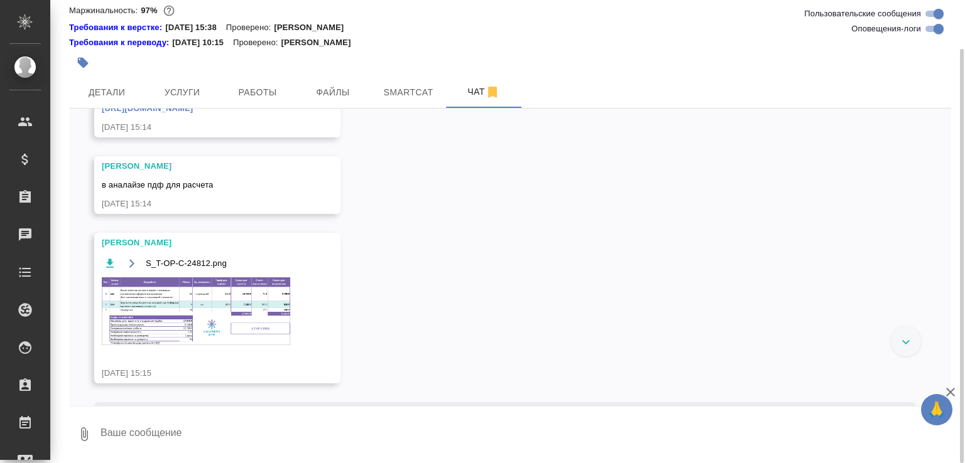
scroll to position [653, 0]
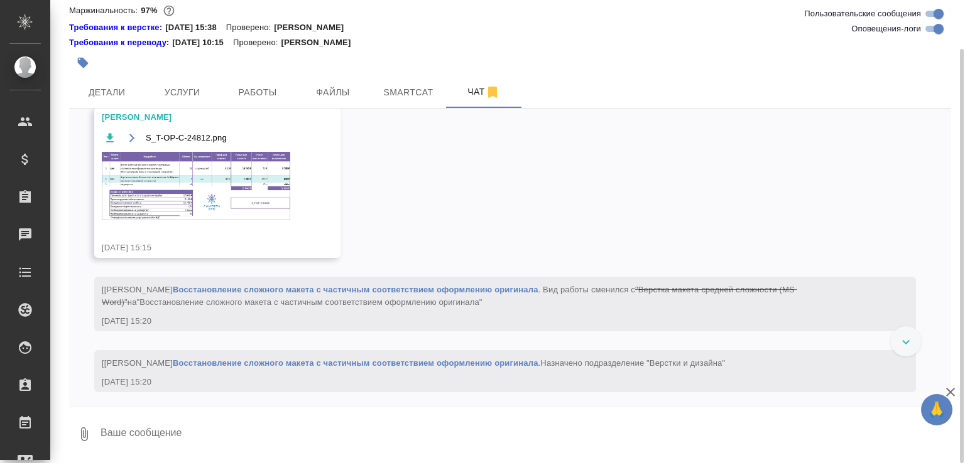
click at [219, 220] on img at bounding box center [196, 186] width 188 height 68
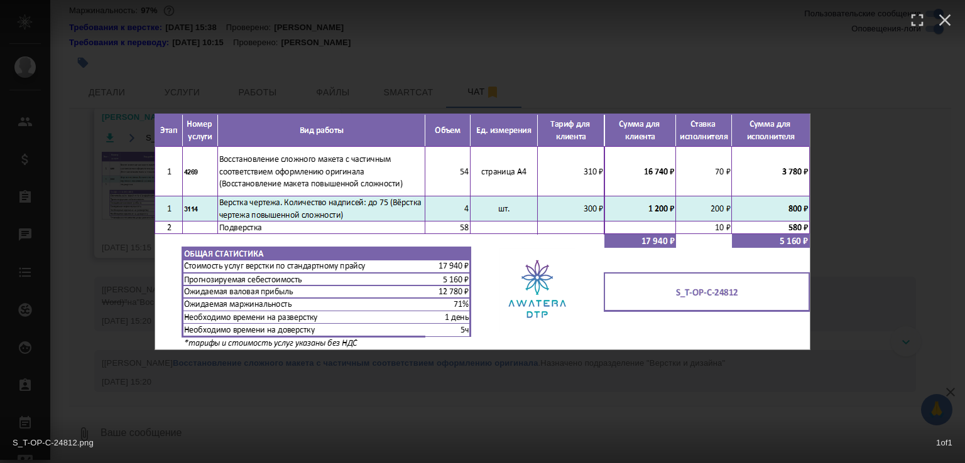
click at [538, 375] on div "S_T-OP-C-24812.png 1 of 1" at bounding box center [482, 231] width 965 height 463
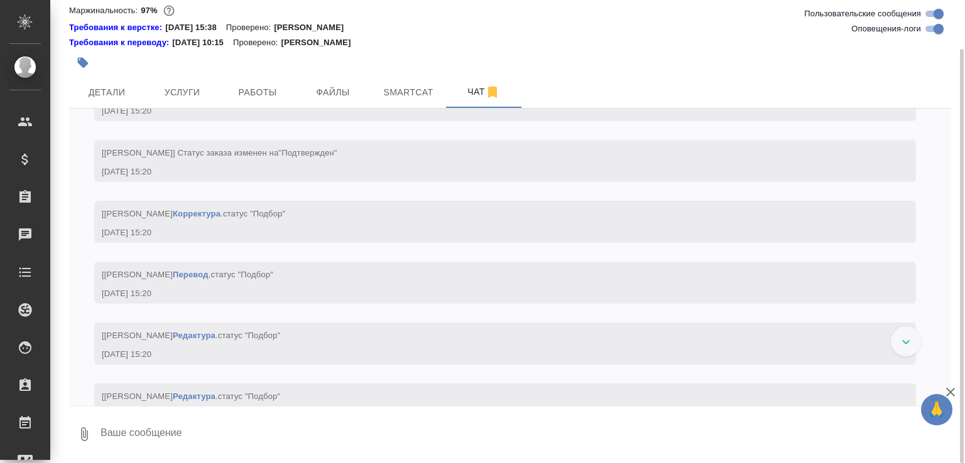
scroll to position [984, 0]
click at [362, 98] on link "Восстановление сложного макета с частичным соответствием оформлению оригинала" at bounding box center [355, 93] width 365 height 9
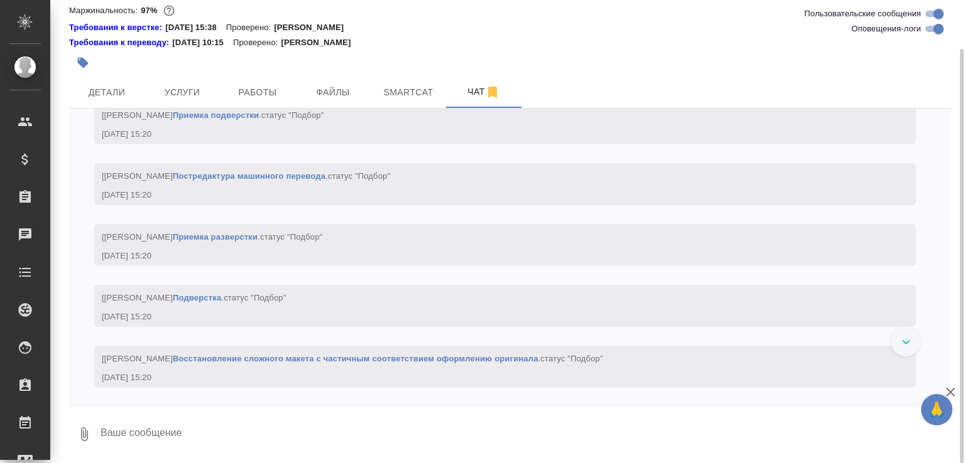
scroll to position [1512, 0]
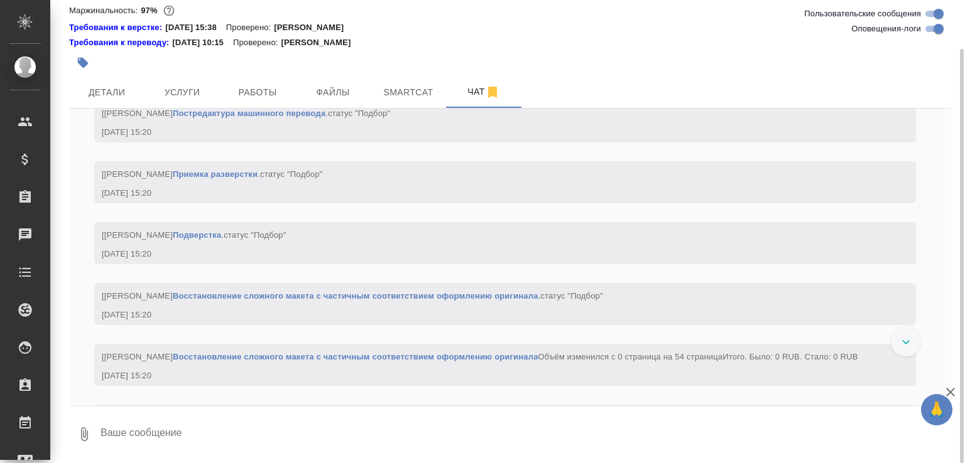
click at [341, 301] on link "Восстановление сложного макета с частичным соответствием оформлению оригинала" at bounding box center [355, 295] width 365 height 9
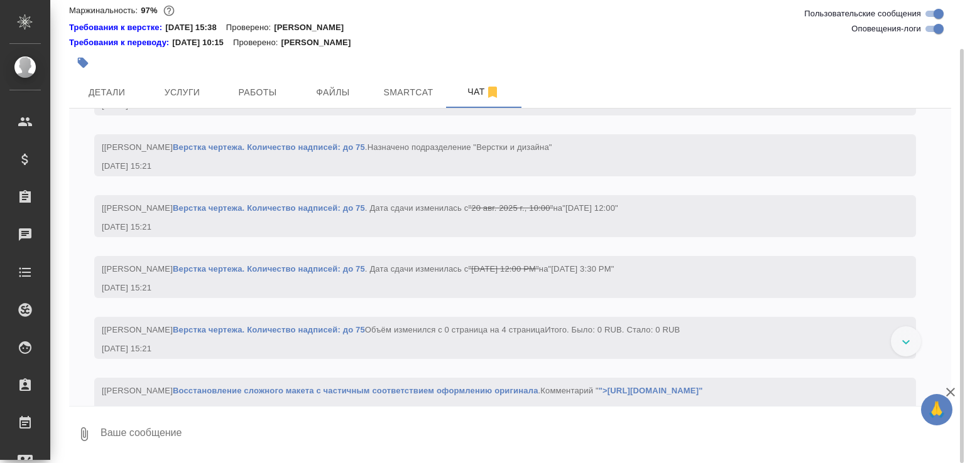
scroll to position [1906, 0]
click at [338, 211] on link "Верстка чертежа. Количество надписей: до 75" at bounding box center [269, 206] width 192 height 9
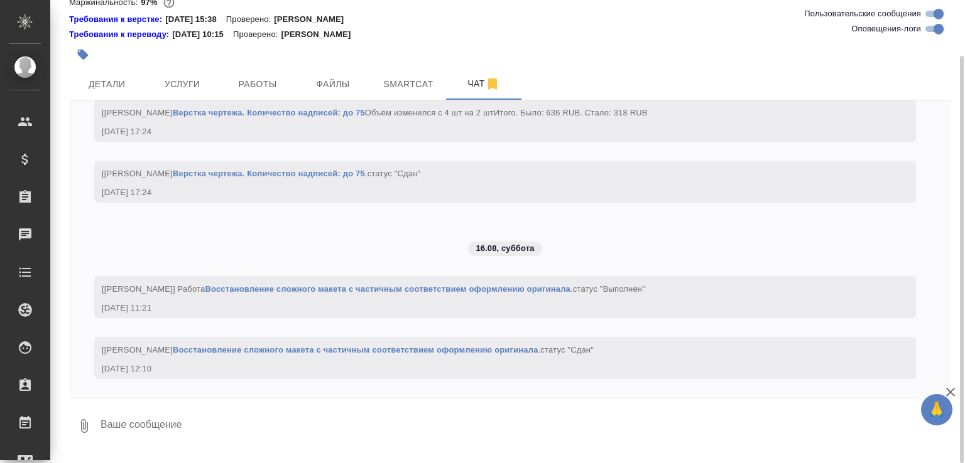
scroll to position [55, 0]
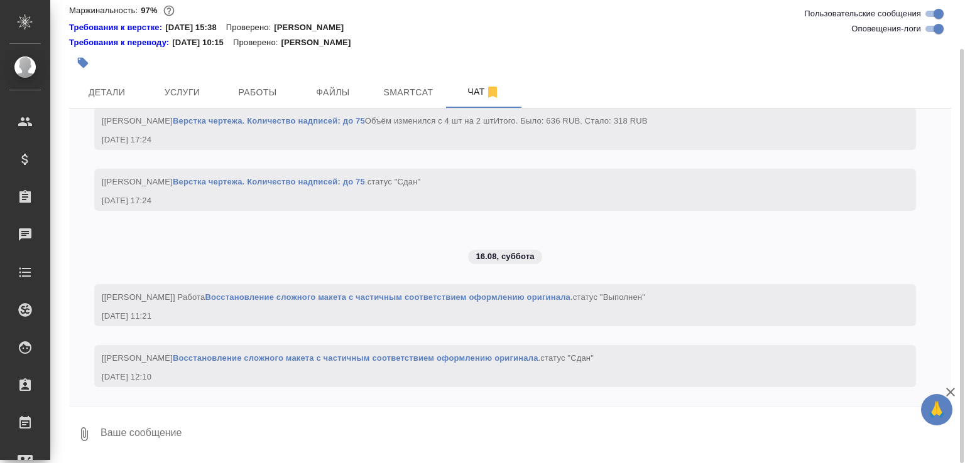
click at [293, 428] on textarea at bounding box center [524, 434] width 851 height 43
paste textarea "https://drive.awatera.com/apps/files/files/10117871?dir=/Shares/%D0%A2-%D0%9E%D…"
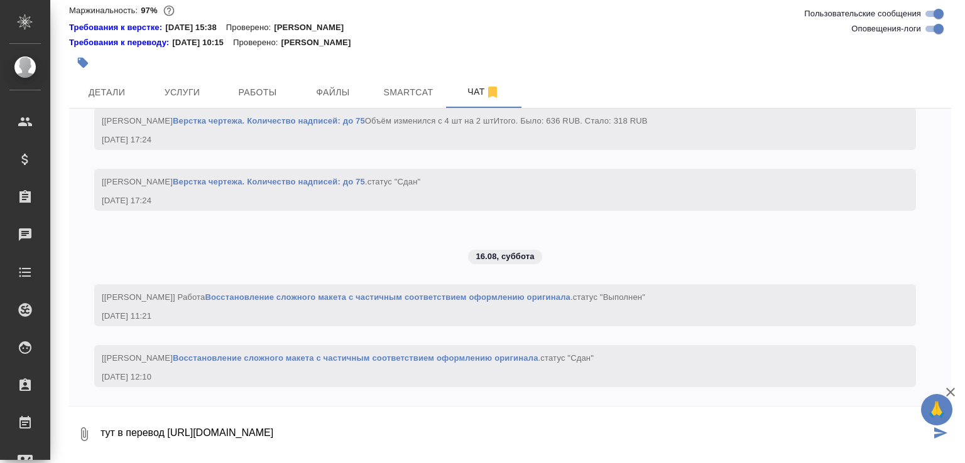
scroll to position [8, 0]
type textarea "тут в перевод https://drive.awatera.com/apps/files/files/10117871?dir=/Shares/%…"
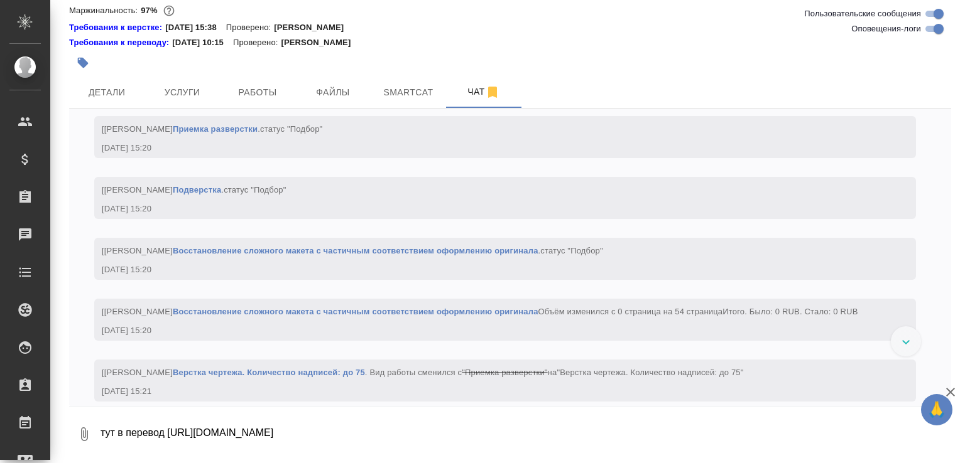
scroll to position [1291, 0]
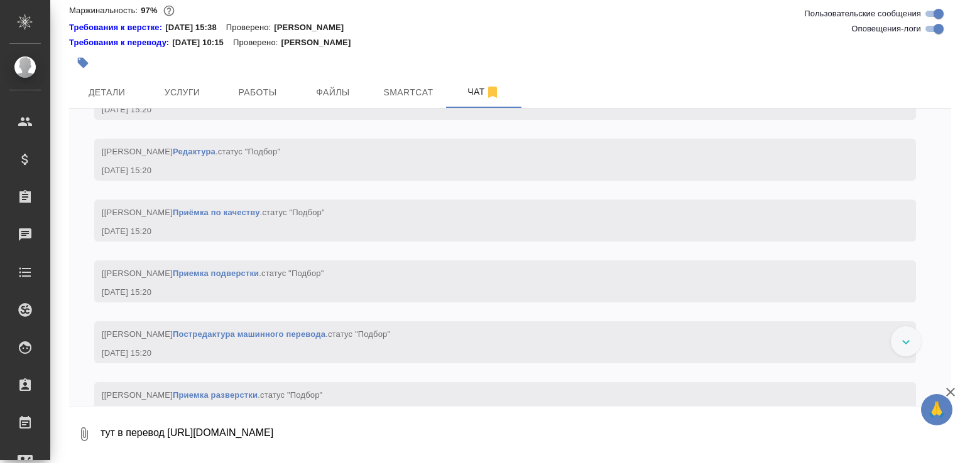
click at [929, 26] on input "Оповещения-логи" at bounding box center [938, 28] width 45 height 15
checkbox input "false"
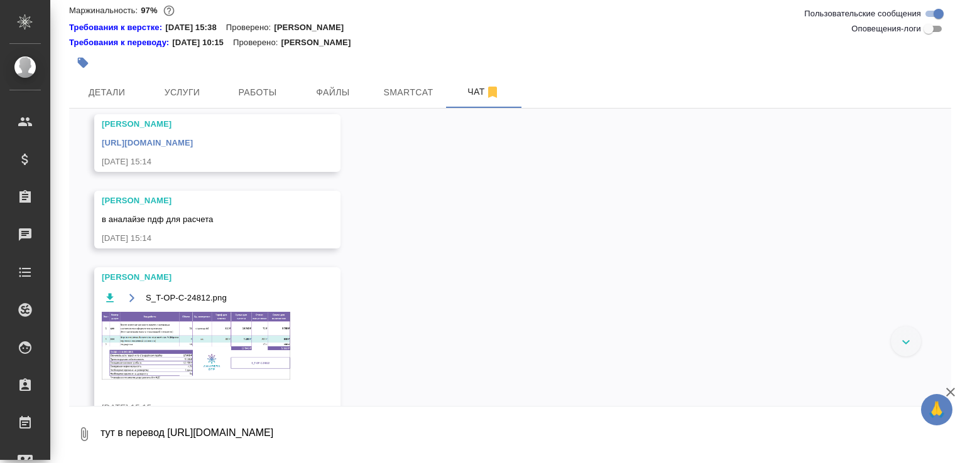
scroll to position [322, 0]
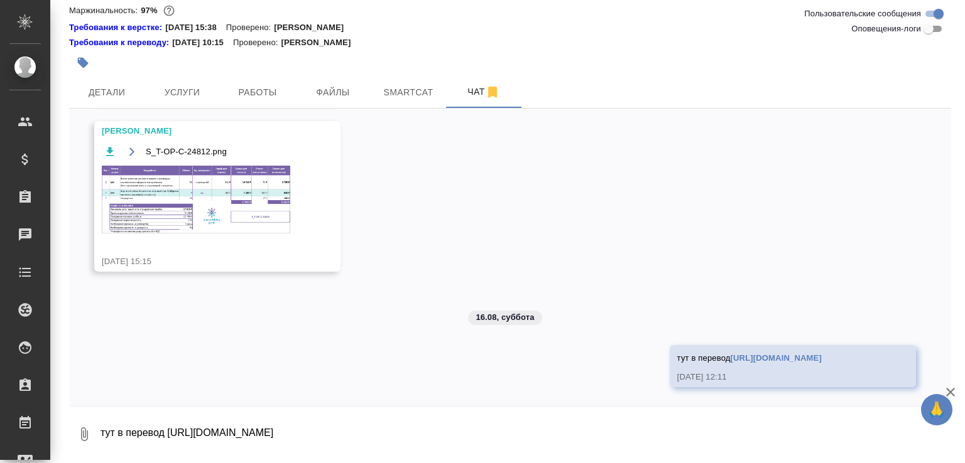
click at [730, 354] on link "https://drive.awatera.com/apps/files/files/10117871?dir=/Shares/%D0%A2-%D0%9E%D…" at bounding box center [775, 358] width 91 height 9
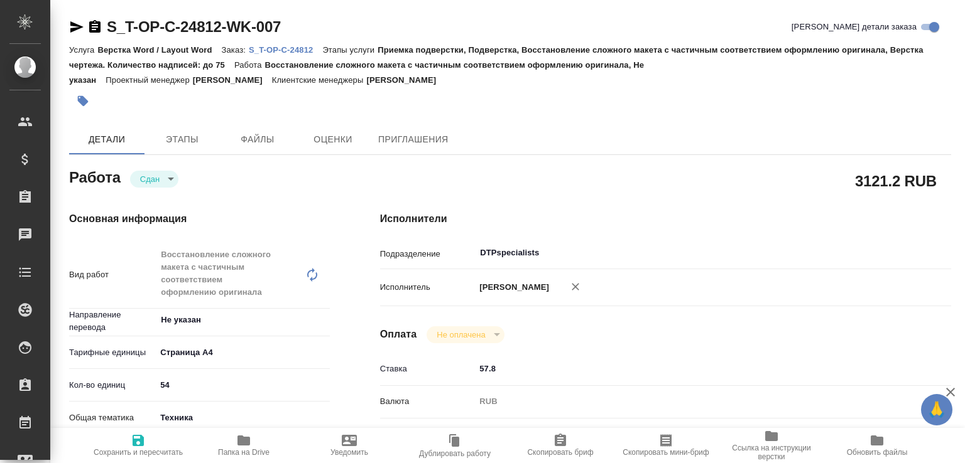
scroll to position [63, 0]
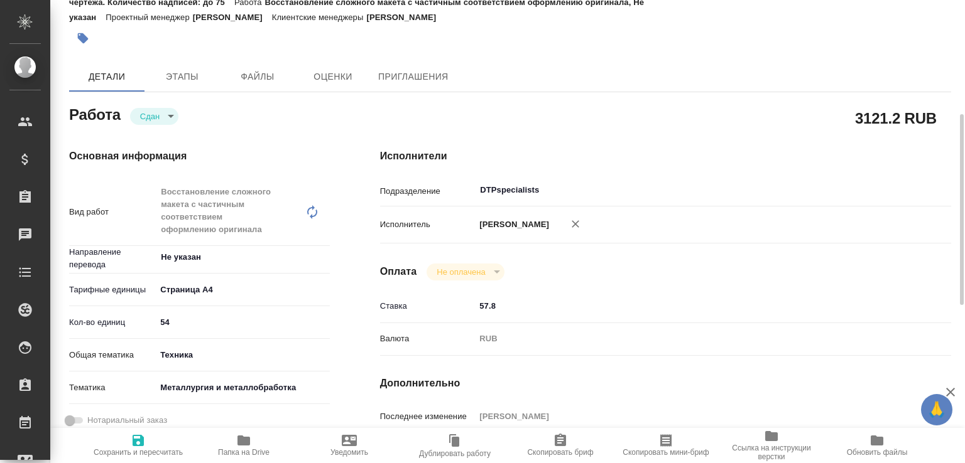
scroll to position [126, 0]
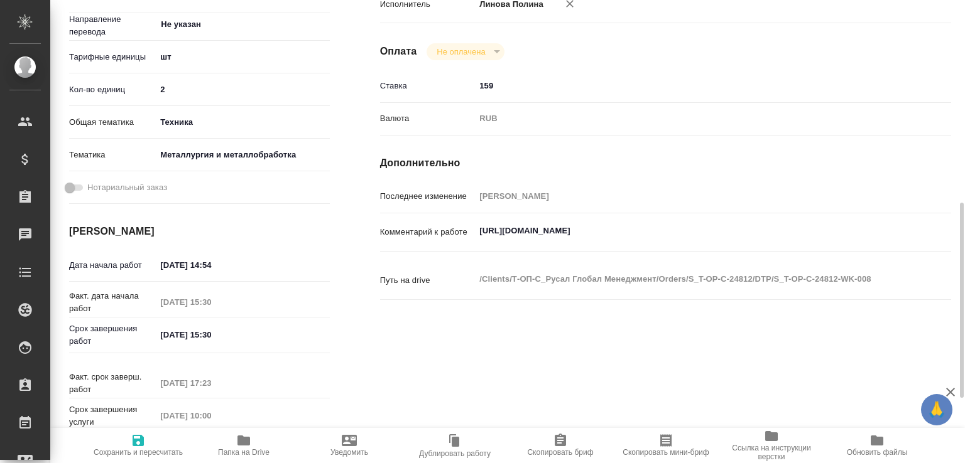
scroll to position [331, 0]
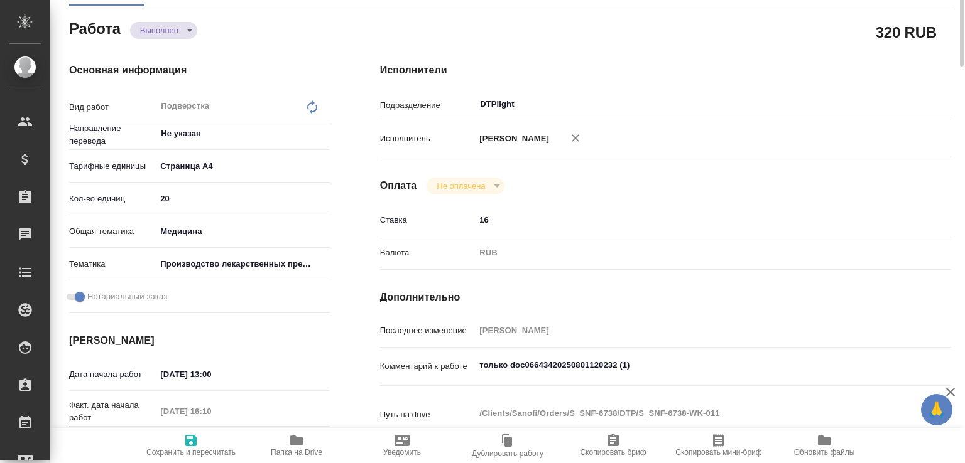
scroll to position [134, 0]
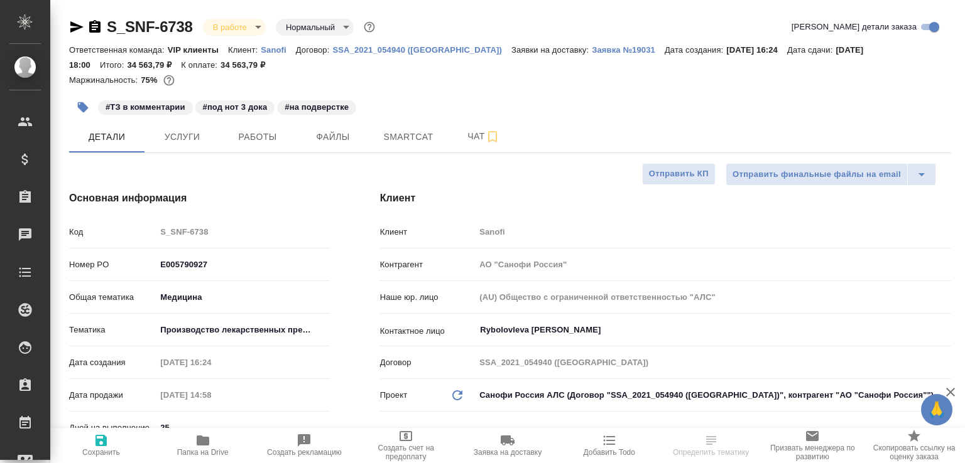
select select "RU"
click at [466, 136] on span "Чат" at bounding box center [483, 137] width 60 height 16
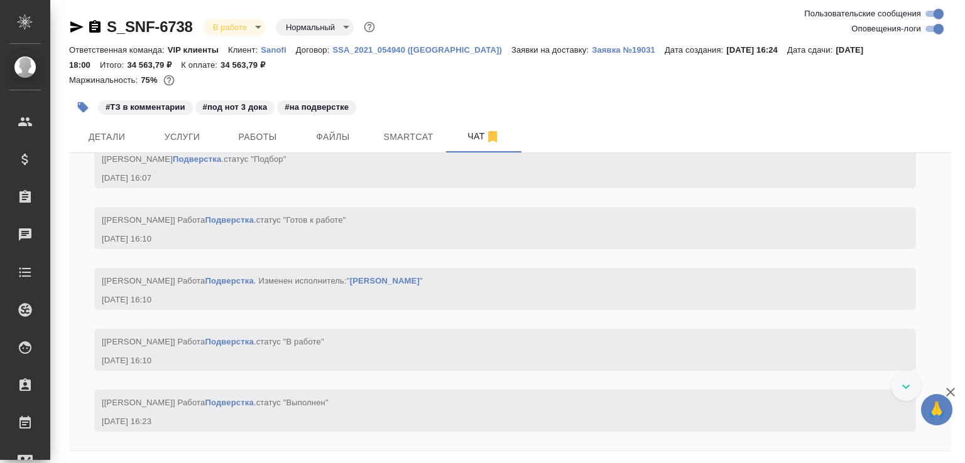
scroll to position [16087, 0]
click at [251, 138] on span "Работы" at bounding box center [257, 137] width 60 height 16
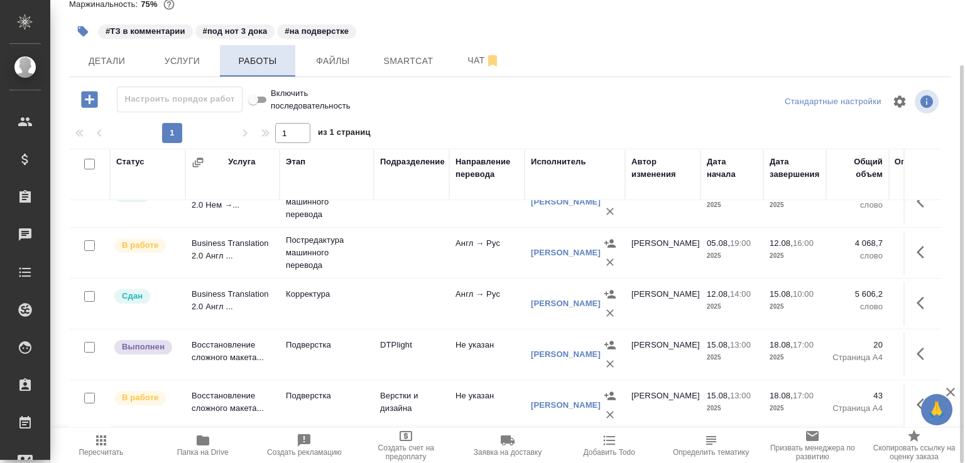
scroll to position [188, 0]
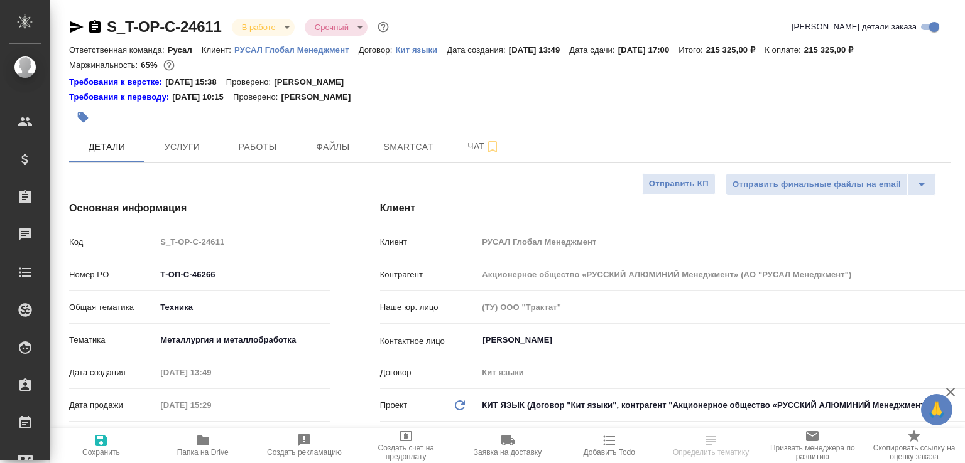
select select "RU"
click at [244, 156] on button "Работы" at bounding box center [257, 146] width 75 height 31
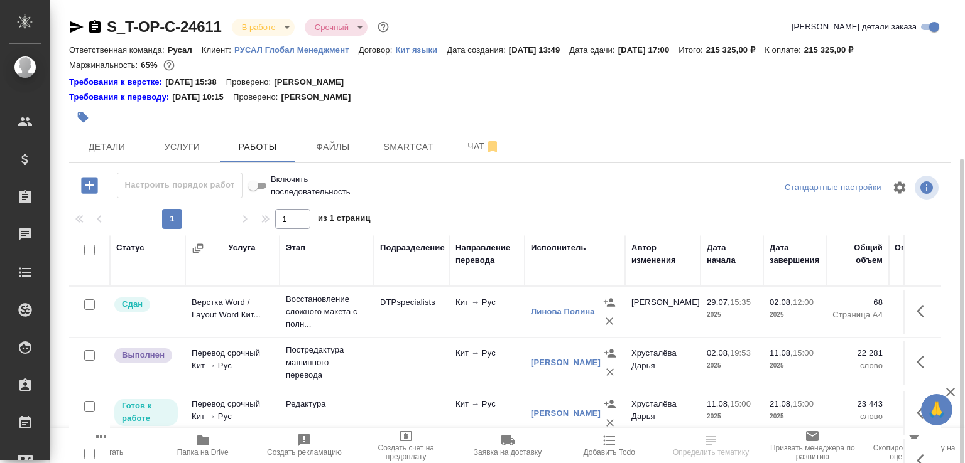
scroll to position [86, 0]
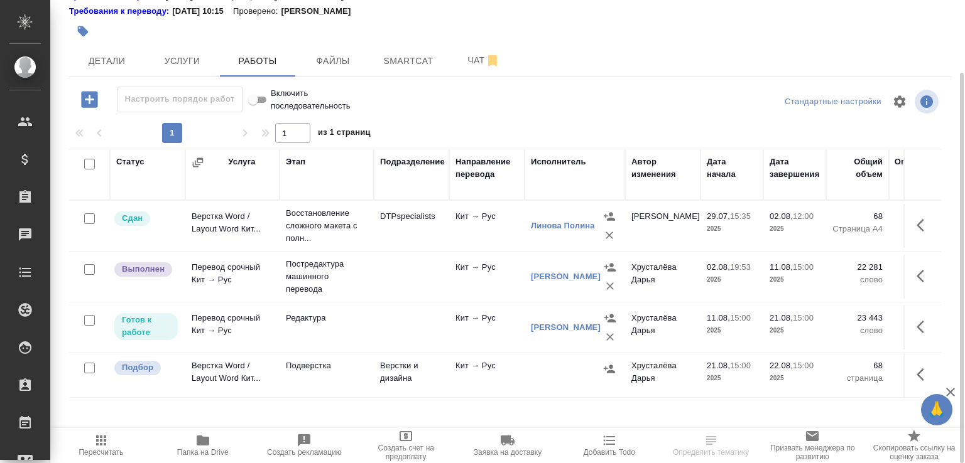
click at [323, 251] on td "Подверстка" at bounding box center [326, 226] width 94 height 50
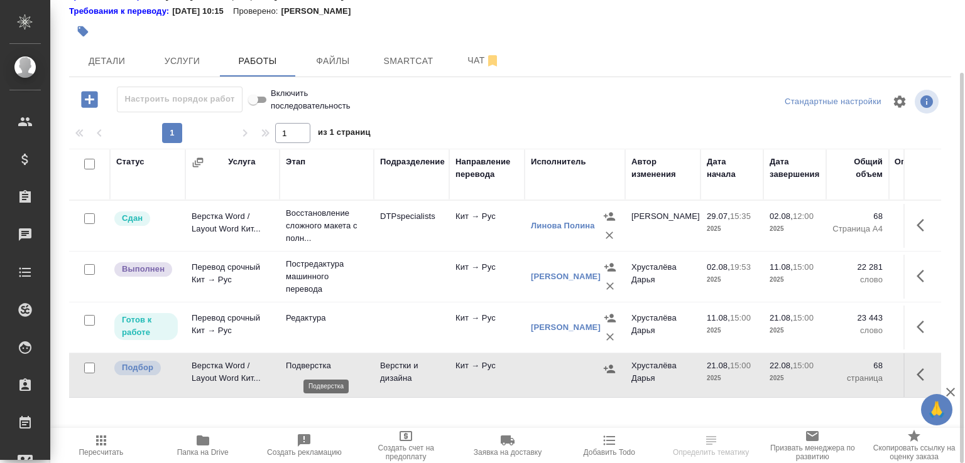
click at [349, 365] on p "Подверстка" at bounding box center [327, 366] width 82 height 13
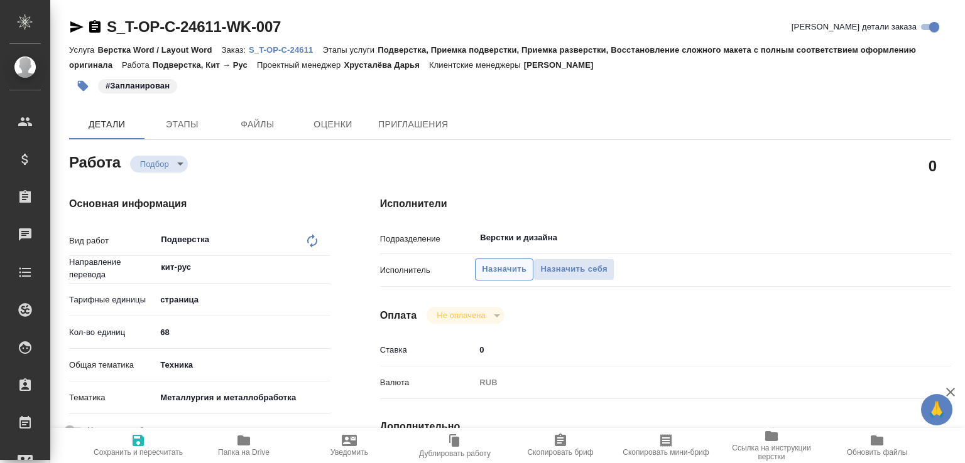
click at [494, 268] on span "Назначить" at bounding box center [504, 269] width 45 height 14
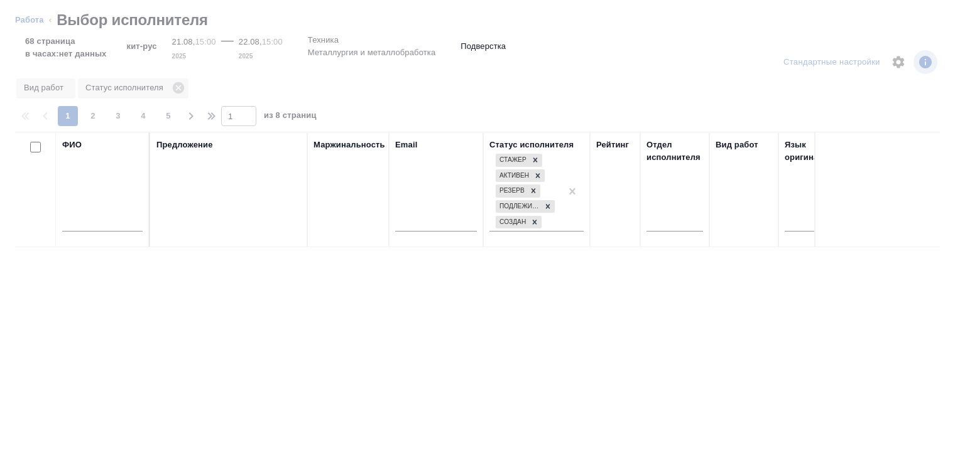
click at [107, 227] on input "text" at bounding box center [102, 224] width 80 height 16
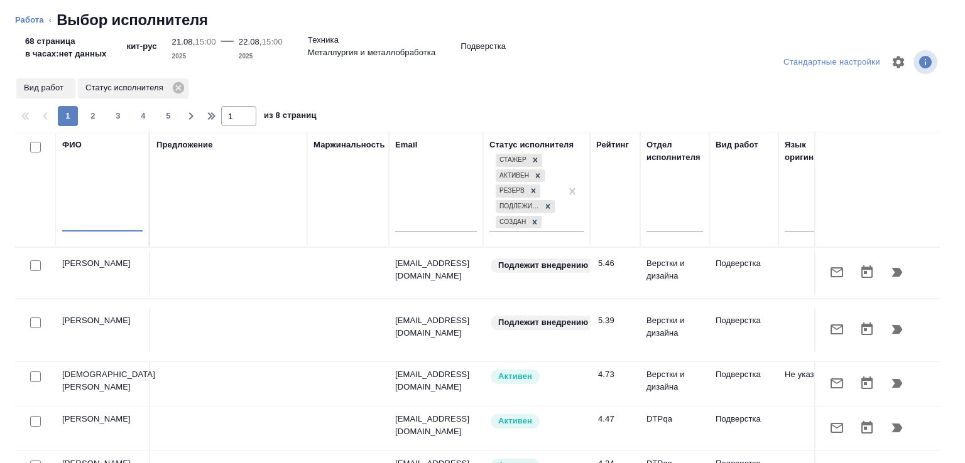
click at [107, 227] on input "text" at bounding box center [102, 224] width 80 height 16
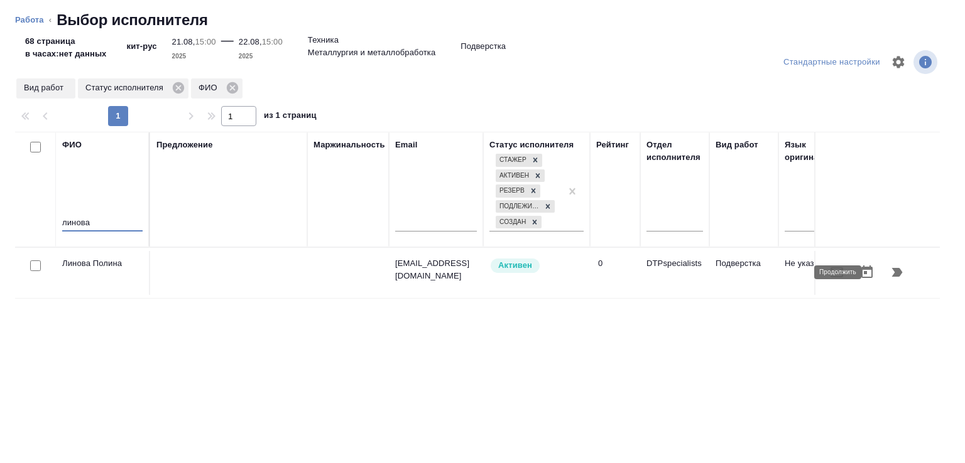
type input "линова"
click at [891, 276] on icon "button" at bounding box center [896, 272] width 15 height 15
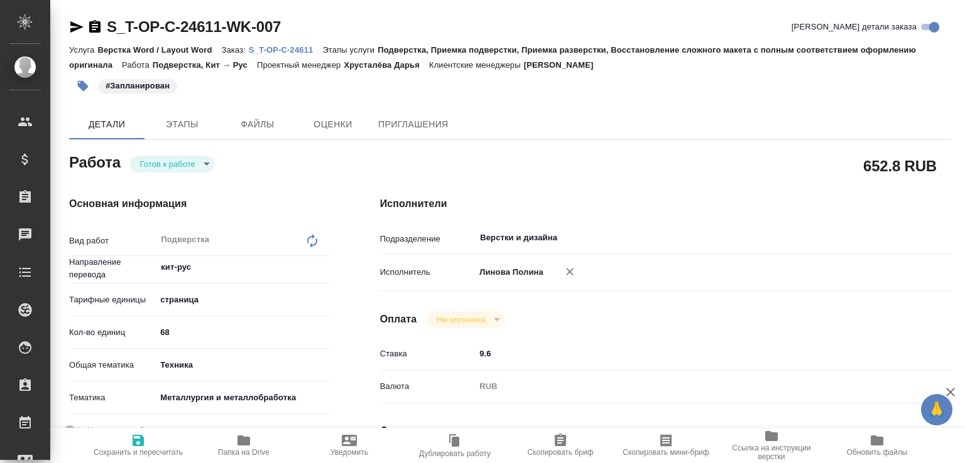
click at [191, 168] on body "🙏 .cls-1 fill:#fff; AWATERA [PERSON_NAME]malofeeva Клиенты Спецификации Заказы …" at bounding box center [482, 231] width 965 height 463
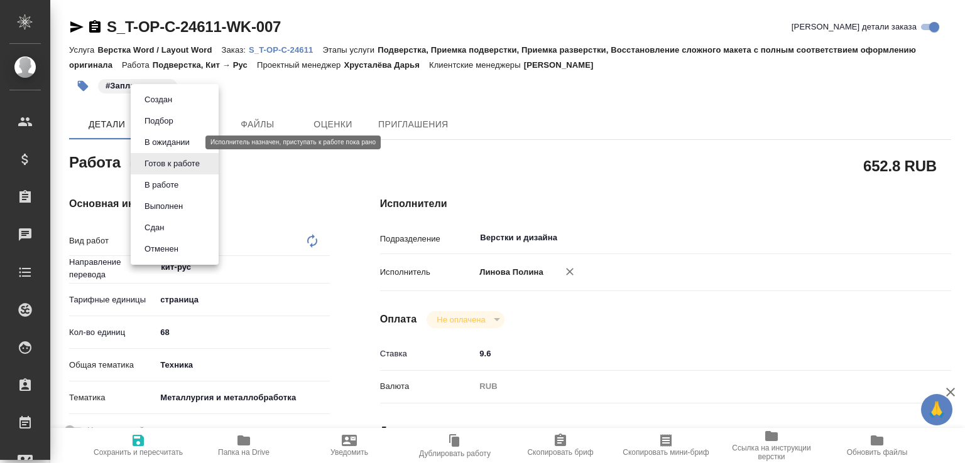
click at [175, 139] on button "В ожидании" at bounding box center [167, 143] width 53 height 14
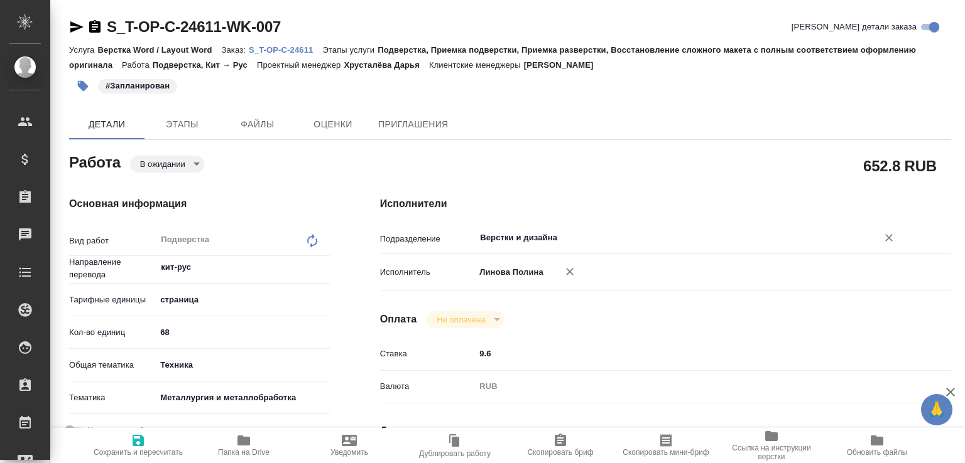
type textarea "x"
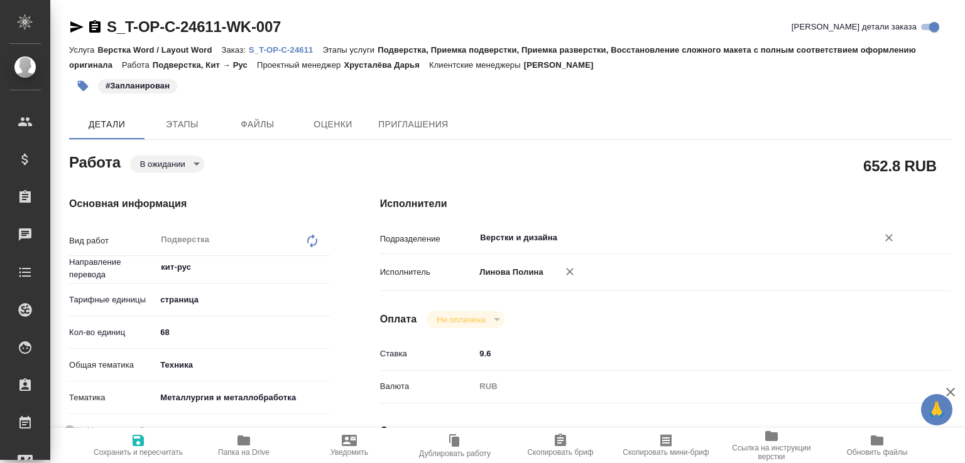
click at [520, 237] on input "Верстки и дизайна" at bounding box center [667, 237] width 379 height 15
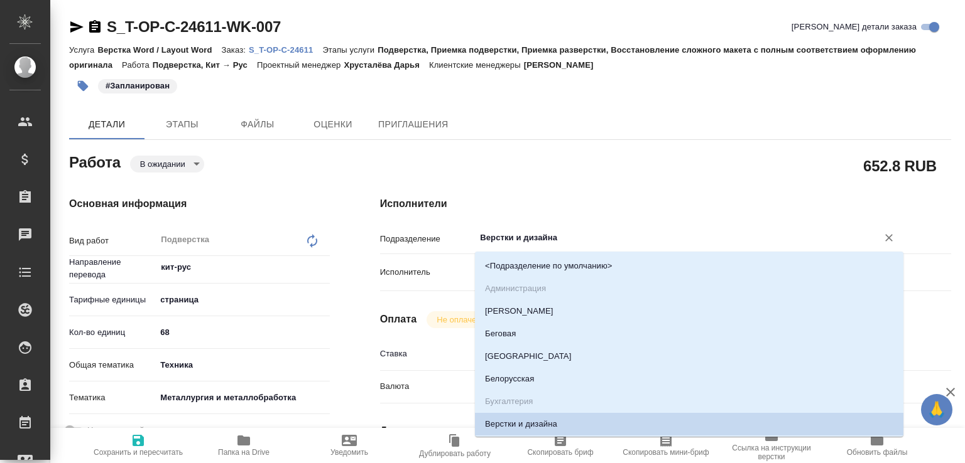
type input "d"
type textarea "x"
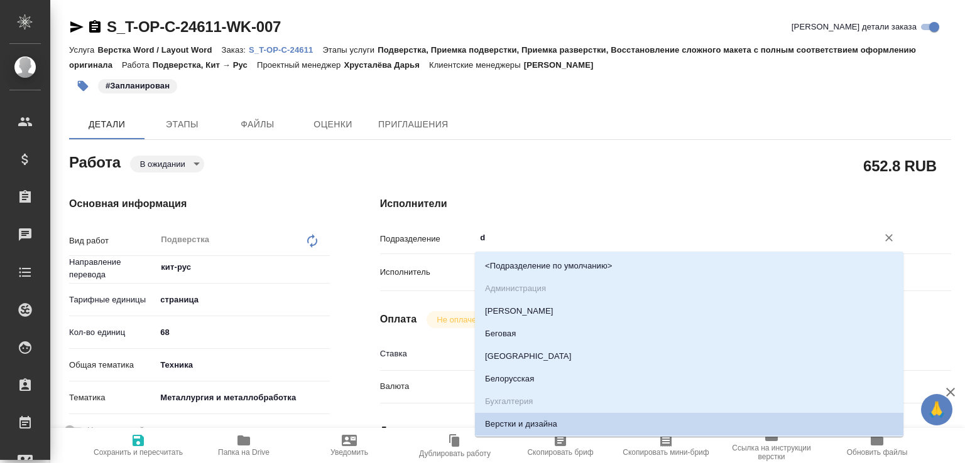
type textarea "x"
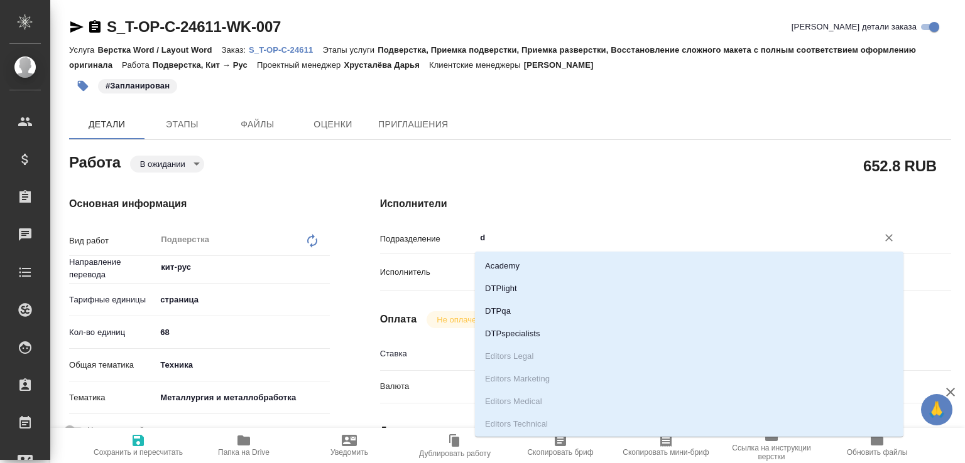
type input "dt"
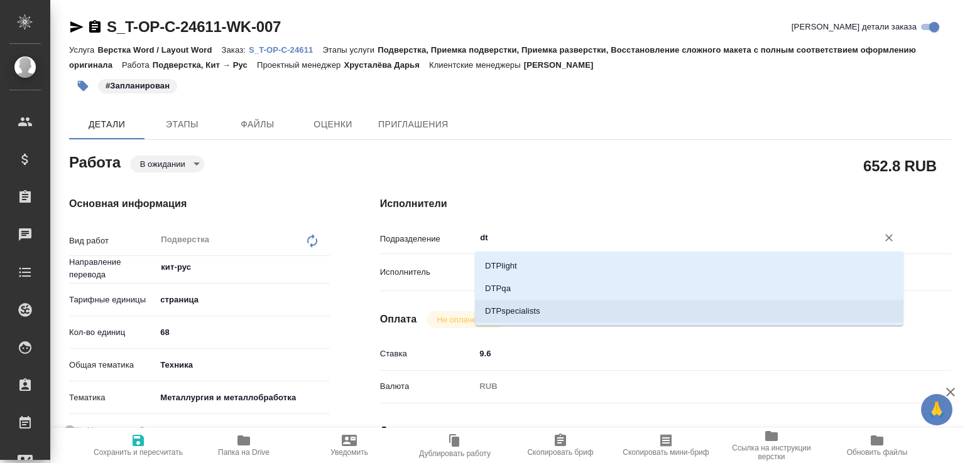
click at [505, 305] on li "DTPspecialists" at bounding box center [689, 311] width 428 height 23
type textarea "x"
type input "DTPspecialists"
type textarea "x"
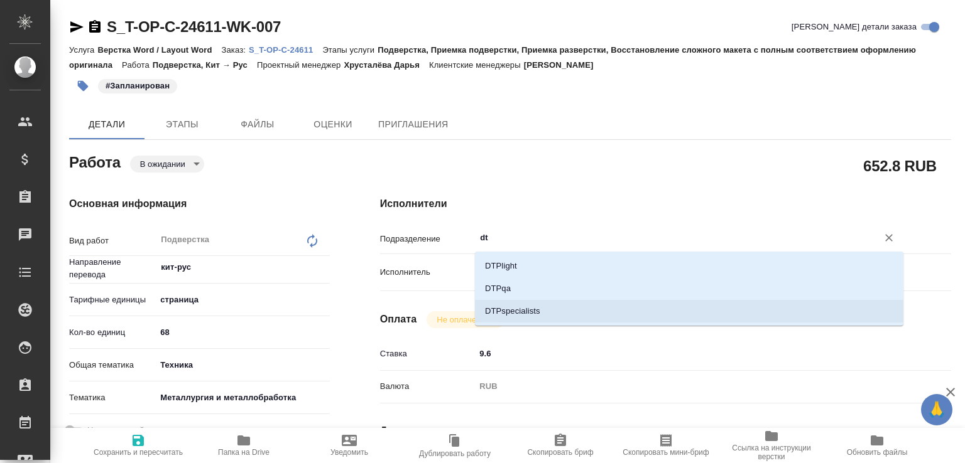
type textarea "x"
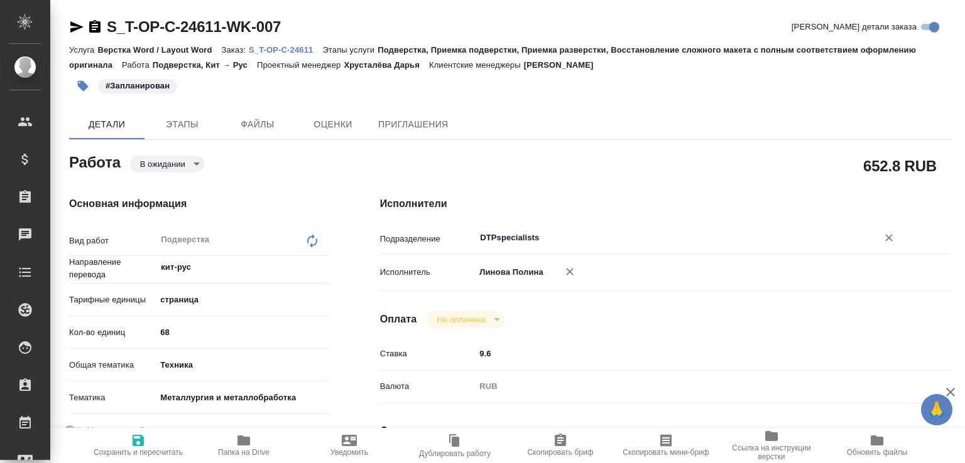
type input "DTPspecialists"
click at [151, 450] on span "Сохранить и пересчитать" at bounding box center [138, 452] width 89 height 9
type textarea "x"
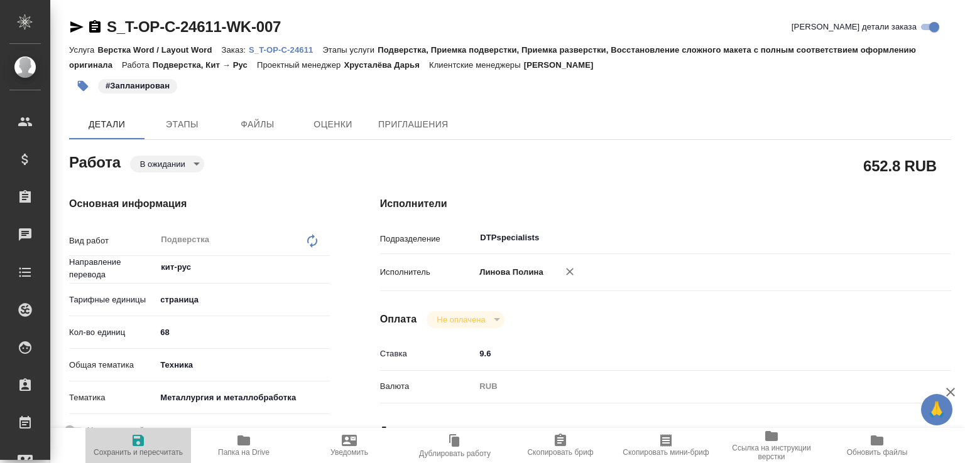
type textarea "x"
type input "pending"
type textarea "Подверстка"
type textarea "x"
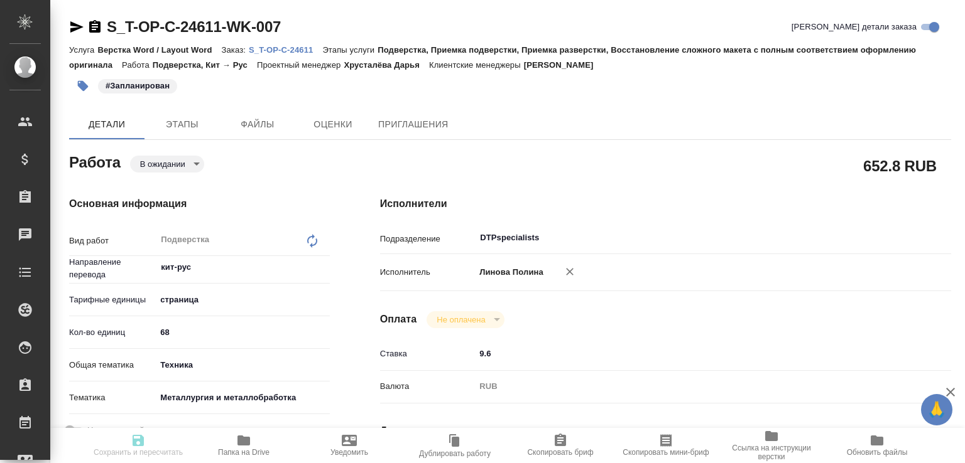
type input "кит-рус"
type input "5a8b1489cc6b4906c91bfdb2"
type input "68"
type input "tech"
type input "60014e23f7d9dc5f480a3cf8"
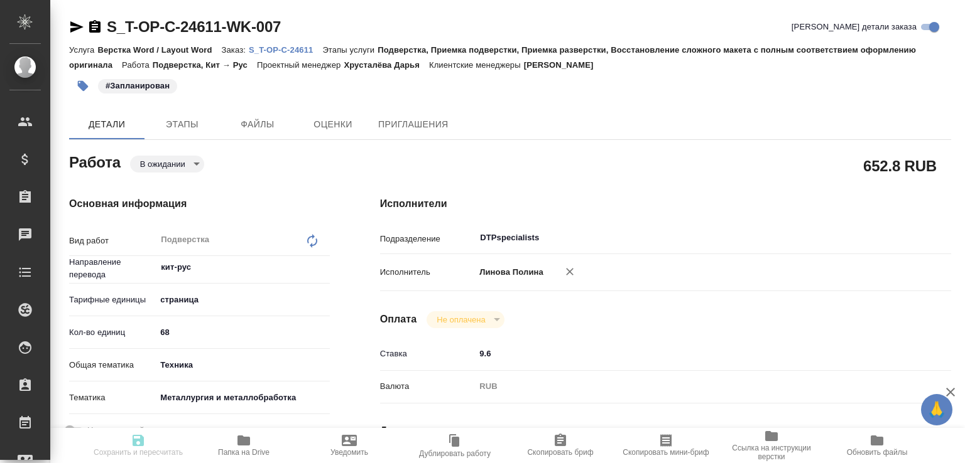
type input "[DATE] 15:00"
type input "22.08.2025 15:00"
type input "22.08.2025 17:00"
type input "DTPspecialists"
type input "notPayed"
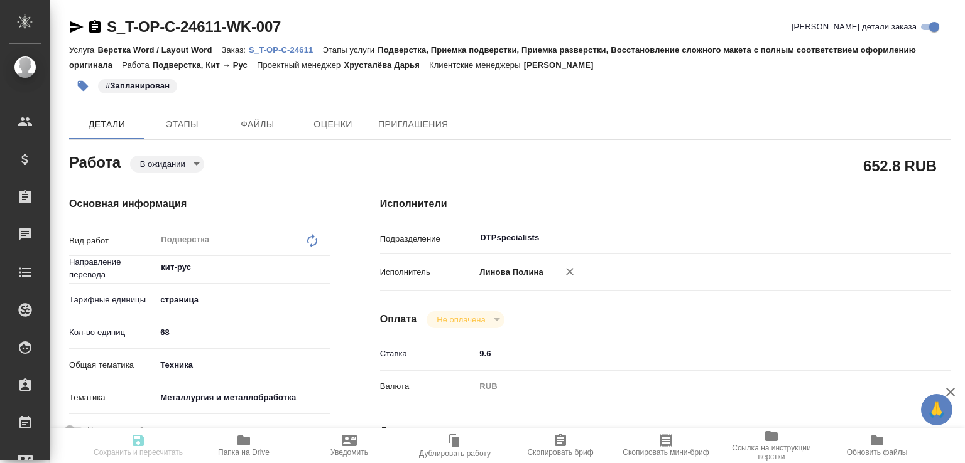
type input "9.6"
type input "RUB"
type input "Малофеева Екатерина"
type textarea "x"
type textarea "/Clients/Т-ОП-С_Русал Глобал Менеджмент/Orders/S_T-OP-C-24611/DTP/S_T-OP-C-2461…"
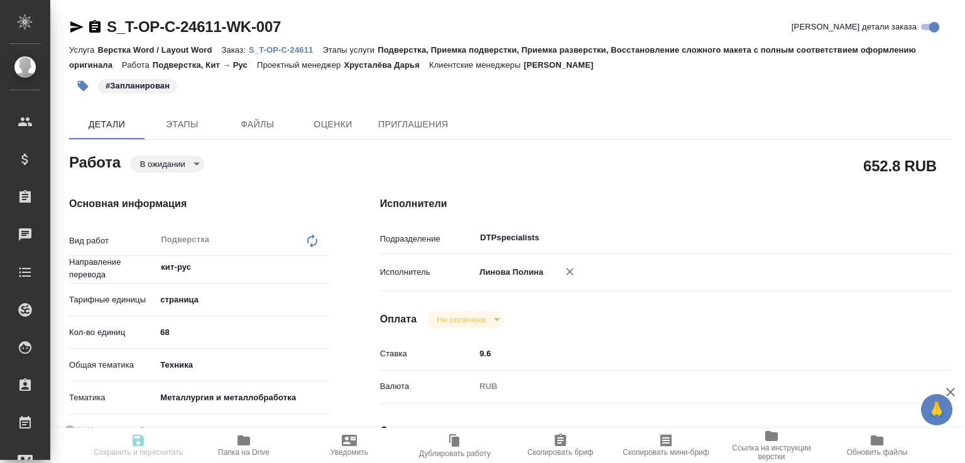
type textarea "x"
type input "S_T-OP-C-24611"
type input "Т-ОП-С-46266"
type input "Верстка Word / Layout Word"
type input "Подверстка, Приемка подверстки, Приемка разверстки, Восстановление сложного мак…"
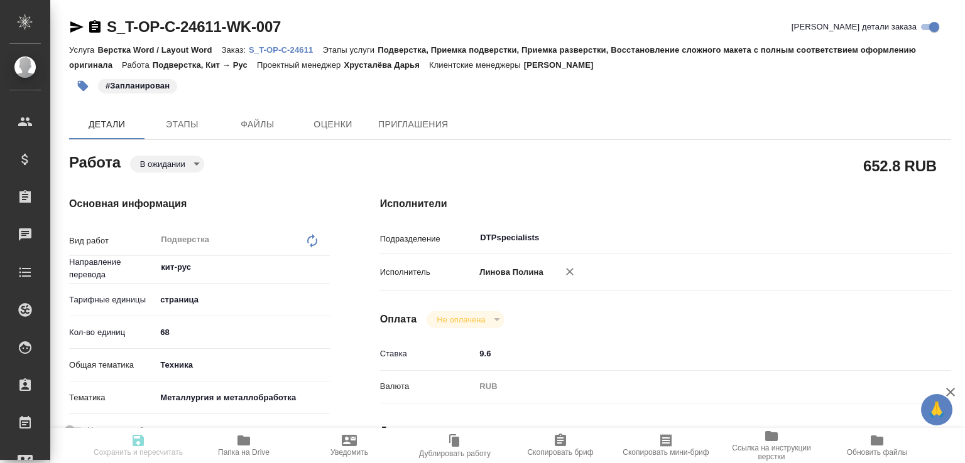
type input "Меньшикова Александра"
type input "Малофеева Екатерина"
type input "/Clients/Т-ОП-С_Русал Глобал Менеджмент/Orders/S_T-OP-C-24611"
type textarea "x"
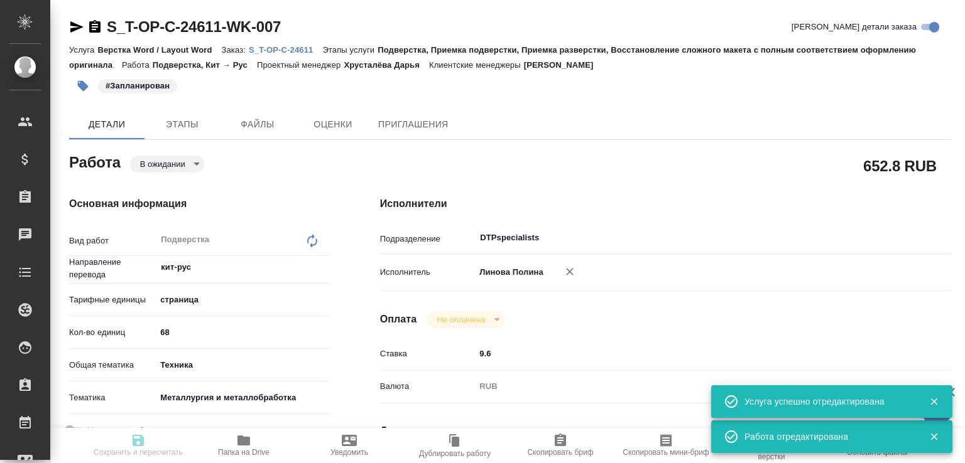
type textarea "x"
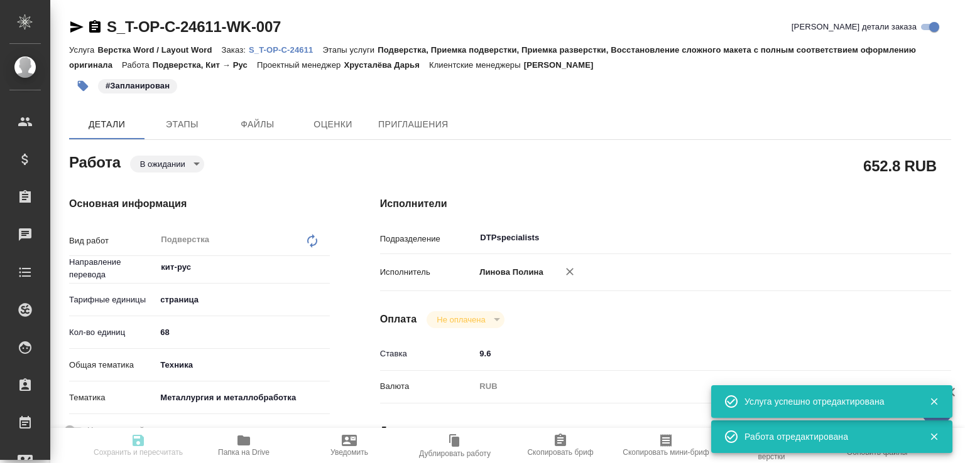
type textarea "x"
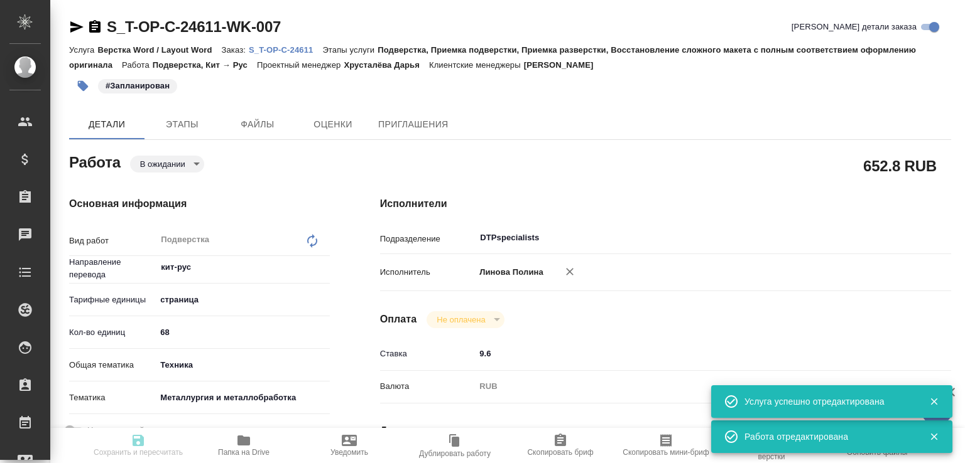
type textarea "x"
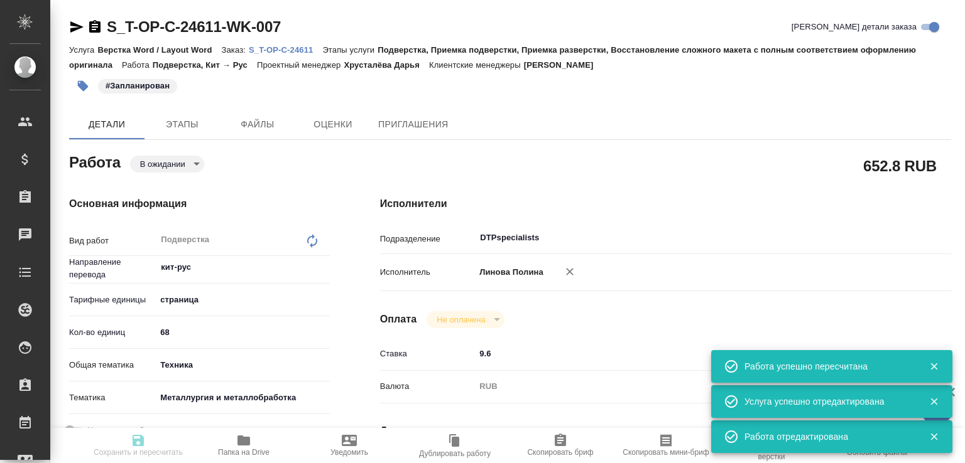
type input "pending"
type textarea "Подверстка"
type textarea "x"
type input "кит-рус"
type input "5a8b1489cc6b4906c91bfdb2"
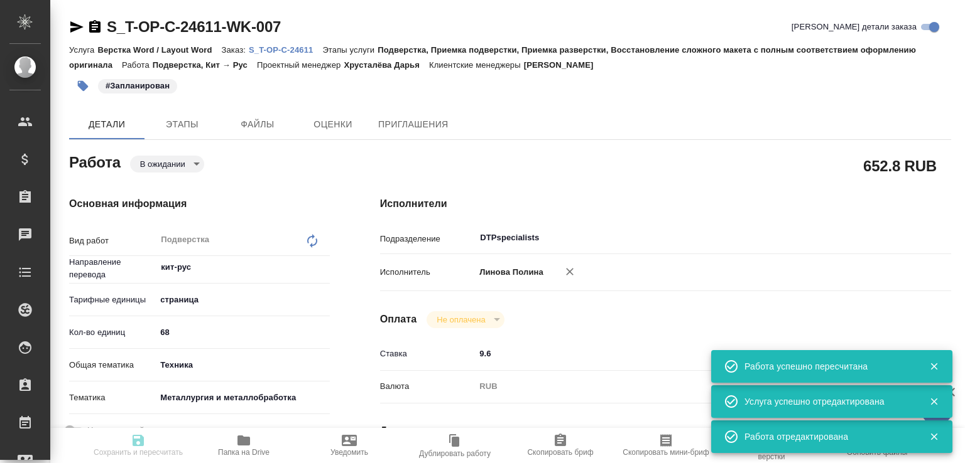
type input "68"
type input "tech"
type input "60014e23f7d9dc5f480a3cf8"
type input "21.08.2025 15:00"
type input "22.08.2025 15:00"
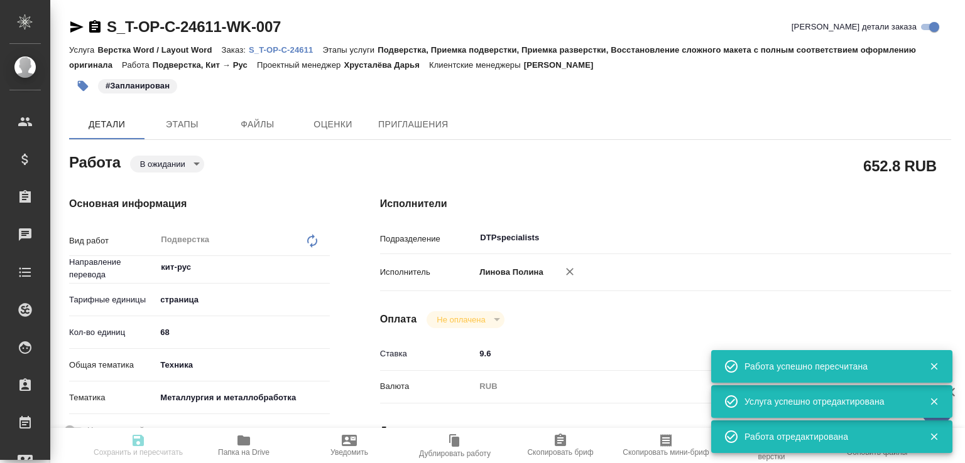
type input "22.08.2025 17:00"
type input "DTPspecialists"
type input "notPayed"
type input "9.6"
type input "RUB"
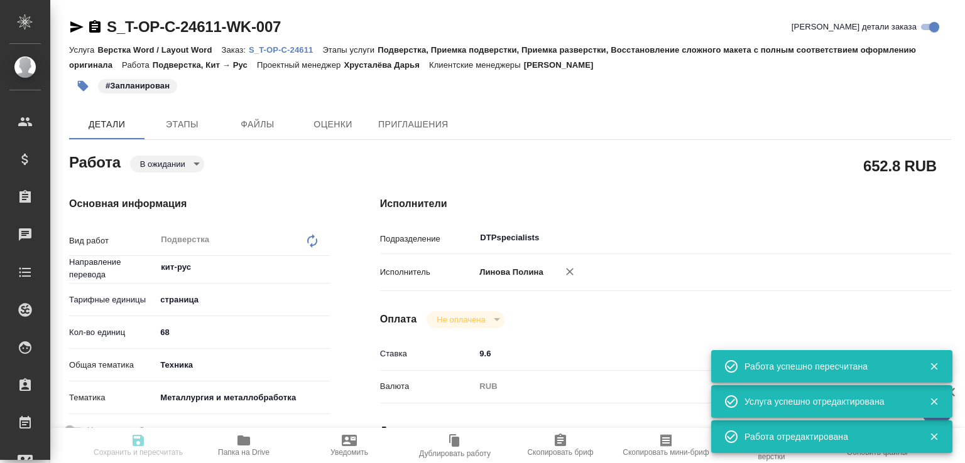
type input "Малофеева Екатерина"
type textarea "x"
type textarea "/Clients/Т-ОП-С_Русал Глобал Менеджмент/Orders/S_T-OP-C-24611/DTP/S_T-OP-C-2461…"
type textarea "x"
type input "S_T-OP-C-24611"
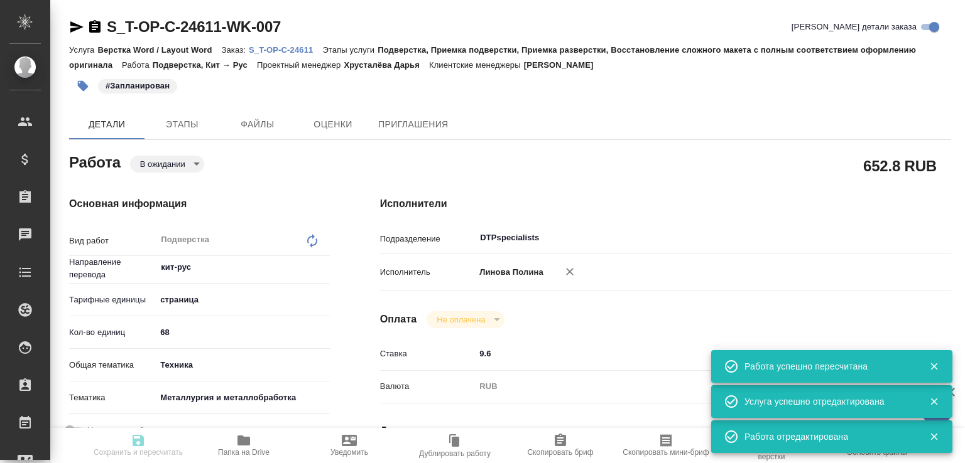
type input "Т-ОП-С-46266"
type input "Верстка Word / Layout Word"
type input "Подверстка, Приемка подверстки, Приемка разверстки, Восстановление сложного мак…"
type input "Меньшикова Александра"
type input "Малофеева Екатерина"
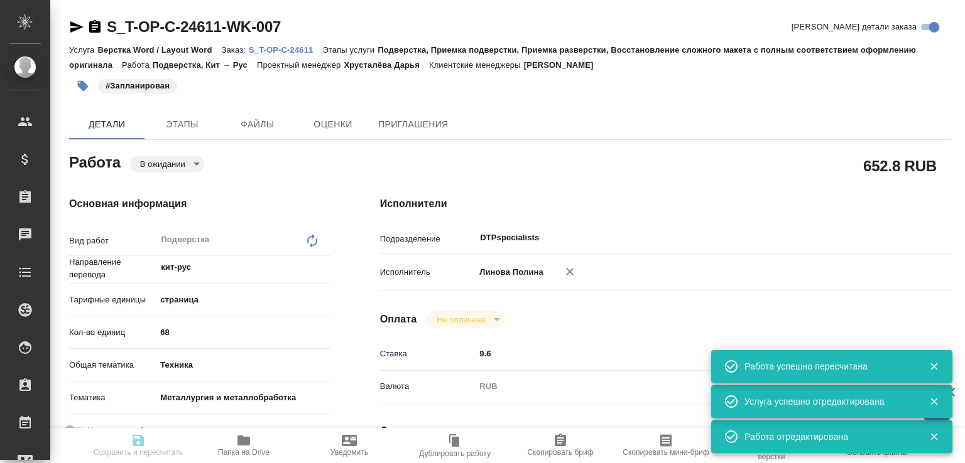
type input "/Clients/Т-ОП-С_Русал Глобал Менеджмент/Orders/S_T-OP-C-24611"
type textarea "x"
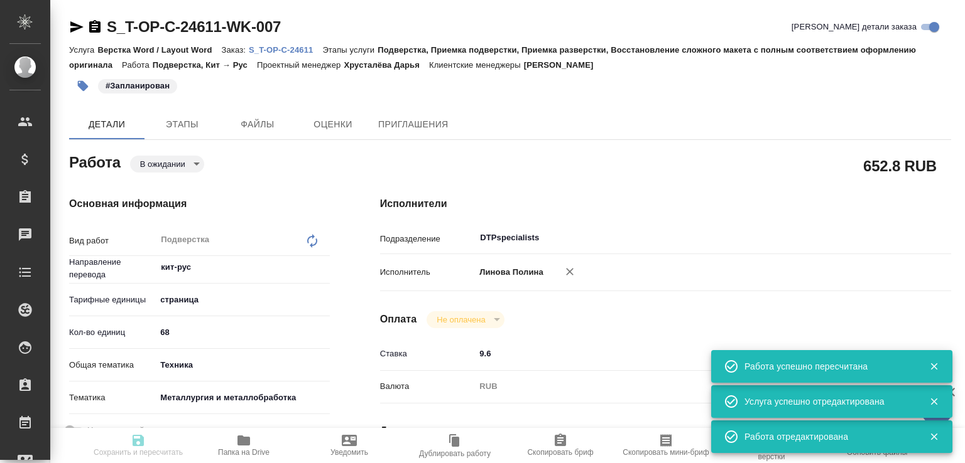
type textarea "x"
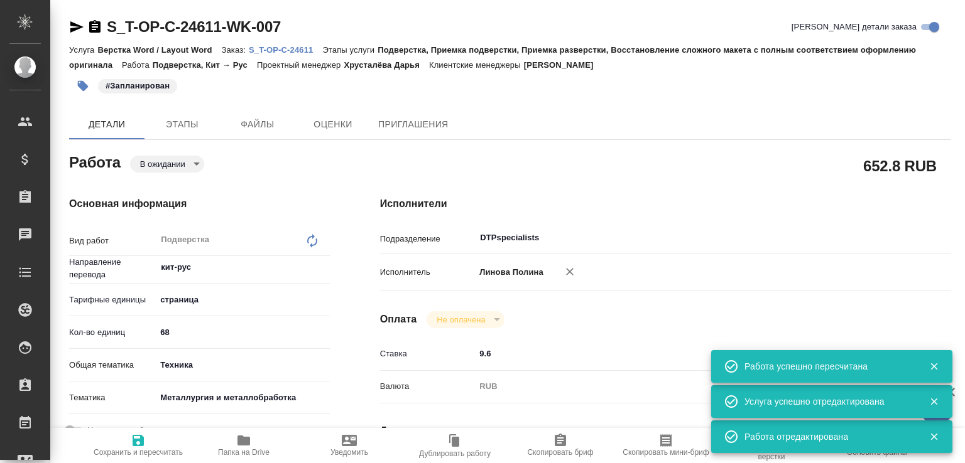
type textarea "x"
